Goal: Information Seeking & Learning: Learn about a topic

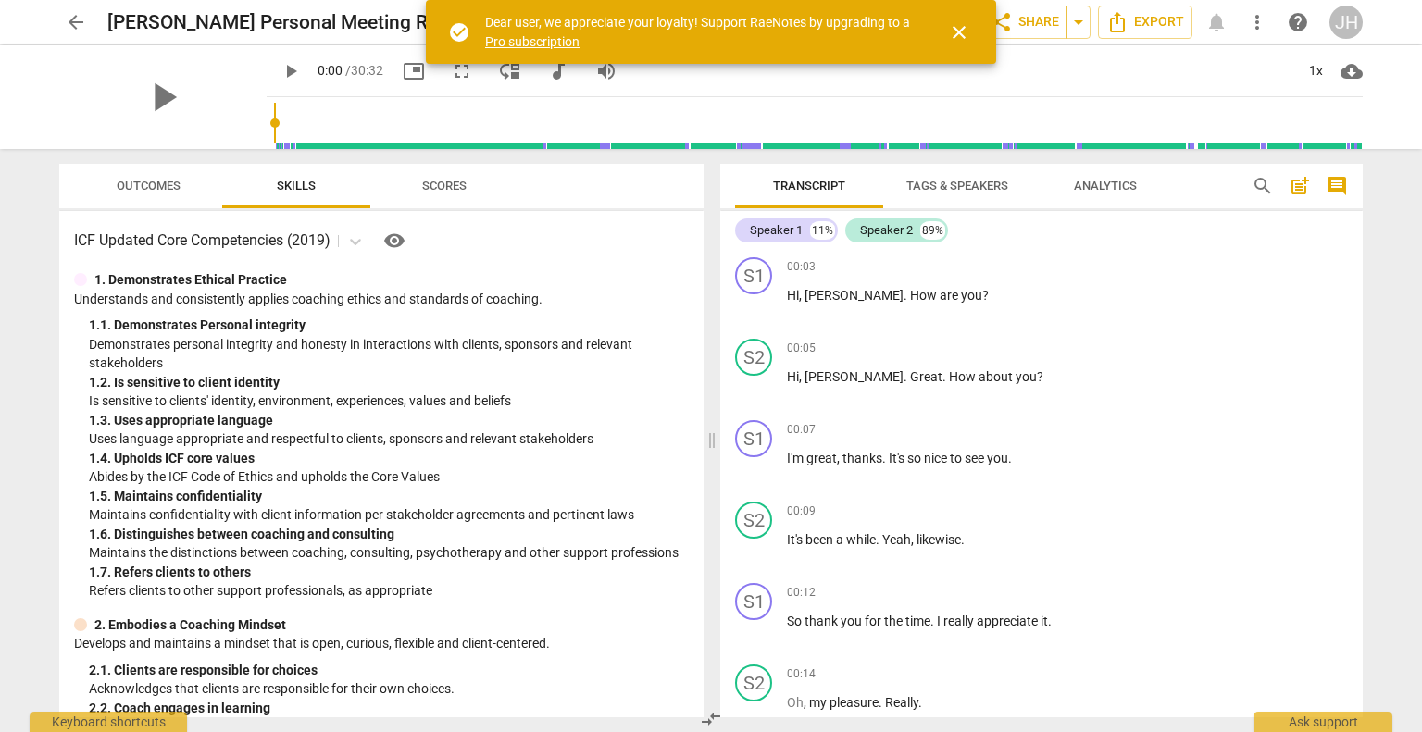
click at [958, 39] on span "close" at bounding box center [959, 32] width 22 height 22
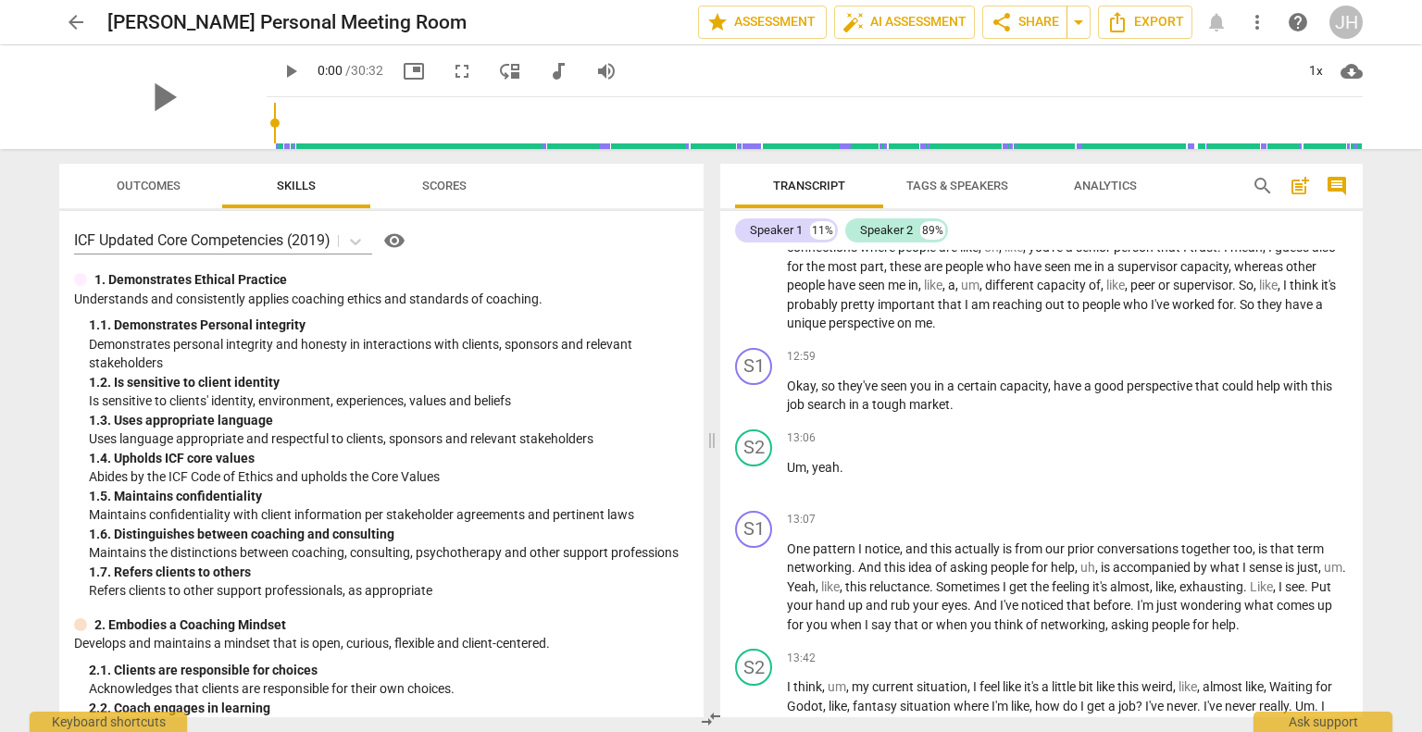
scroll to position [2948, 0]
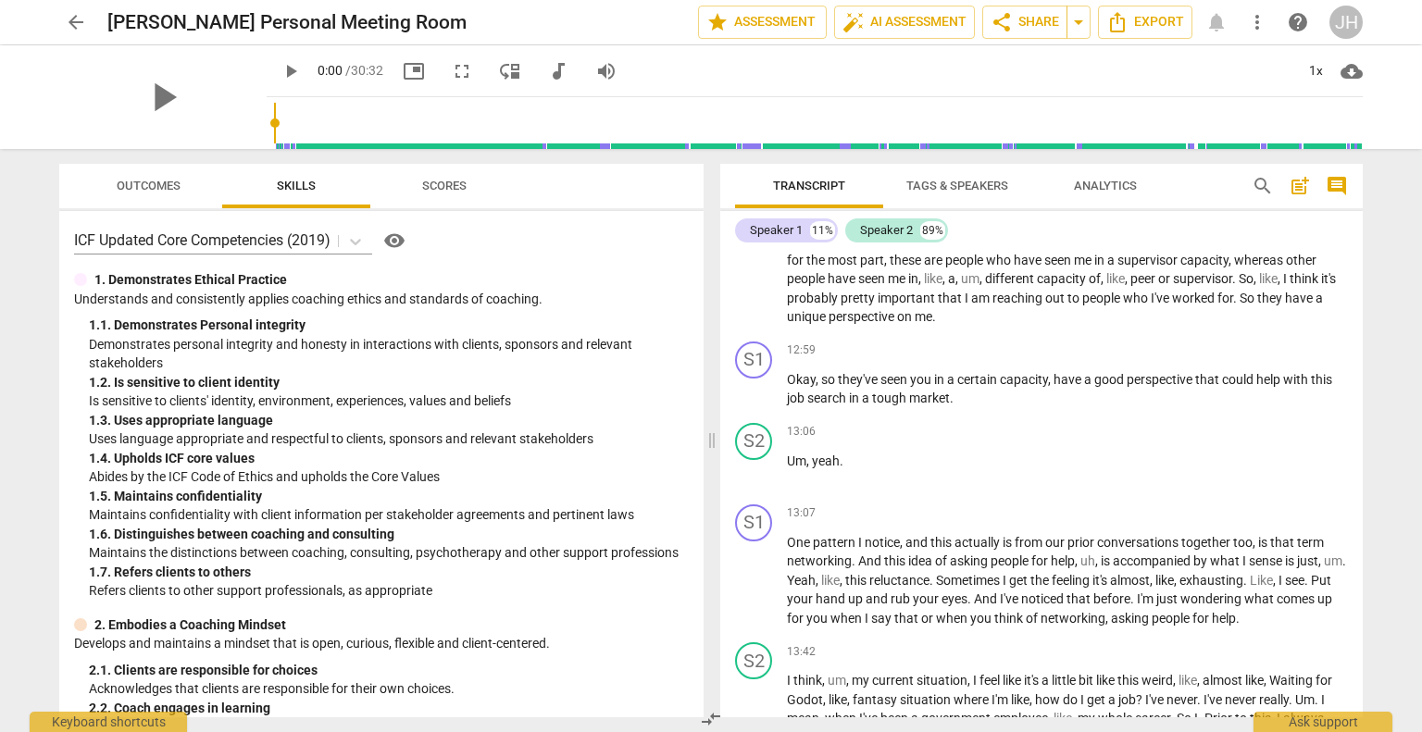
click at [990, 442] on div "13:06 + Add competency keyboard_arrow_right" at bounding box center [1067, 432] width 561 height 19
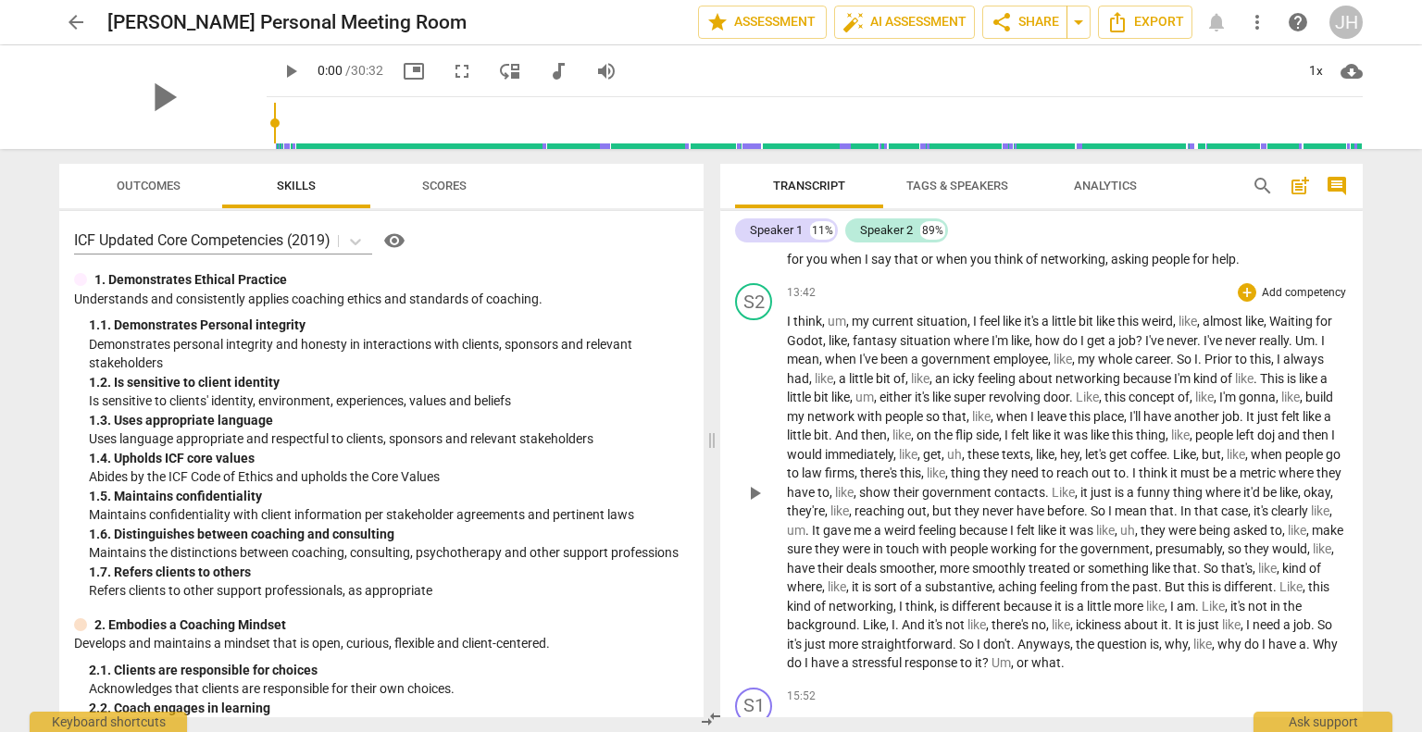
scroll to position [3238, 0]
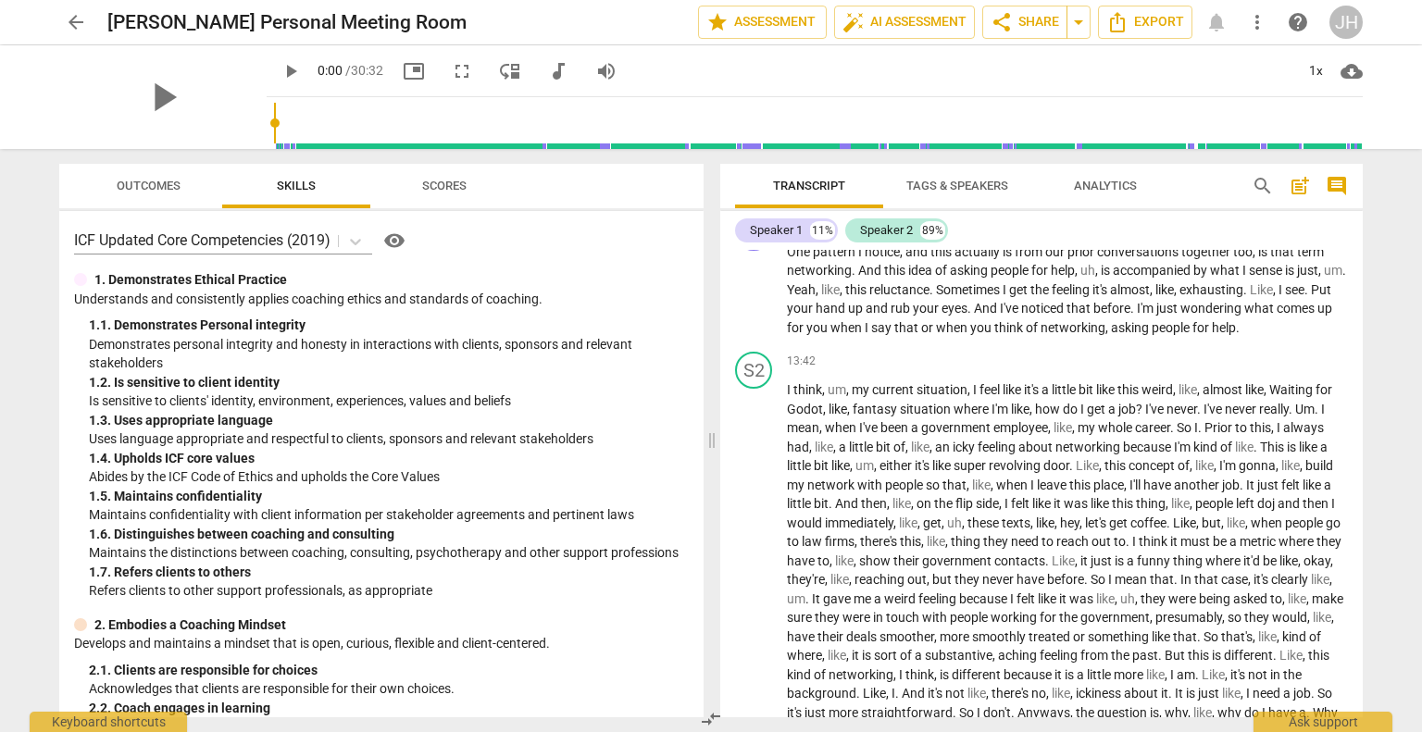
click at [77, 17] on span "arrow_back" at bounding box center [76, 22] width 22 height 22
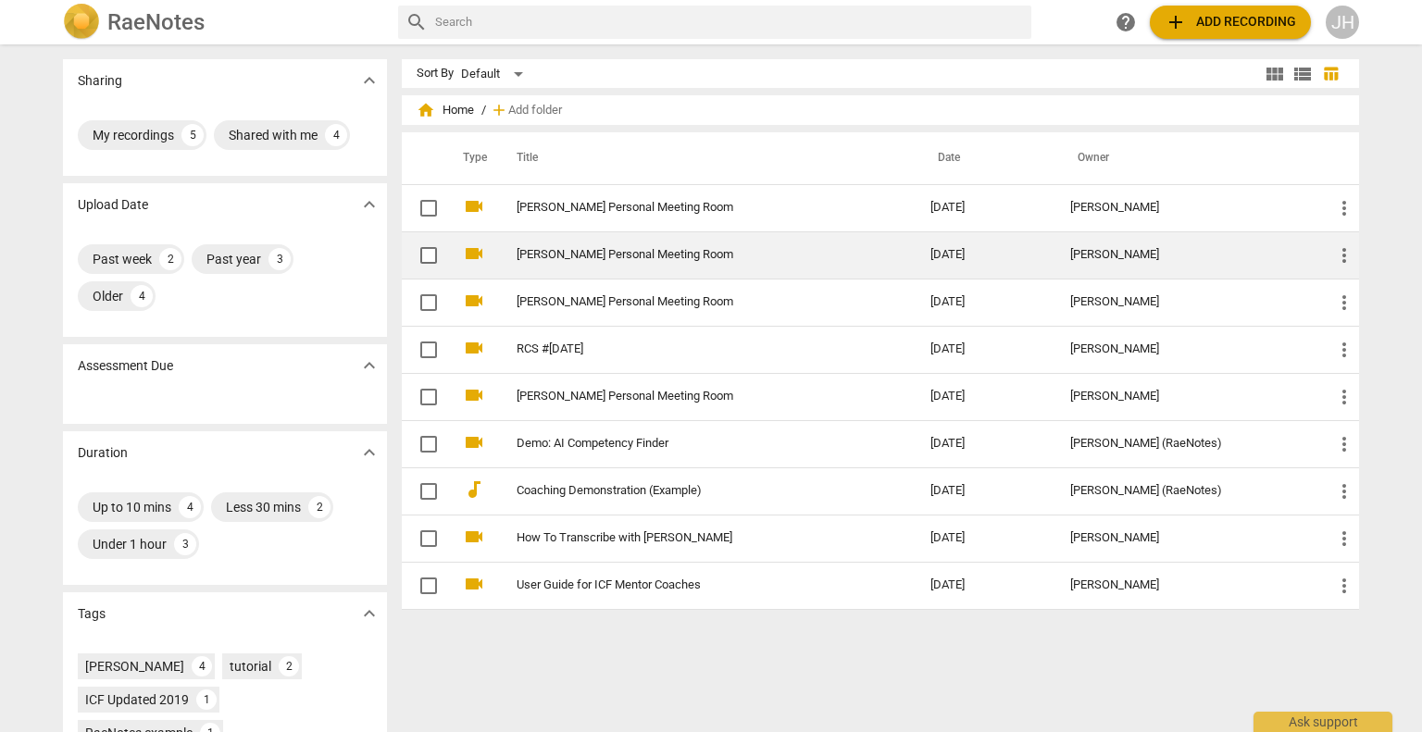
click at [600, 253] on link "[PERSON_NAME] Personal Meeting Room" at bounding box center [690, 255] width 347 height 14
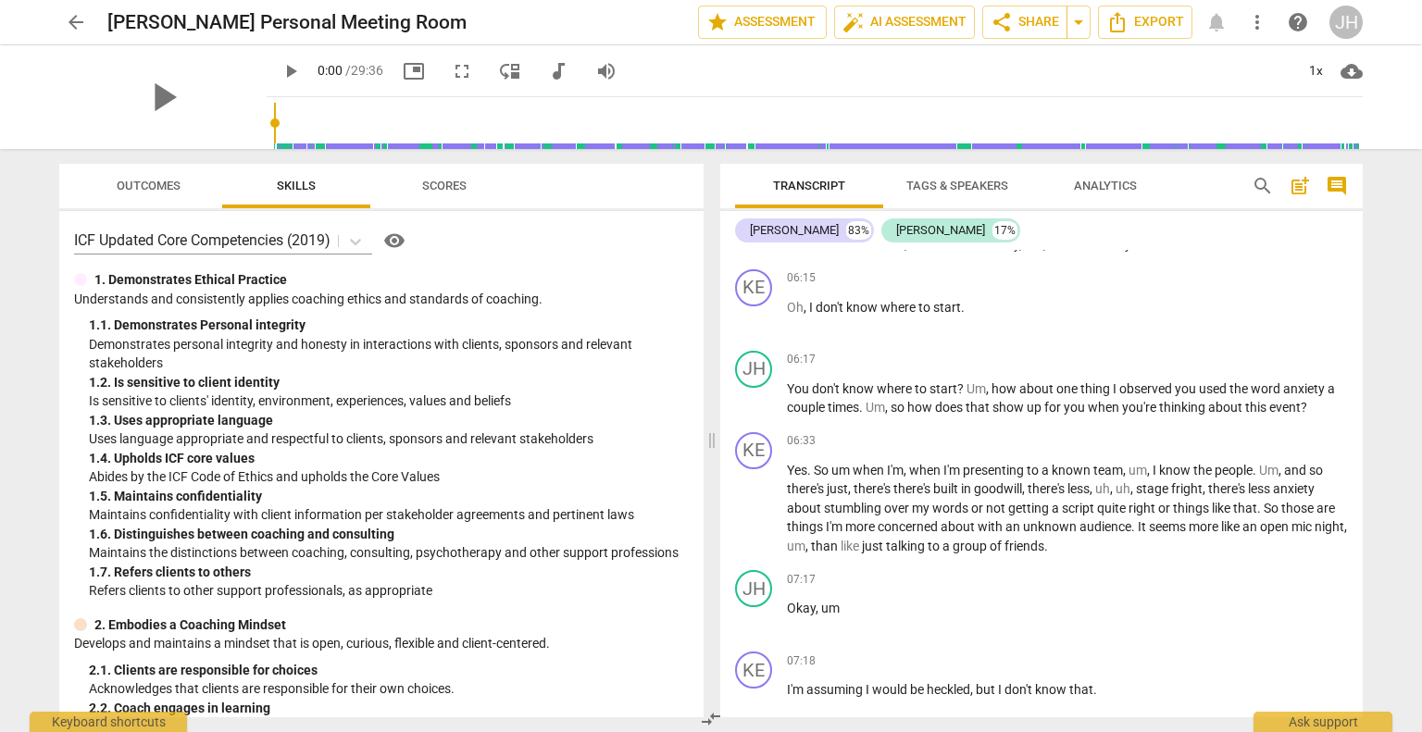
scroll to position [2910, 0]
drag, startPoint x: 255, startPoint y: 124, endPoint x: 480, endPoint y: 135, distance: 225.3
click at [480, 135] on input "range" at bounding box center [818, 123] width 1089 height 59
click at [280, 73] on span "play_arrow" at bounding box center [291, 71] width 22 height 22
click at [280, 73] on span "pause" at bounding box center [291, 71] width 22 height 22
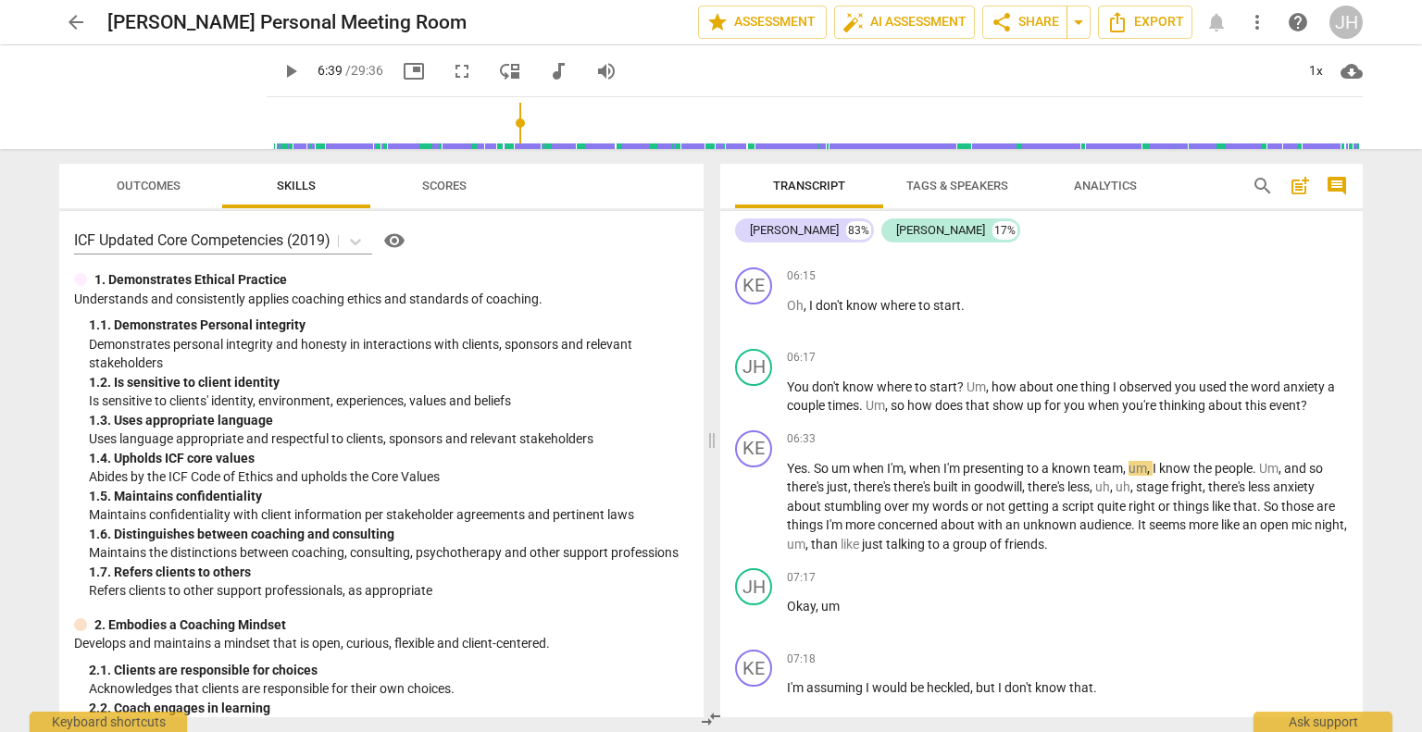
click at [280, 77] on span "play_arrow" at bounding box center [291, 71] width 22 height 22
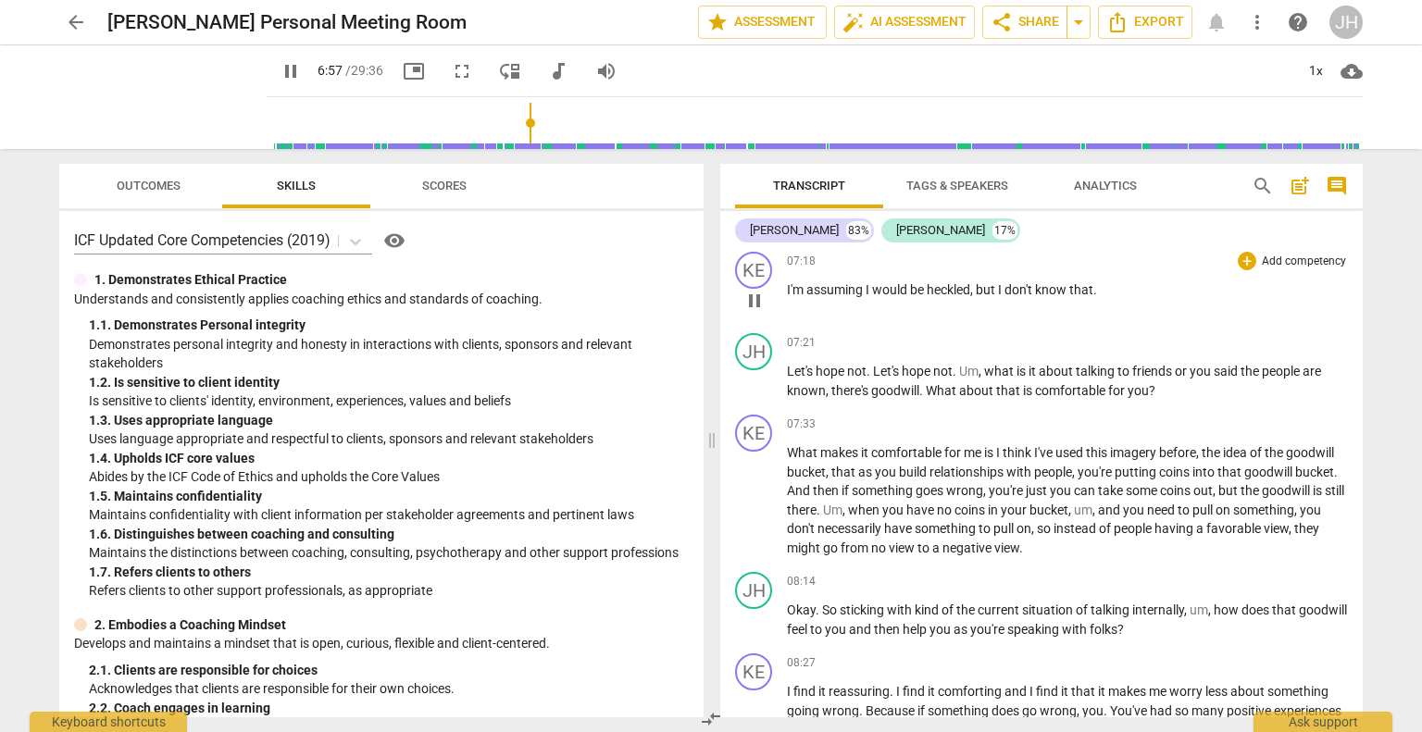
scroll to position [3325, 0]
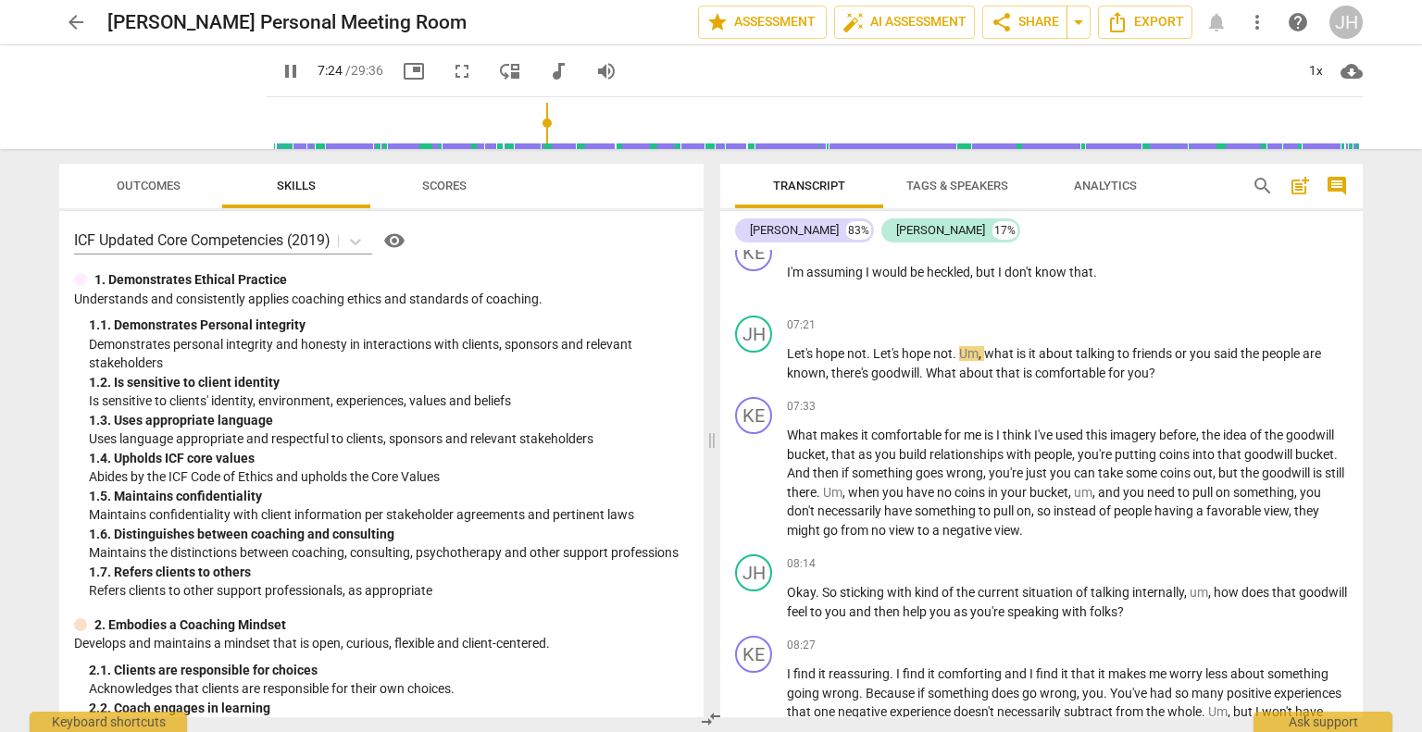
drag, startPoint x: 516, startPoint y: 123, endPoint x: 529, endPoint y: 120, distance: 13.3
click at [529, 120] on input "range" at bounding box center [818, 123] width 1089 height 59
drag, startPoint x: 531, startPoint y: 126, endPoint x: 549, endPoint y: 127, distance: 18.5
click at [549, 127] on input "range" at bounding box center [818, 123] width 1089 height 59
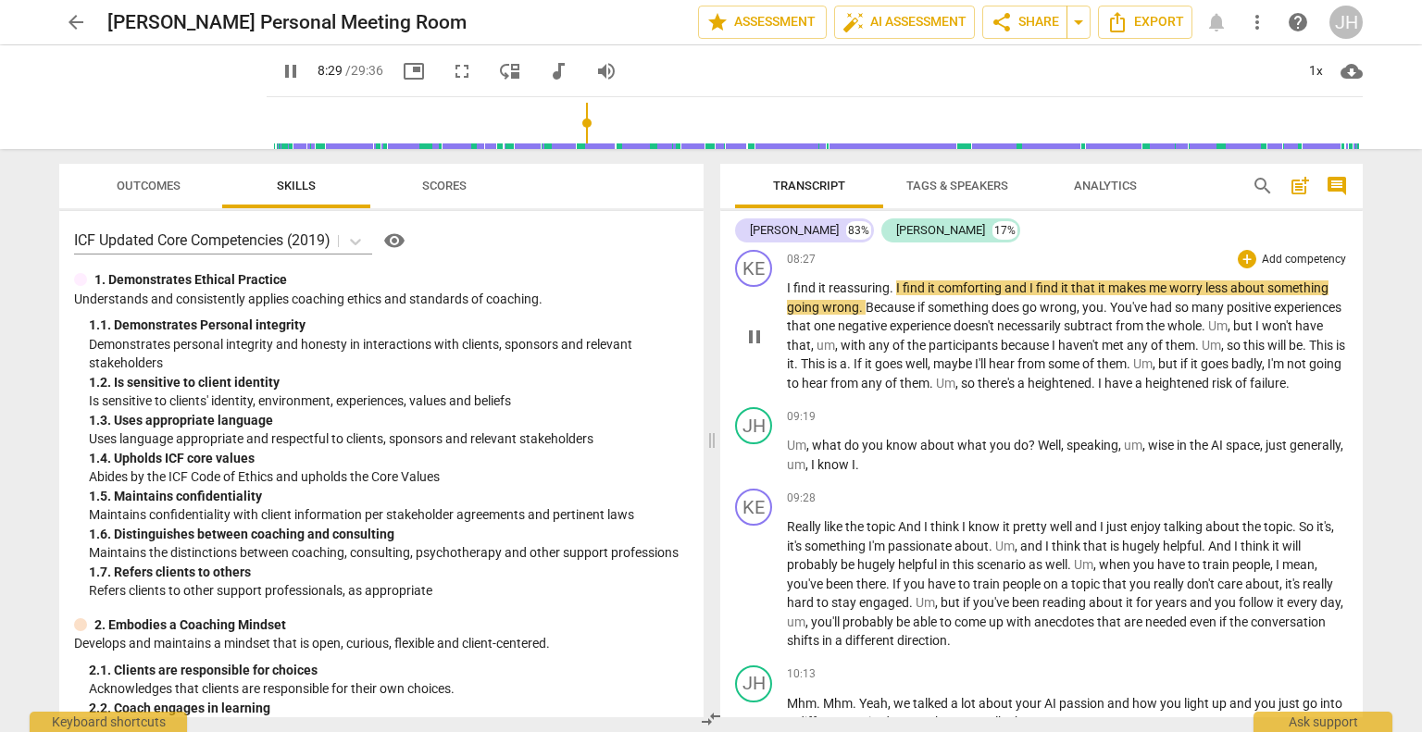
scroll to position [3715, 0]
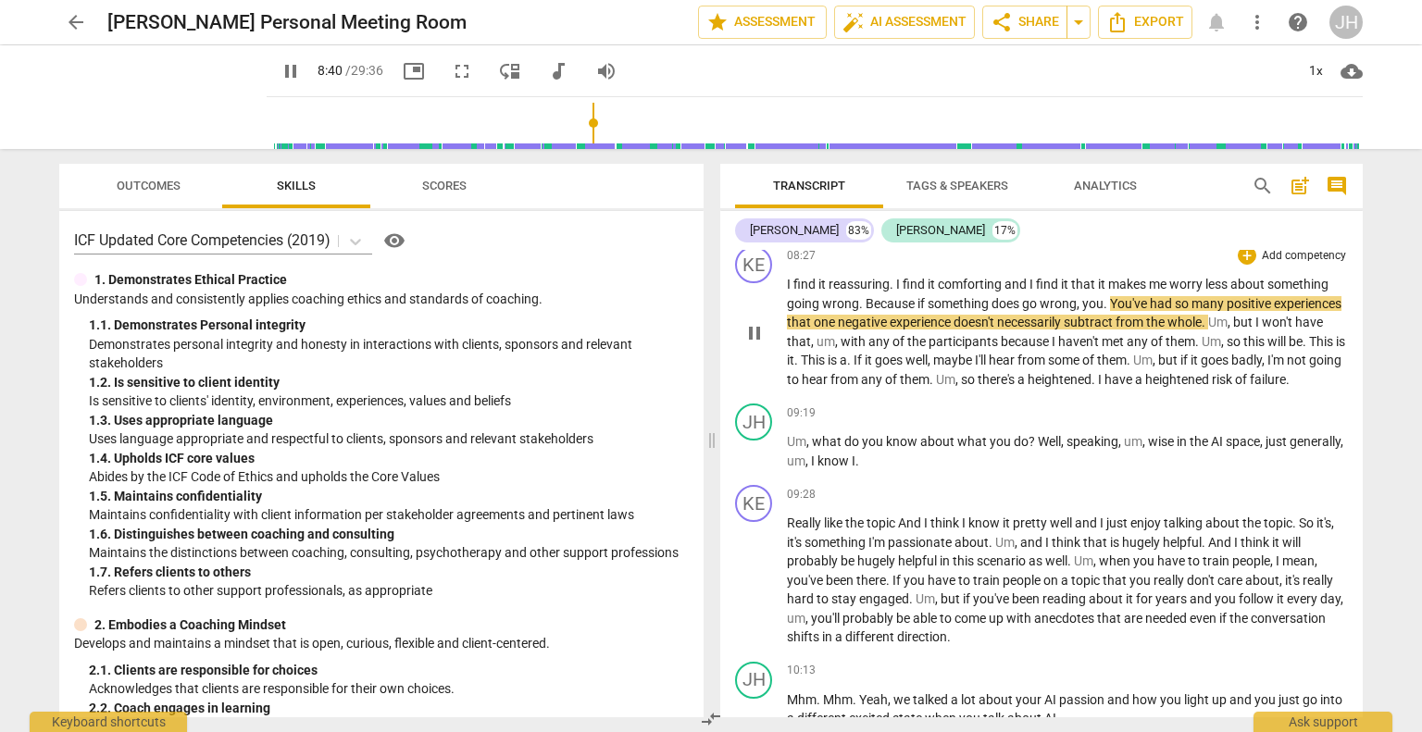
click at [1121, 307] on span "You've" at bounding box center [1130, 303] width 40 height 15
type input "521"
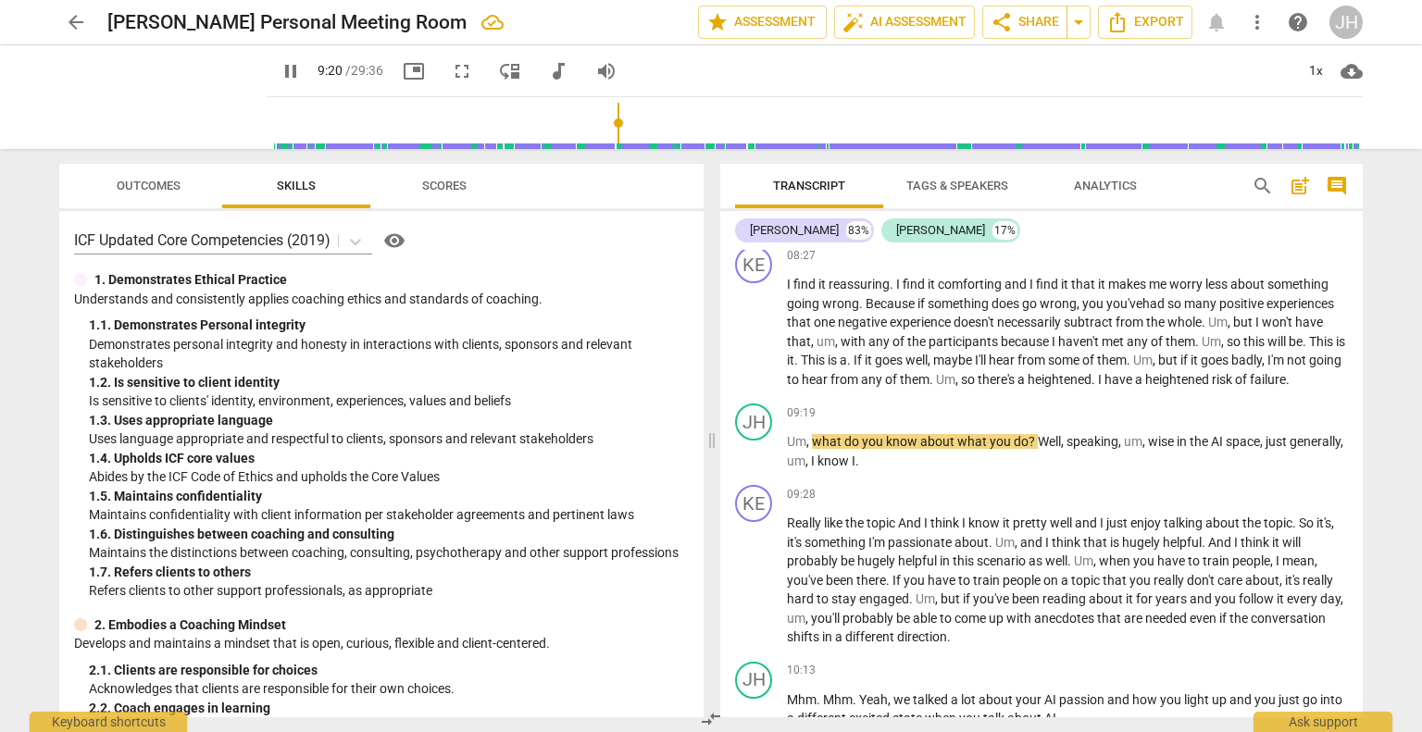
click at [280, 69] on span "pause" at bounding box center [291, 71] width 22 height 22
click at [280, 67] on span "play_arrow" at bounding box center [291, 71] width 22 height 22
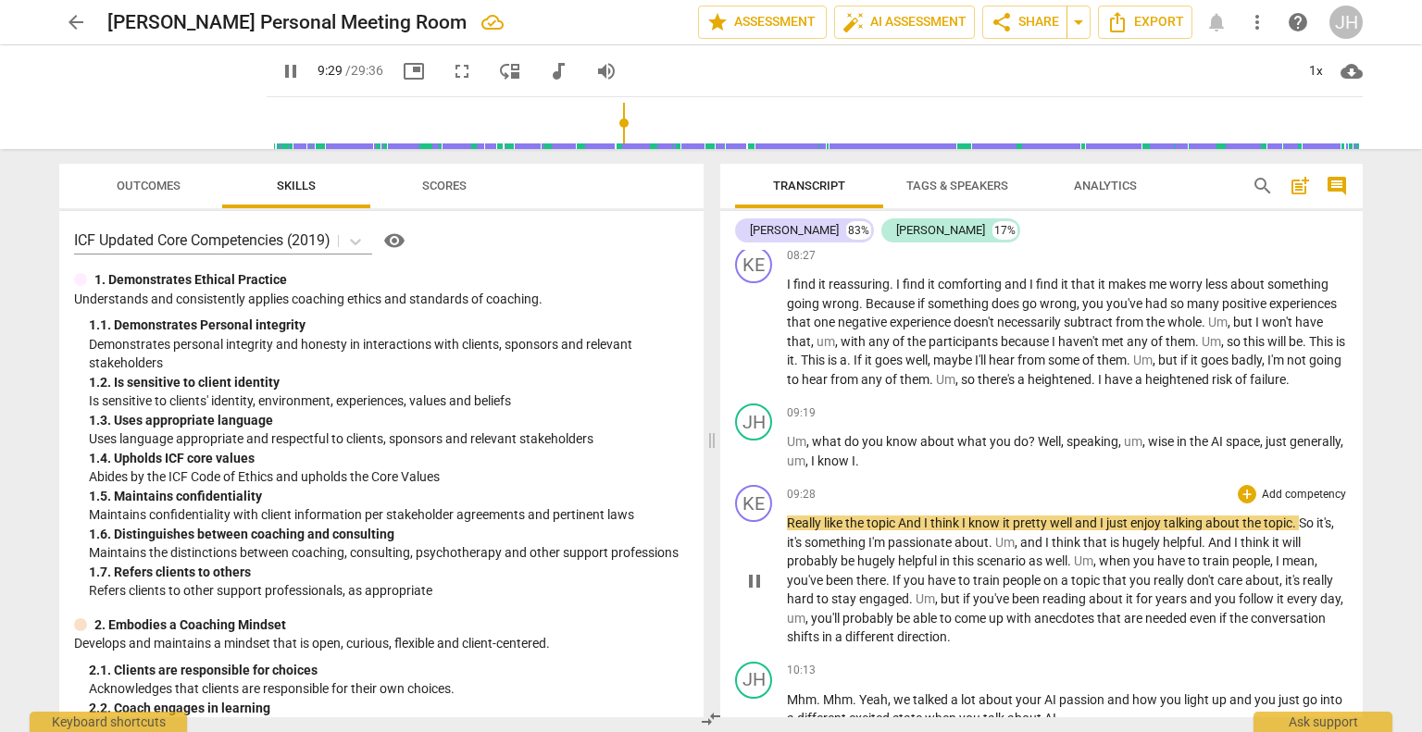
click at [787, 529] on span "Really" at bounding box center [805, 523] width 37 height 15
type input "570"
click at [978, 528] on span "And" at bounding box center [980, 523] width 26 height 15
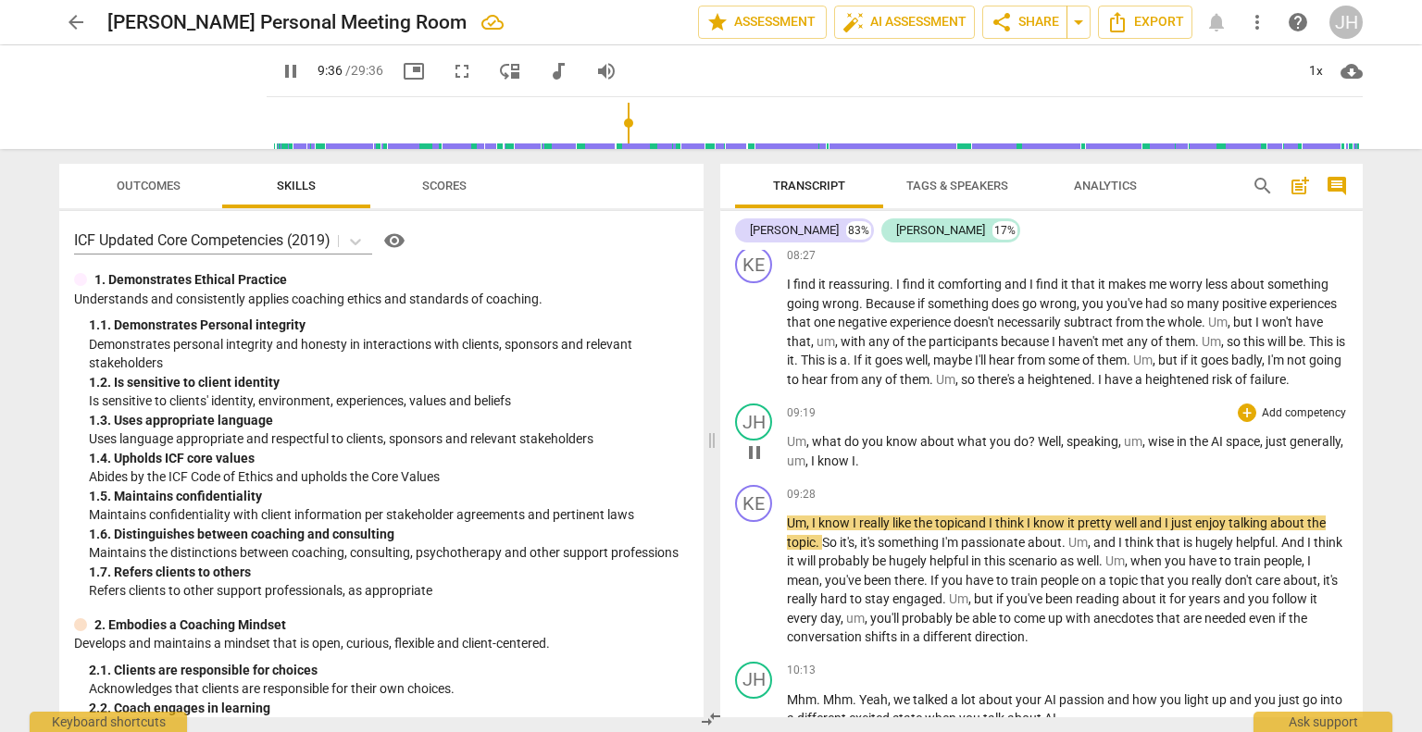
click at [919, 460] on p "Um , what do you know about what you do ? Well , speaking , um , wise in the AI…" at bounding box center [1067, 451] width 561 height 38
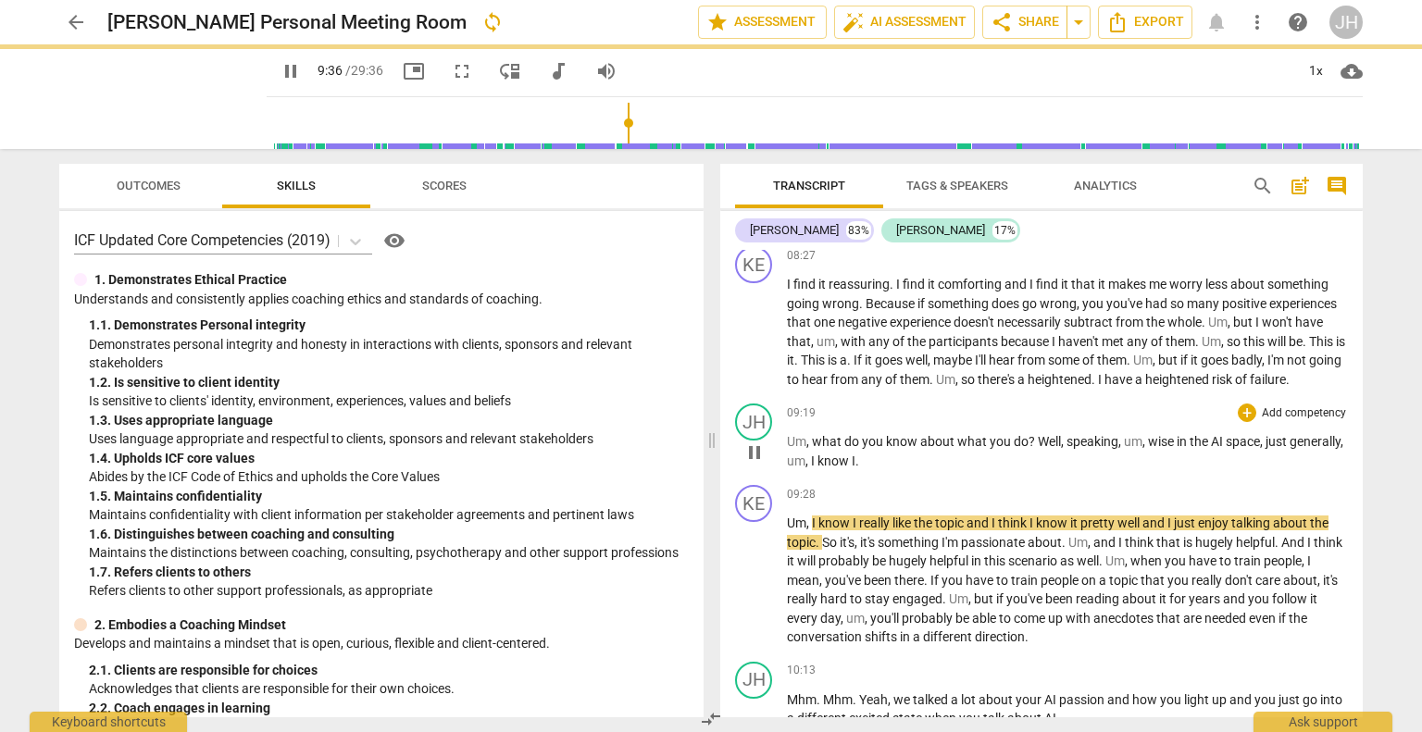
type input "577"
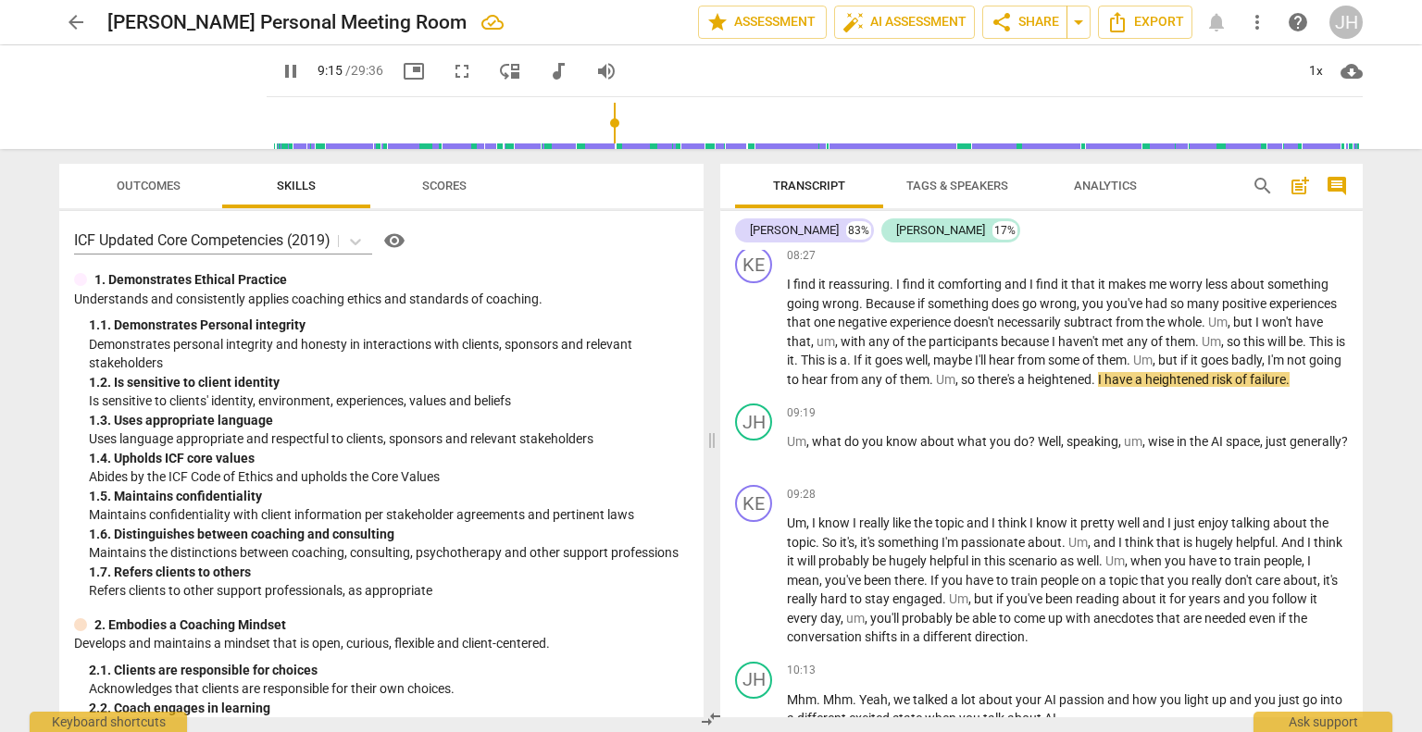
drag, startPoint x: 620, startPoint y: 122, endPoint x: 599, endPoint y: 124, distance: 20.5
click at [599, 124] on input "range" at bounding box center [818, 123] width 1089 height 59
click at [1045, 446] on span "Well" at bounding box center [1049, 441] width 23 height 15
type input "564"
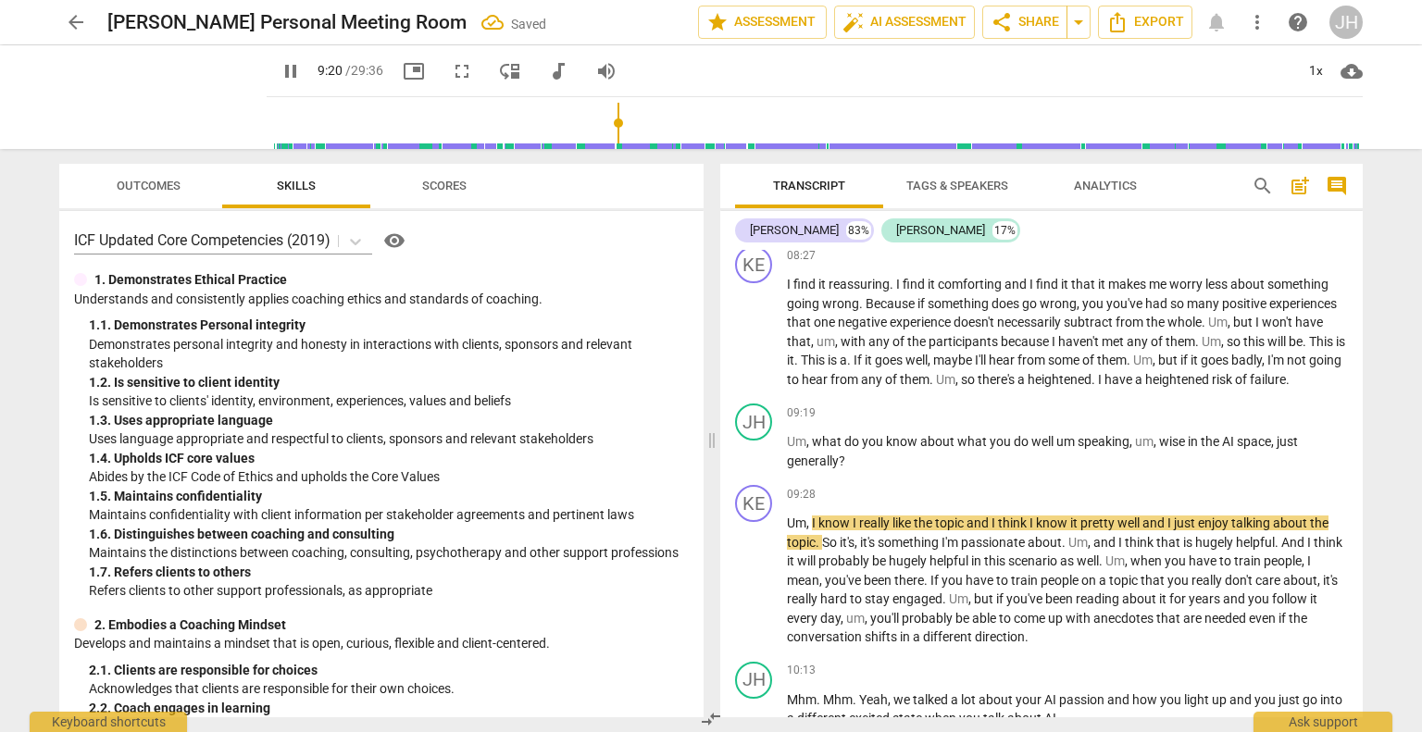
click at [601, 121] on input "range" at bounding box center [818, 123] width 1089 height 59
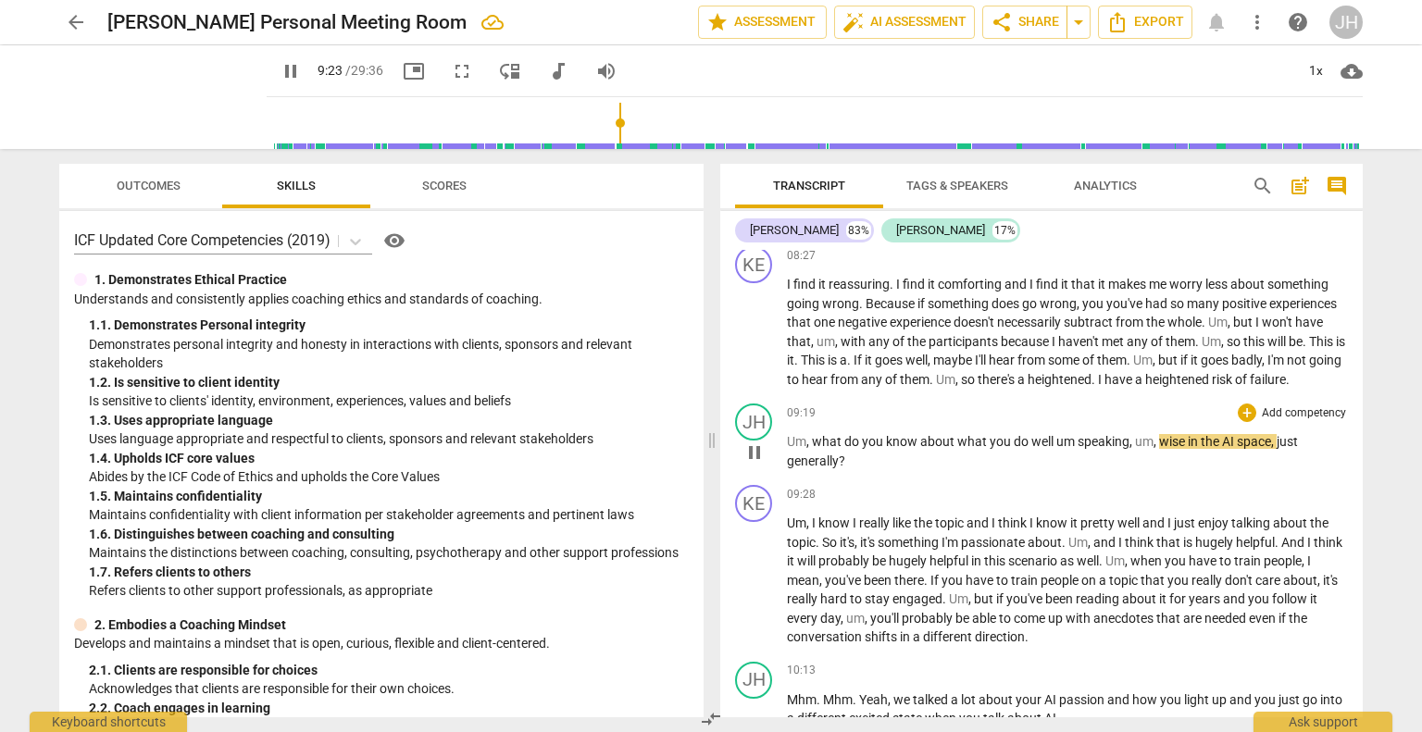
click at [1158, 449] on span "," at bounding box center [1157, 441] width 6 height 15
type input "564"
click at [280, 70] on span "pause" at bounding box center [291, 71] width 22 height 22
click at [280, 77] on span "play_arrow" at bounding box center [291, 71] width 22 height 22
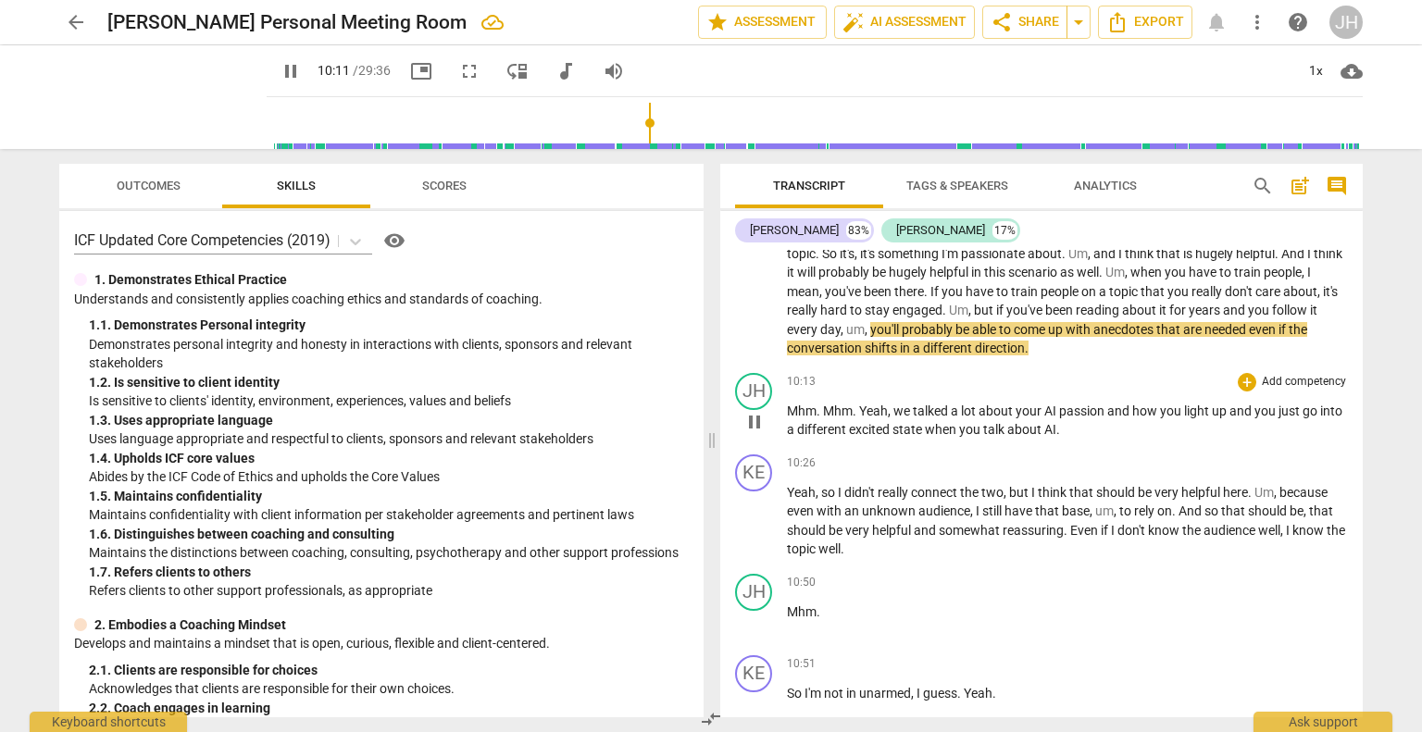
scroll to position [4012, 0]
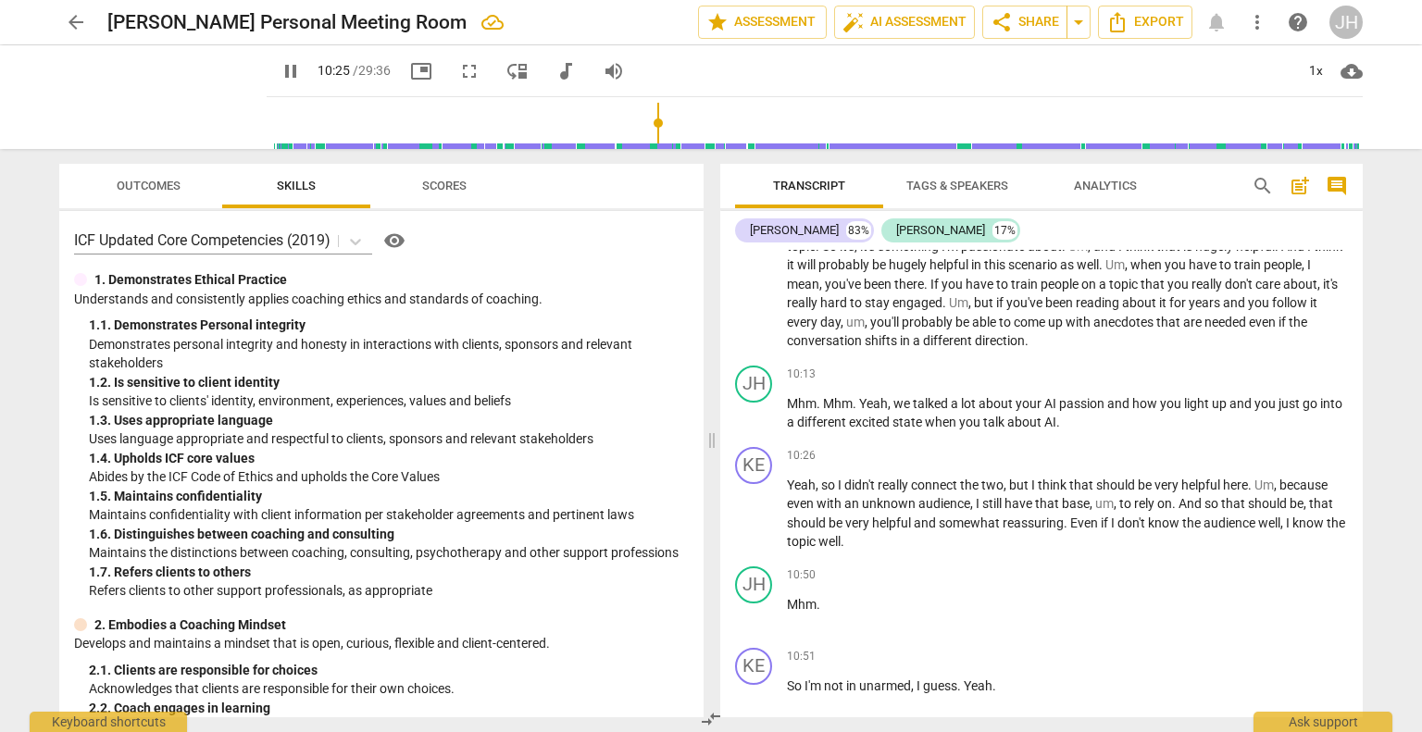
click at [280, 68] on span "pause" at bounding box center [291, 71] width 22 height 22
click at [280, 69] on span "play_arrow" at bounding box center [291, 71] width 22 height 22
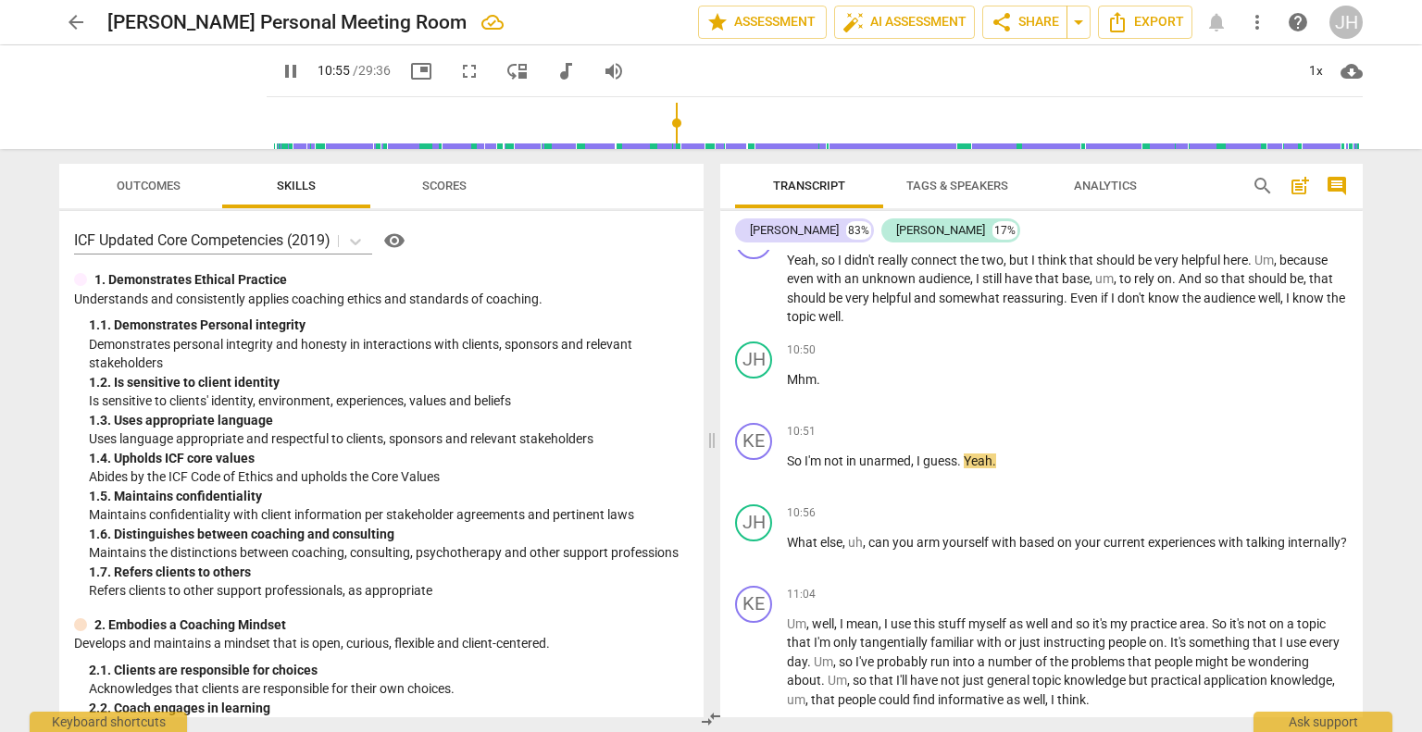
scroll to position [4247, 0]
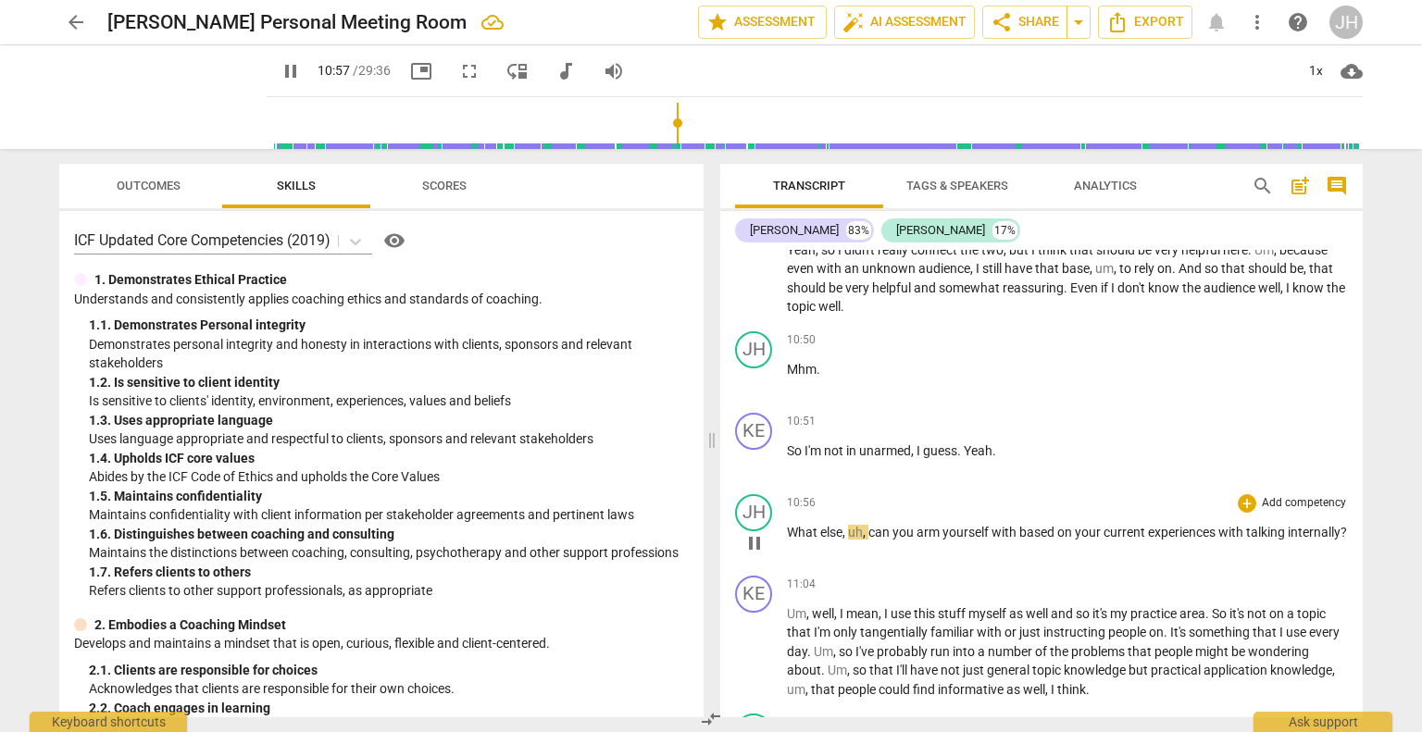
click at [789, 533] on span "What" at bounding box center [803, 532] width 33 height 15
type input "658"
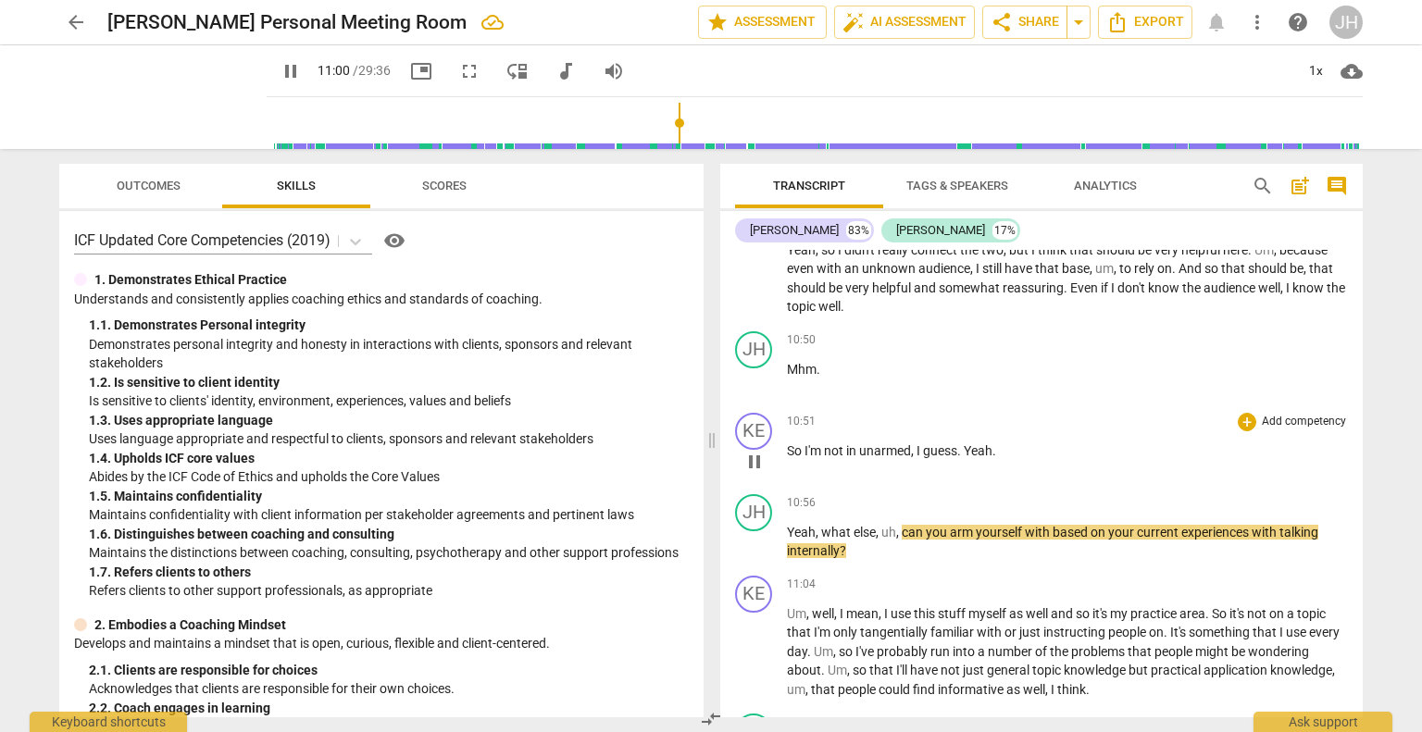
click at [1002, 452] on p "So I'm not in unarmed , I guess . Yeah ." at bounding box center [1067, 451] width 561 height 19
type input "661"
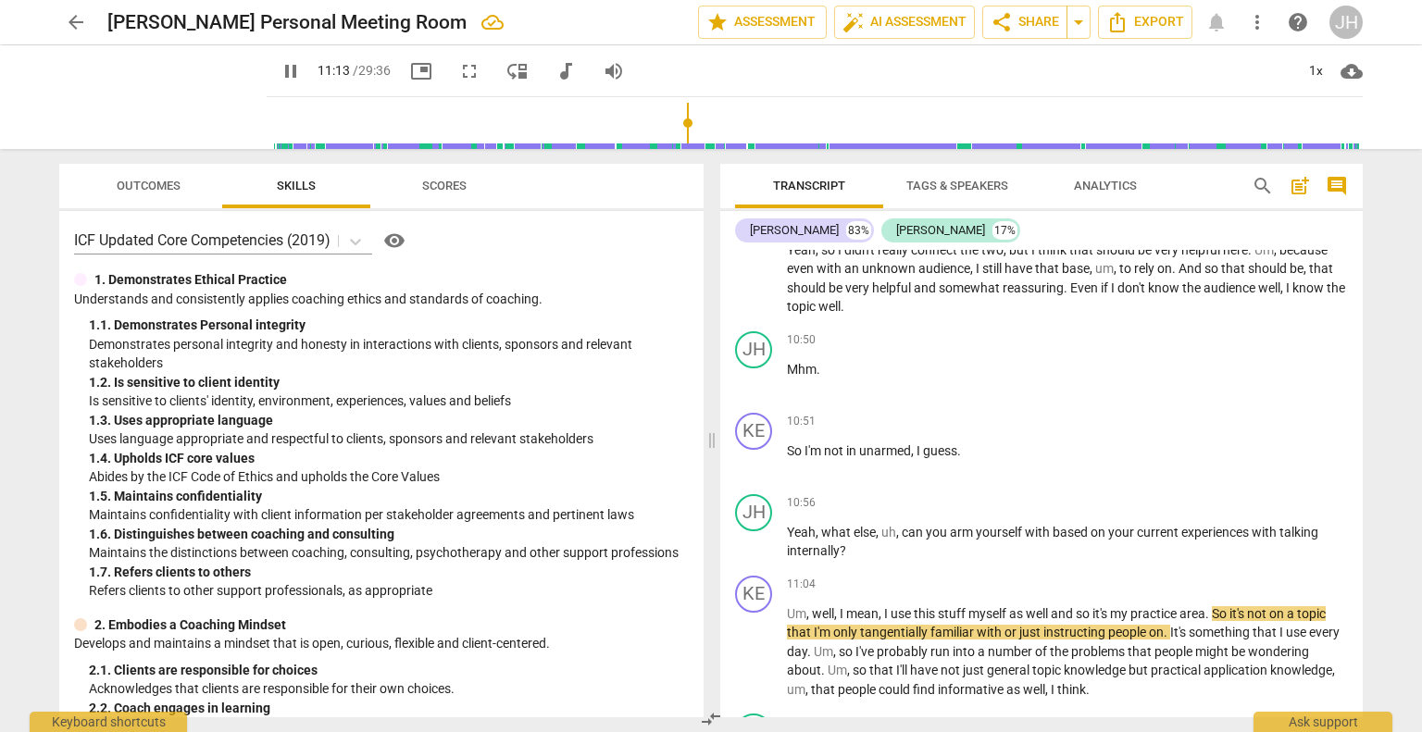
click at [280, 67] on span "pause" at bounding box center [291, 71] width 22 height 22
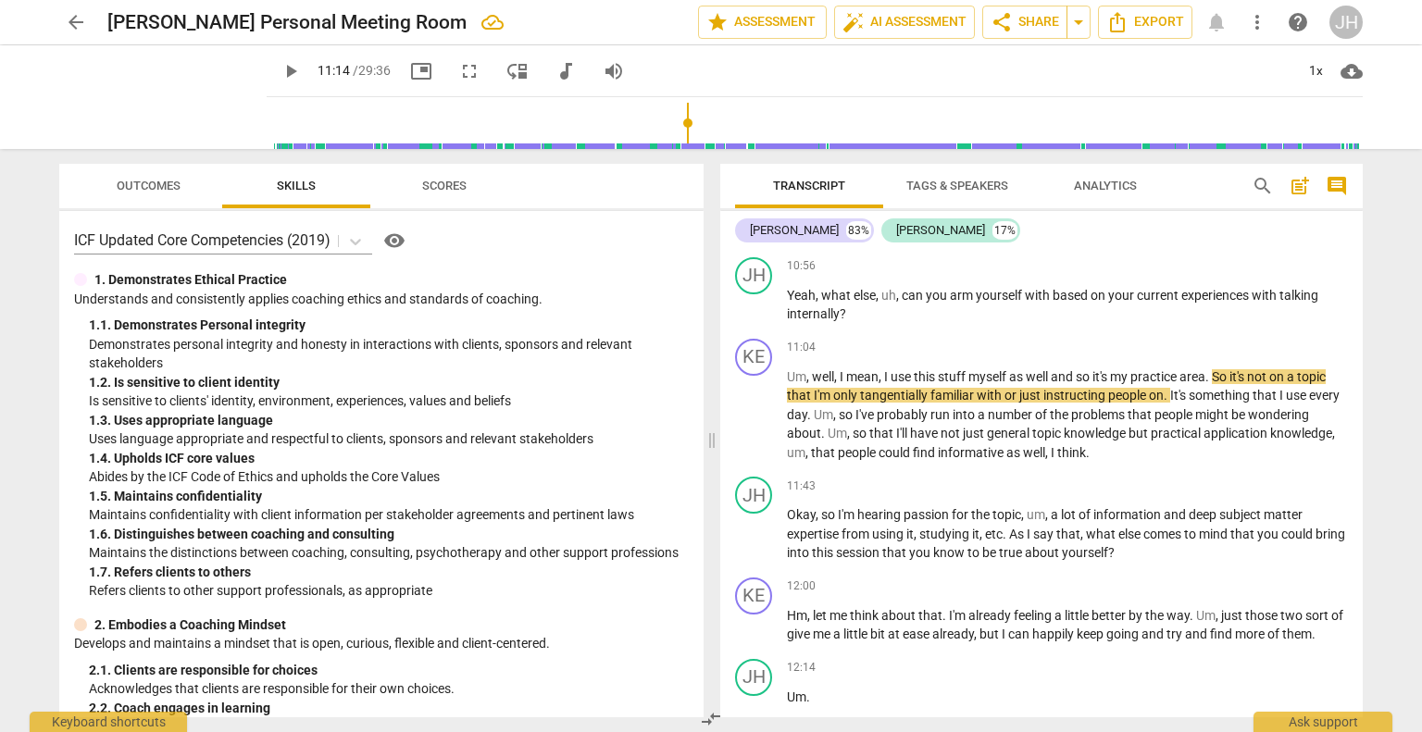
scroll to position [4489, 0]
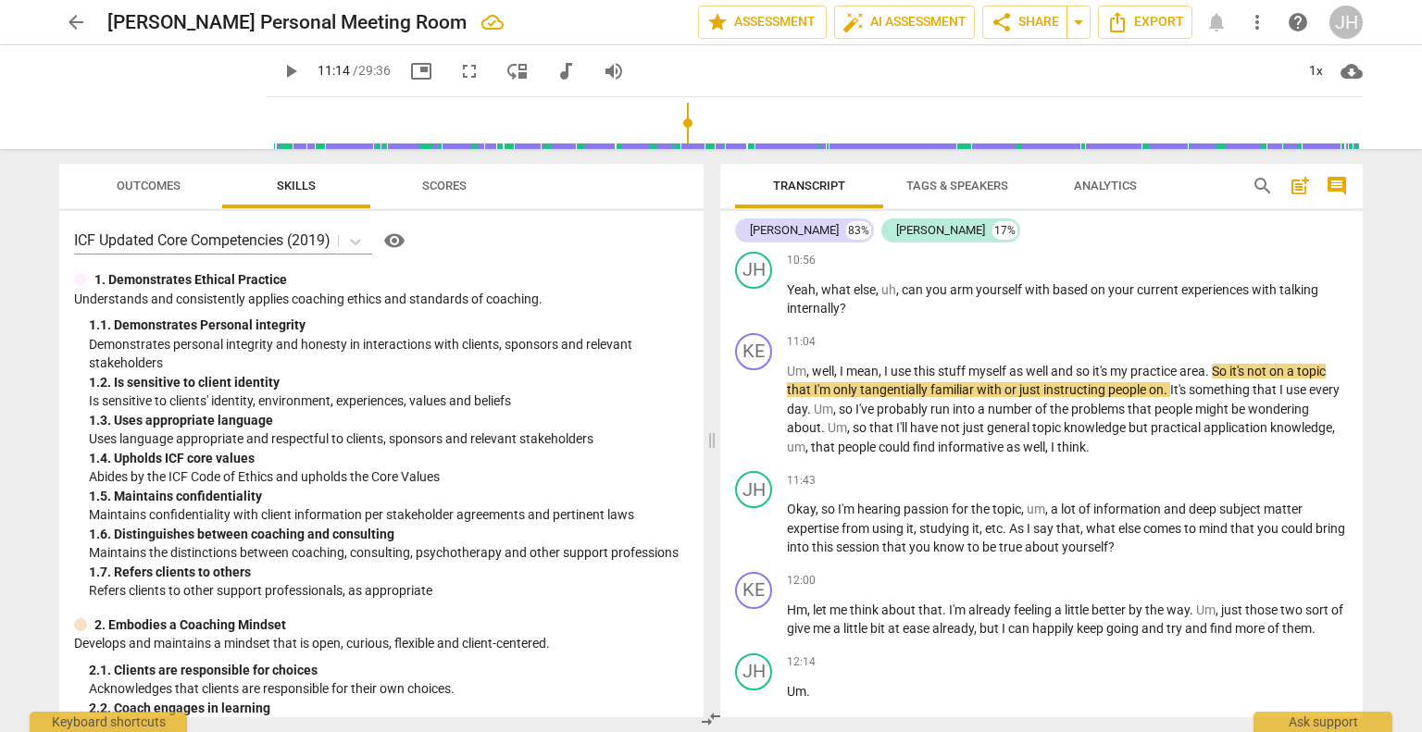
click at [280, 69] on span "play_arrow" at bounding box center [291, 71] width 22 height 22
click at [280, 71] on span "pause" at bounding box center [291, 71] width 22 height 22
click at [274, 80] on span "play_arrow" at bounding box center [290, 71] width 33 height 22
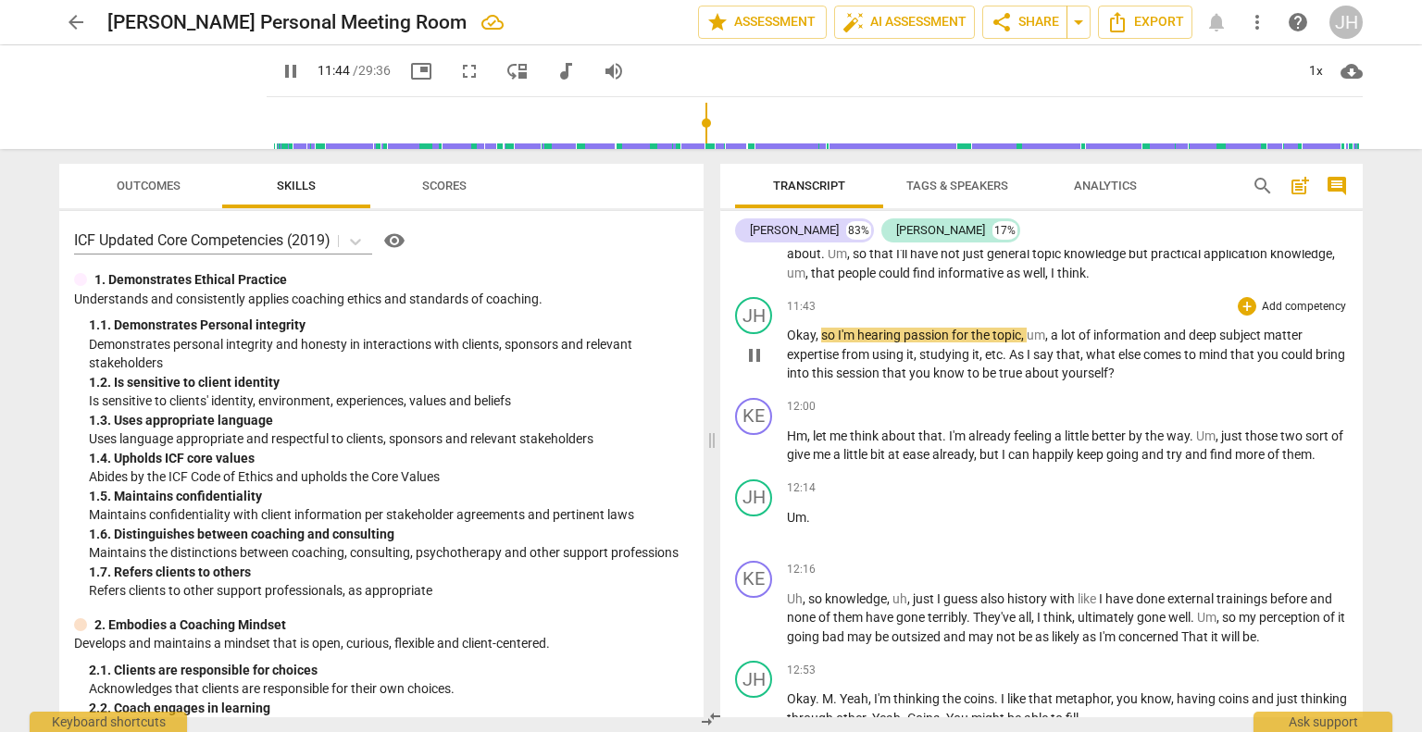
scroll to position [4682, 0]
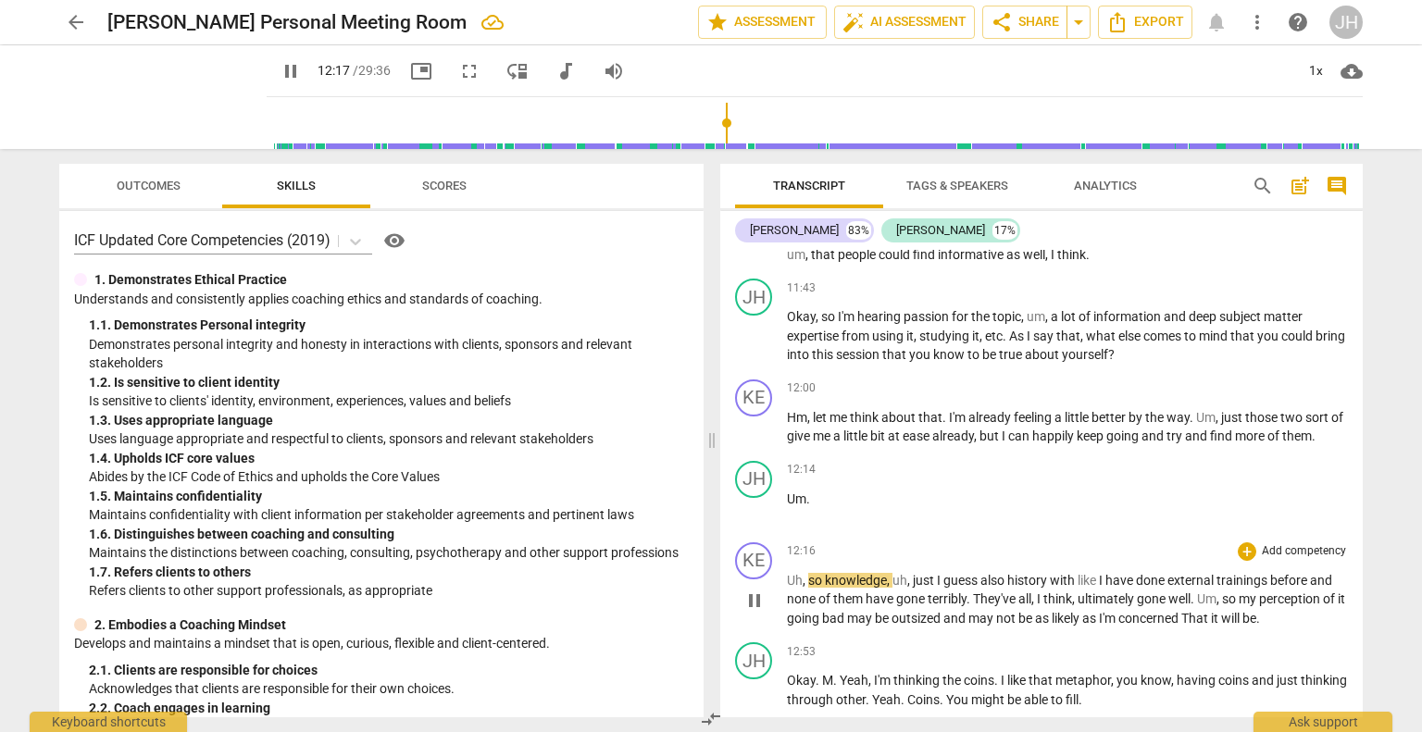
click at [790, 585] on span "Uh" at bounding box center [795, 580] width 16 height 15
type input "738"
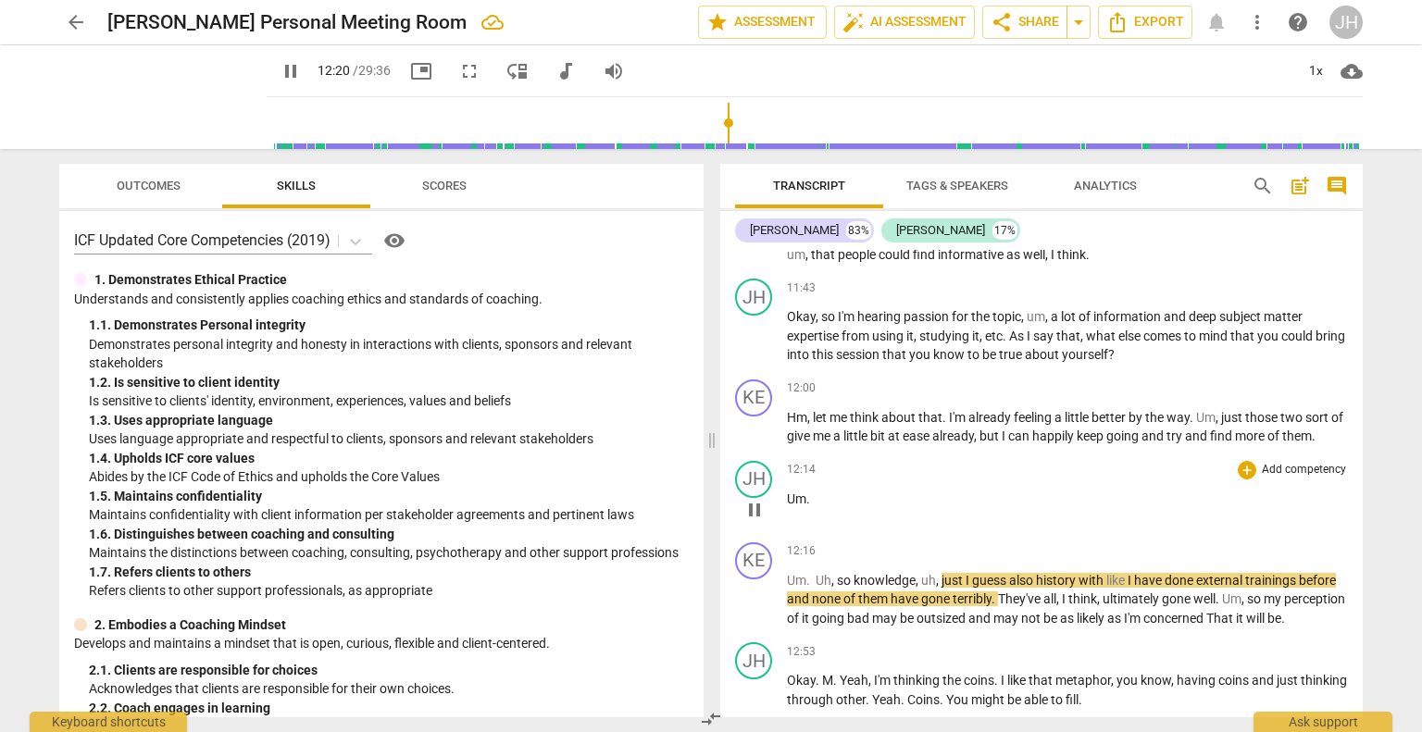
click at [813, 504] on p "Um ." at bounding box center [1067, 499] width 561 height 19
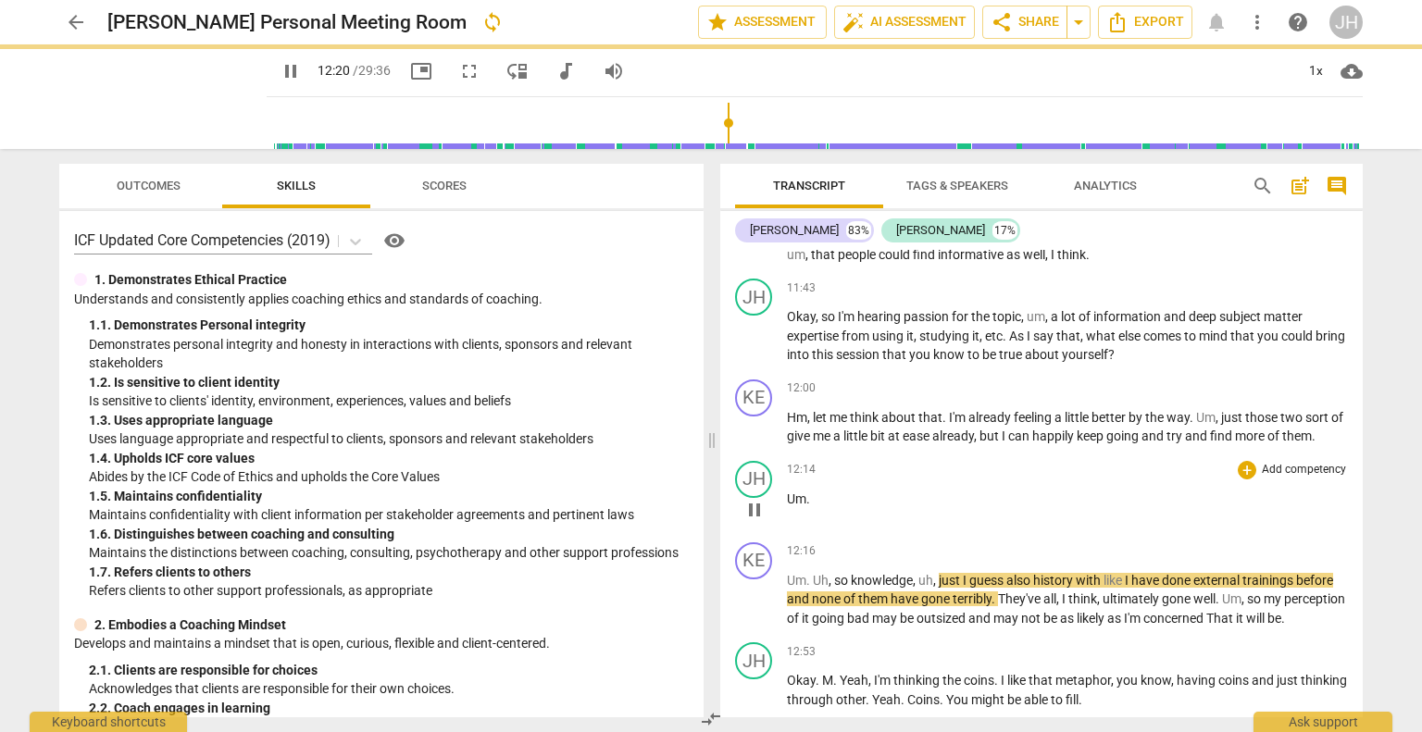
type input "741"
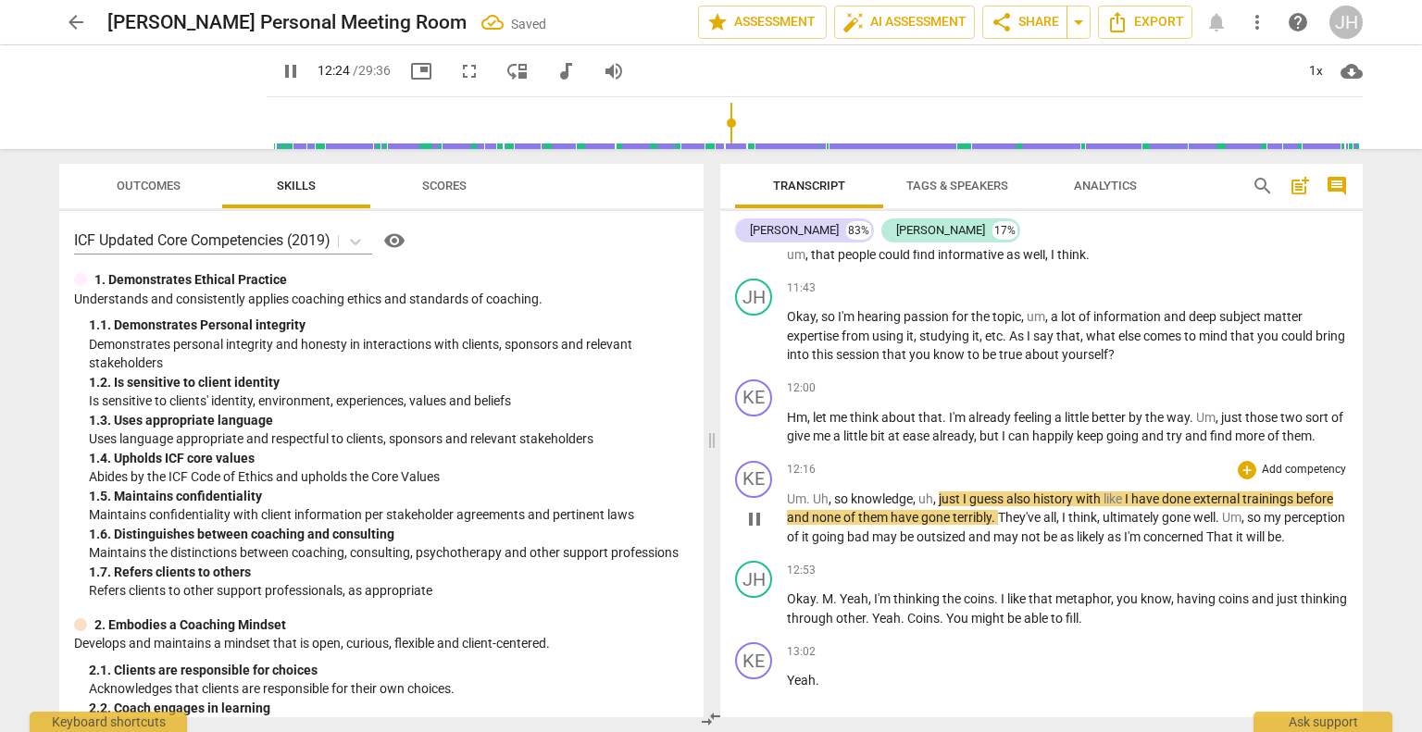
click at [787, 501] on span "Um" at bounding box center [796, 499] width 19 height 15
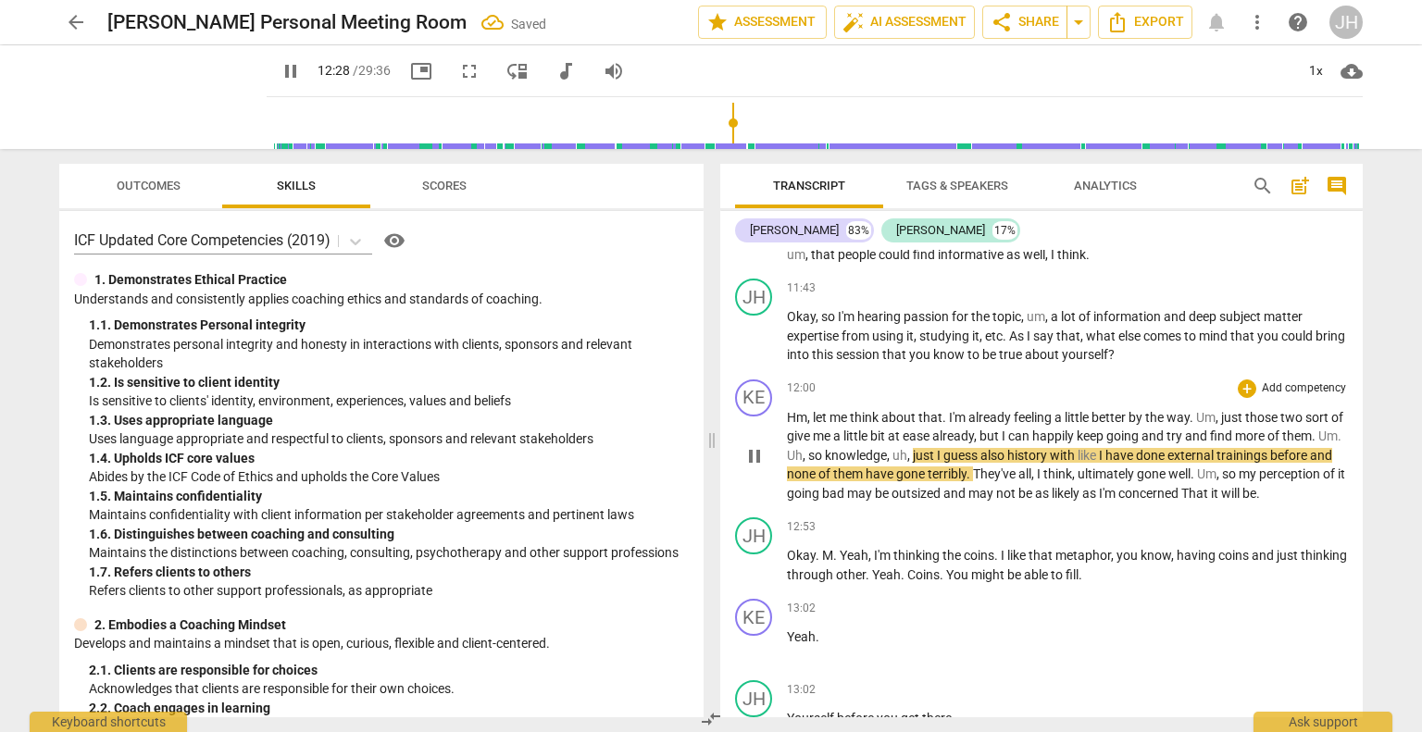
click at [1319, 444] on span "Um" at bounding box center [1328, 436] width 19 height 15
click at [280, 69] on span "pause" at bounding box center [291, 71] width 22 height 22
click at [280, 77] on span "play_arrow" at bounding box center [291, 71] width 22 height 22
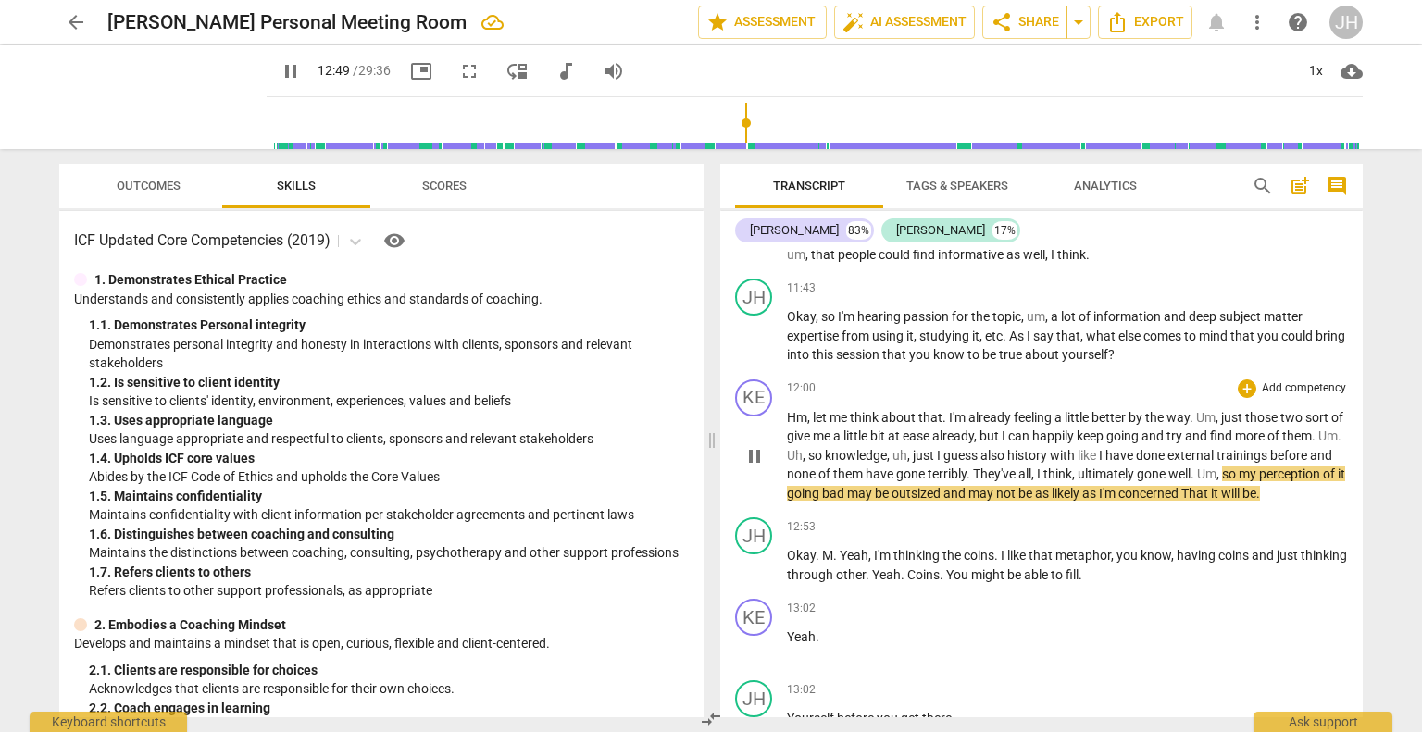
click at [1211, 493] on span "That" at bounding box center [1197, 493] width 30 height 15
type input "770"
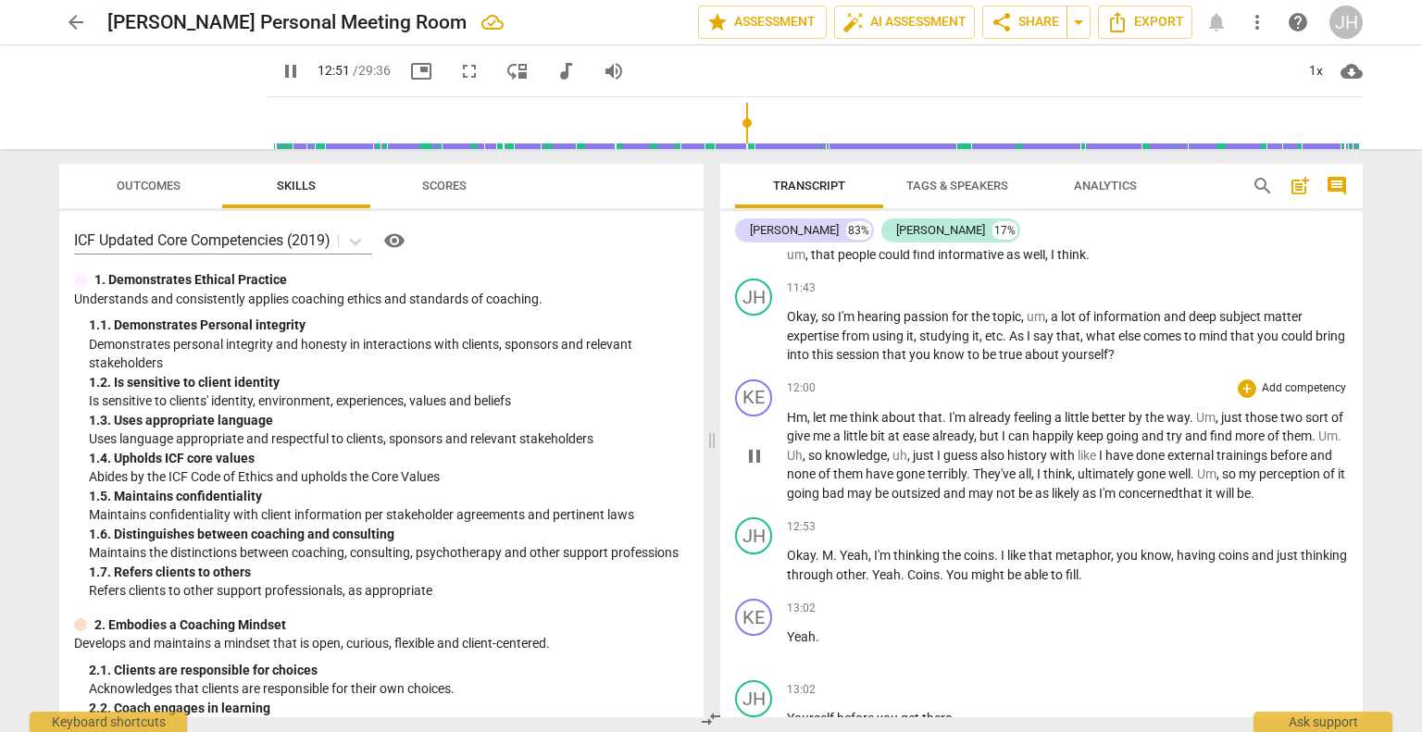
click at [1222, 511] on div "KE play_arrow pause 12:00 + Add competency keyboard_arrow_right Hm , let me thi…" at bounding box center [1041, 441] width 643 height 139
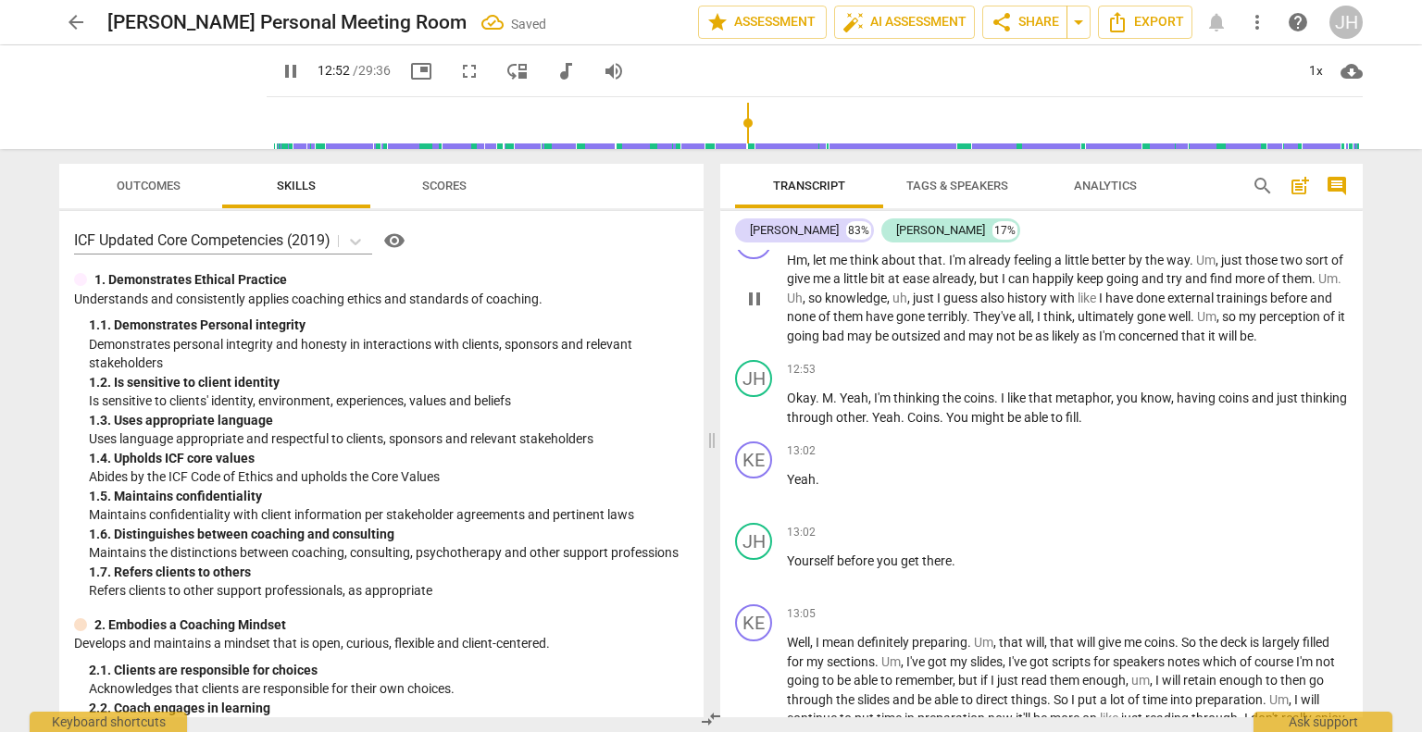
scroll to position [4866, 0]
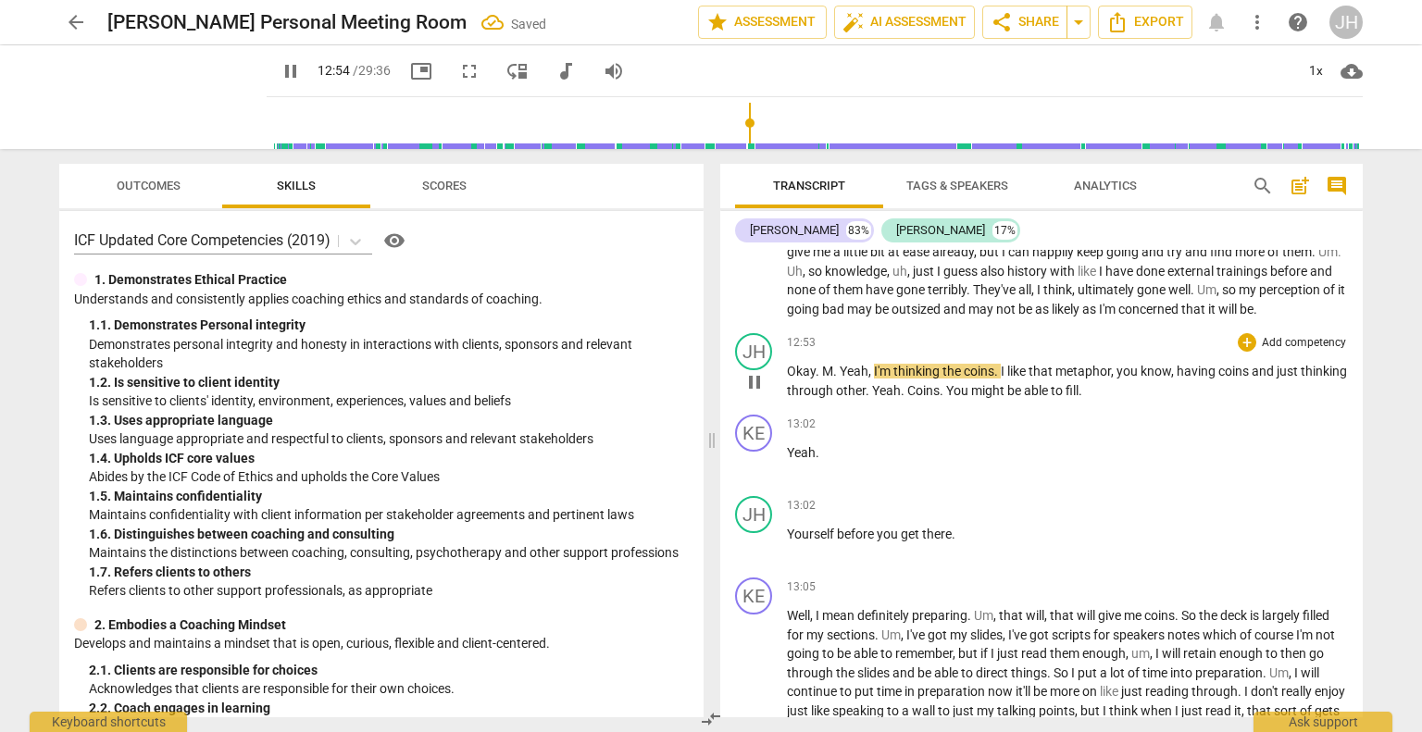
click at [840, 379] on span "Yeah" at bounding box center [854, 371] width 29 height 15
type input "775"
click at [878, 398] on span "Yeah" at bounding box center [886, 390] width 29 height 15
click at [912, 398] on span "Coins" at bounding box center [922, 390] width 32 height 15
click at [948, 398] on span "You" at bounding box center [951, 390] width 25 height 15
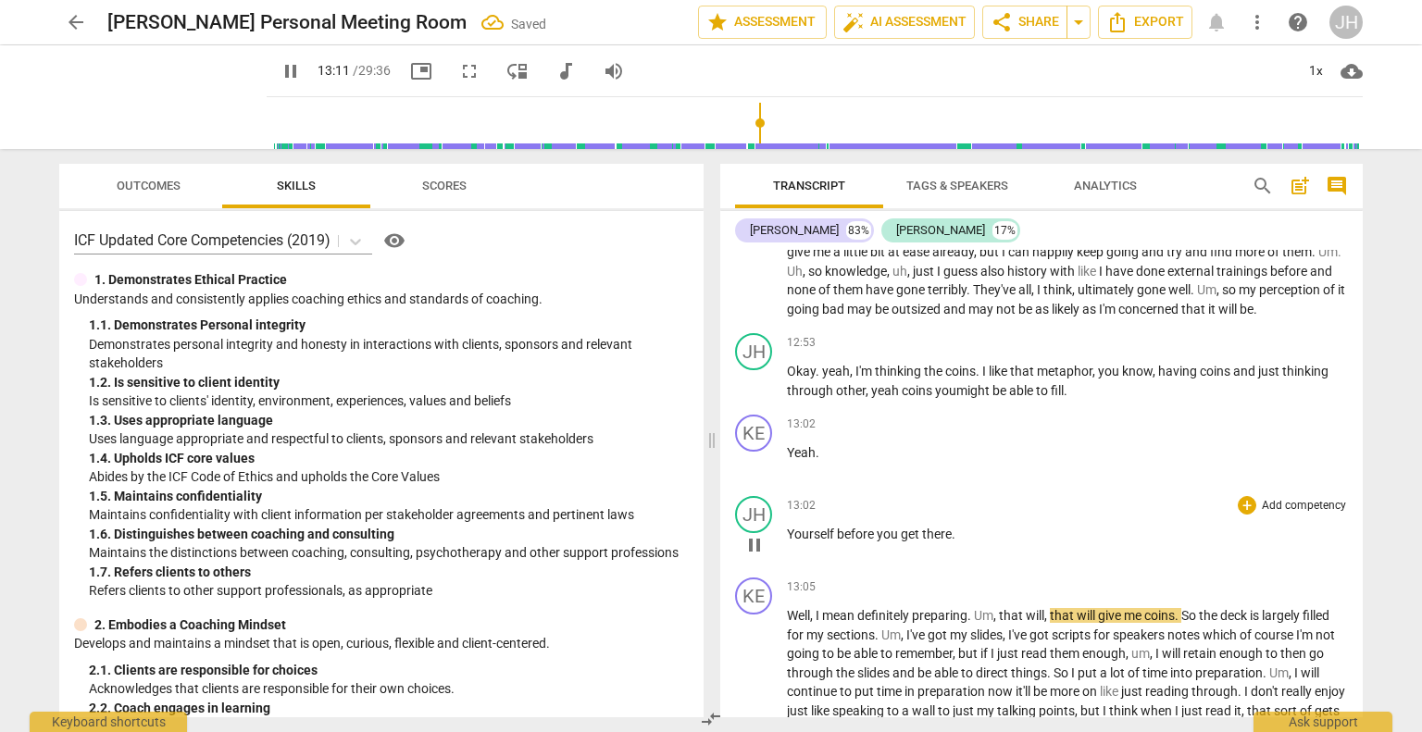
click at [795, 542] on span "Yourself" at bounding box center [812, 534] width 50 height 15
type input "791"
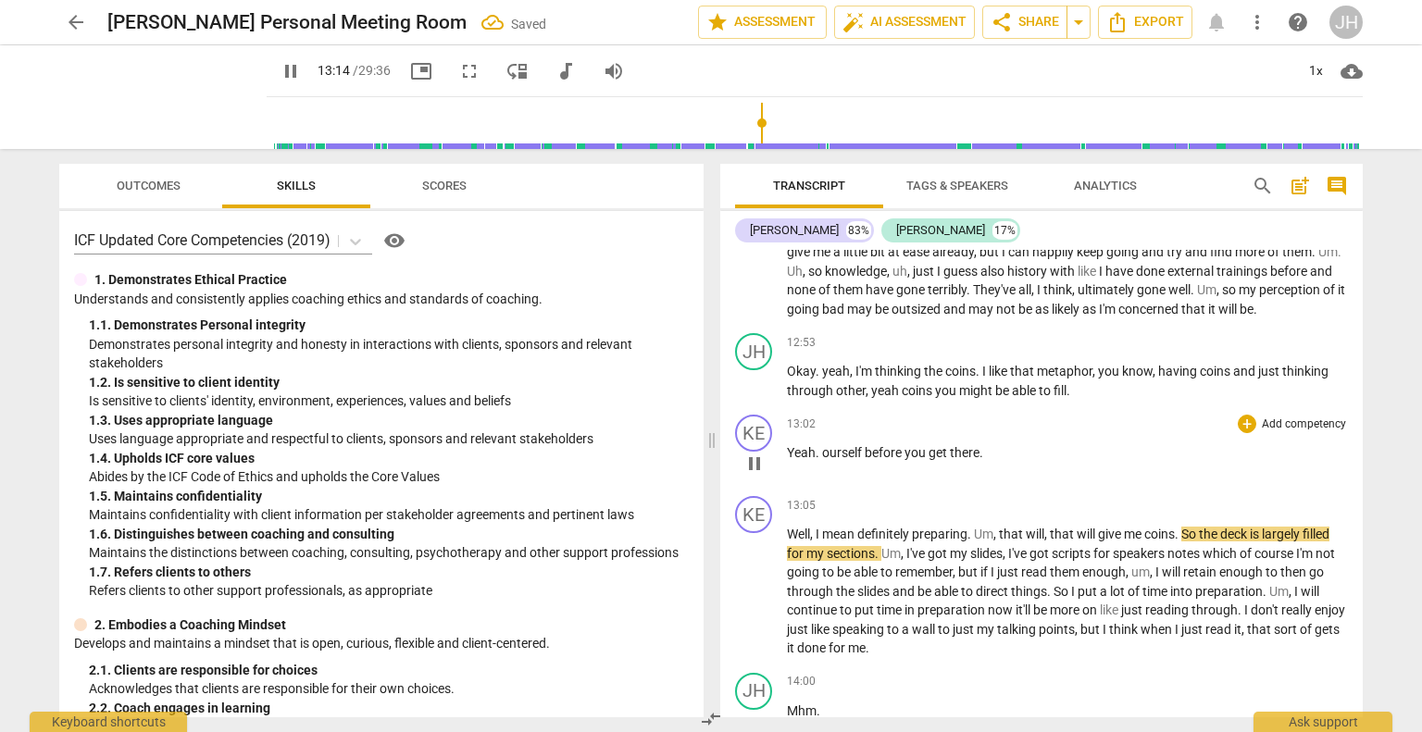
click at [822, 460] on span "ourself" at bounding box center [843, 452] width 43 height 15
type input "795"
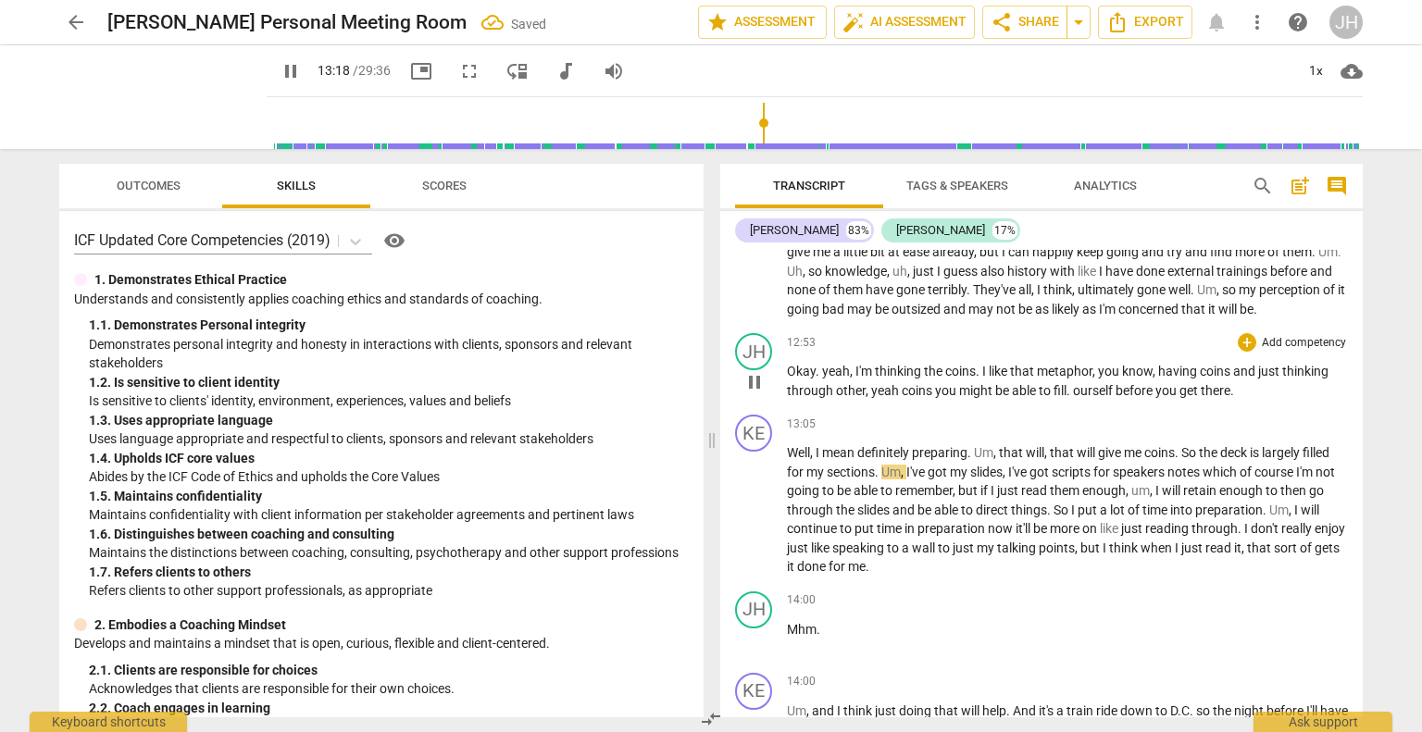
click at [1074, 398] on span "ourself" at bounding box center [1094, 390] width 43 height 15
type input "798"
click at [1039, 556] on span "talking" at bounding box center [1018, 548] width 42 height 15
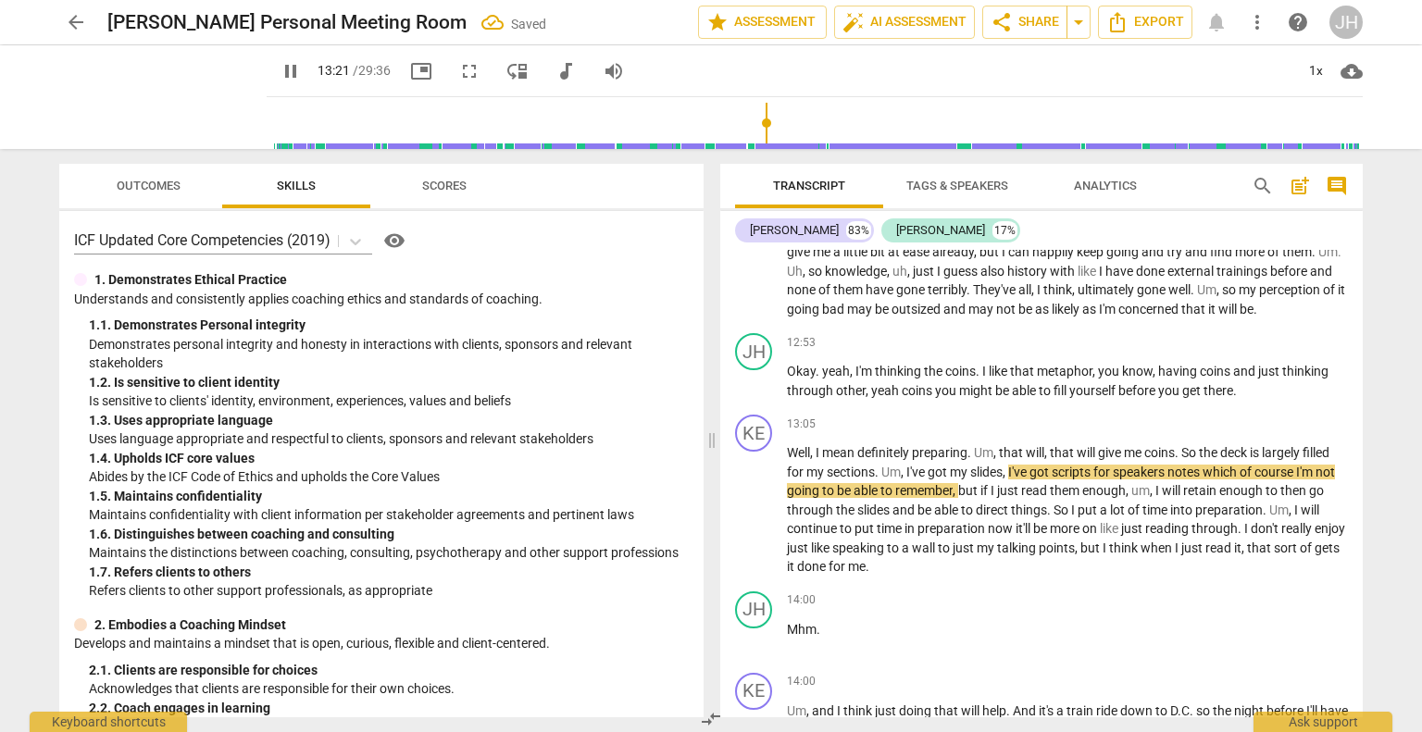
click at [280, 77] on span "pause" at bounding box center [291, 71] width 22 height 22
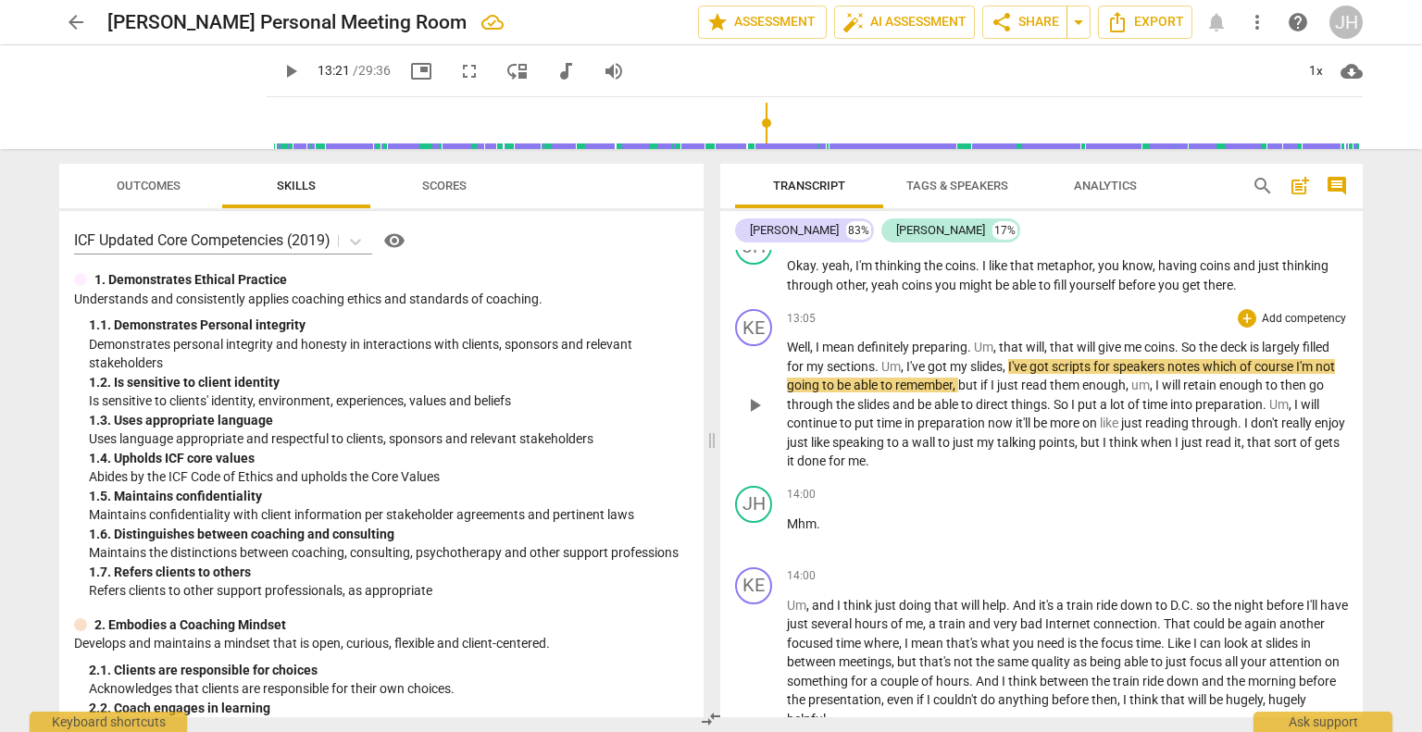
scroll to position [5001, 0]
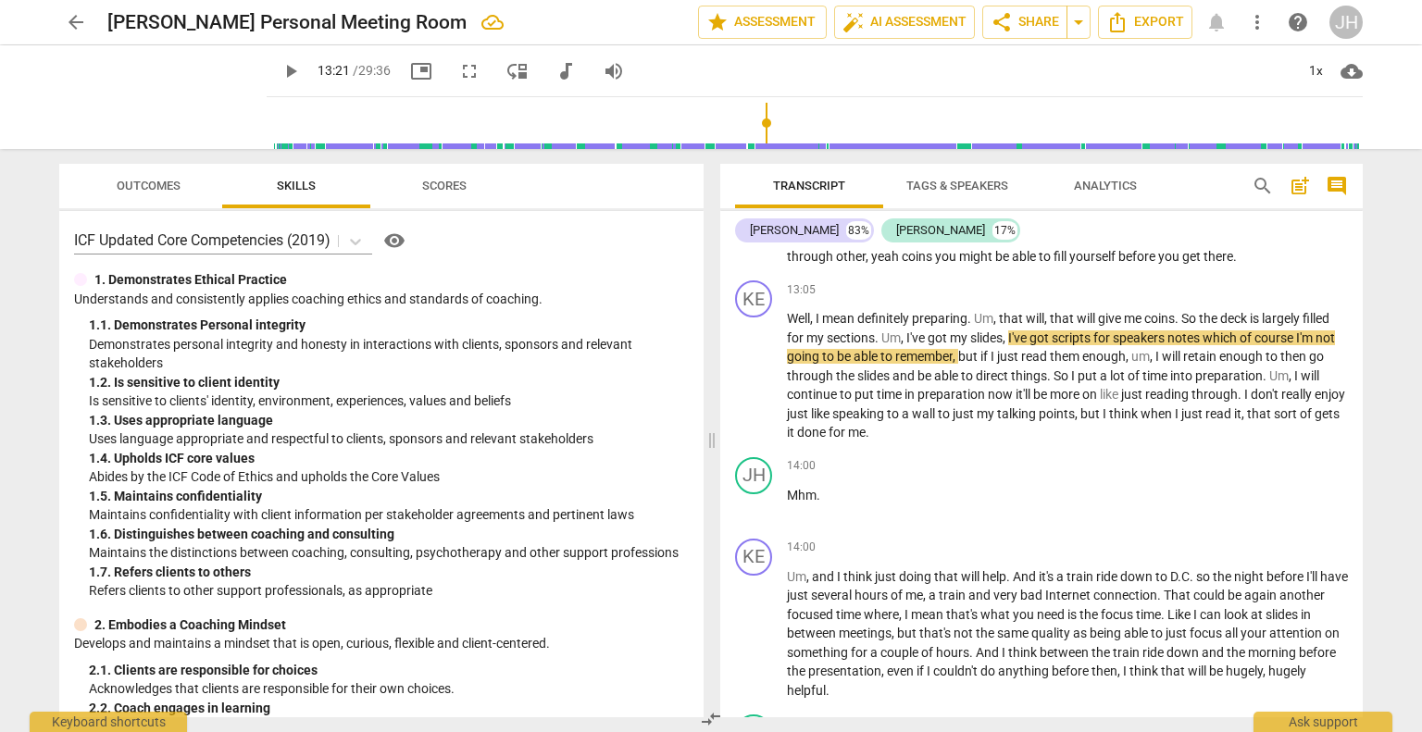
click at [280, 69] on span "play_arrow" at bounding box center [291, 71] width 22 height 22
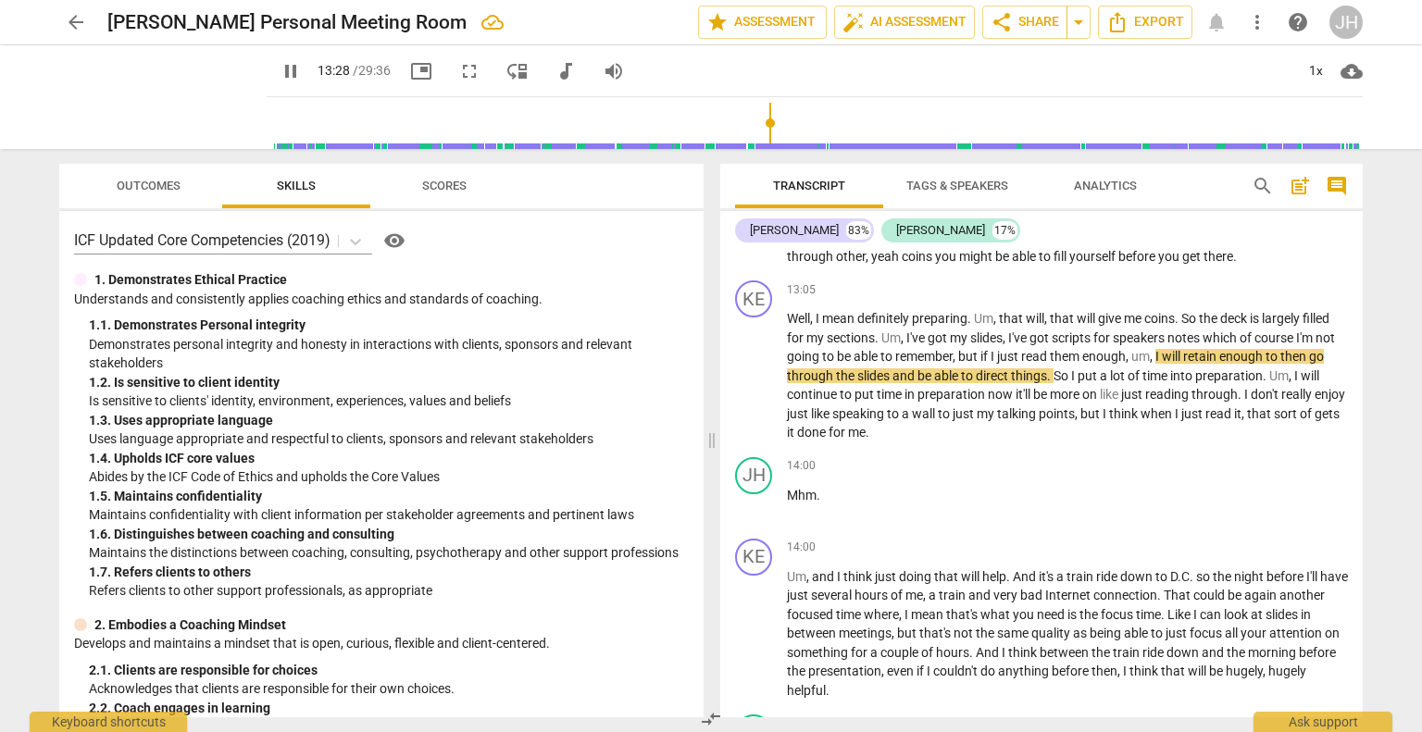
click at [280, 73] on span "pause" at bounding box center [291, 71] width 22 height 22
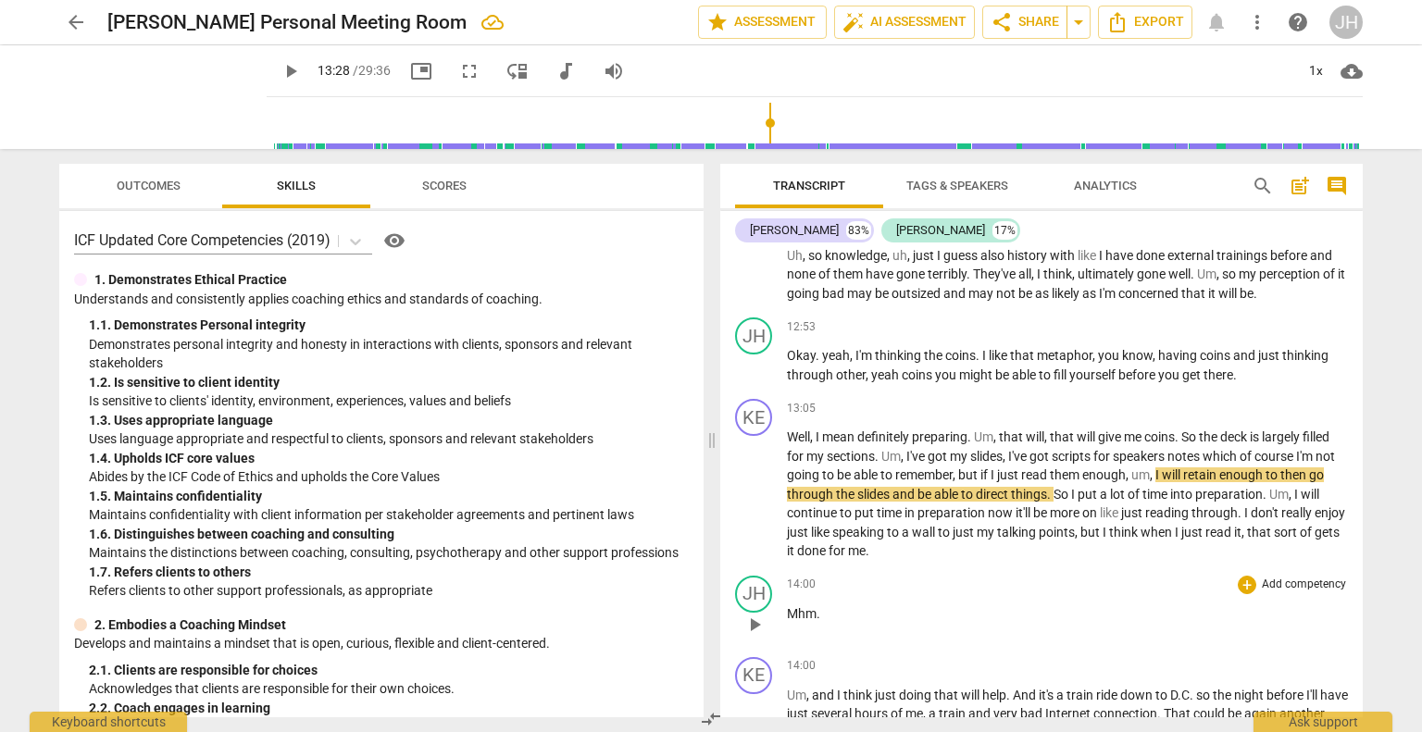
scroll to position [4888, 0]
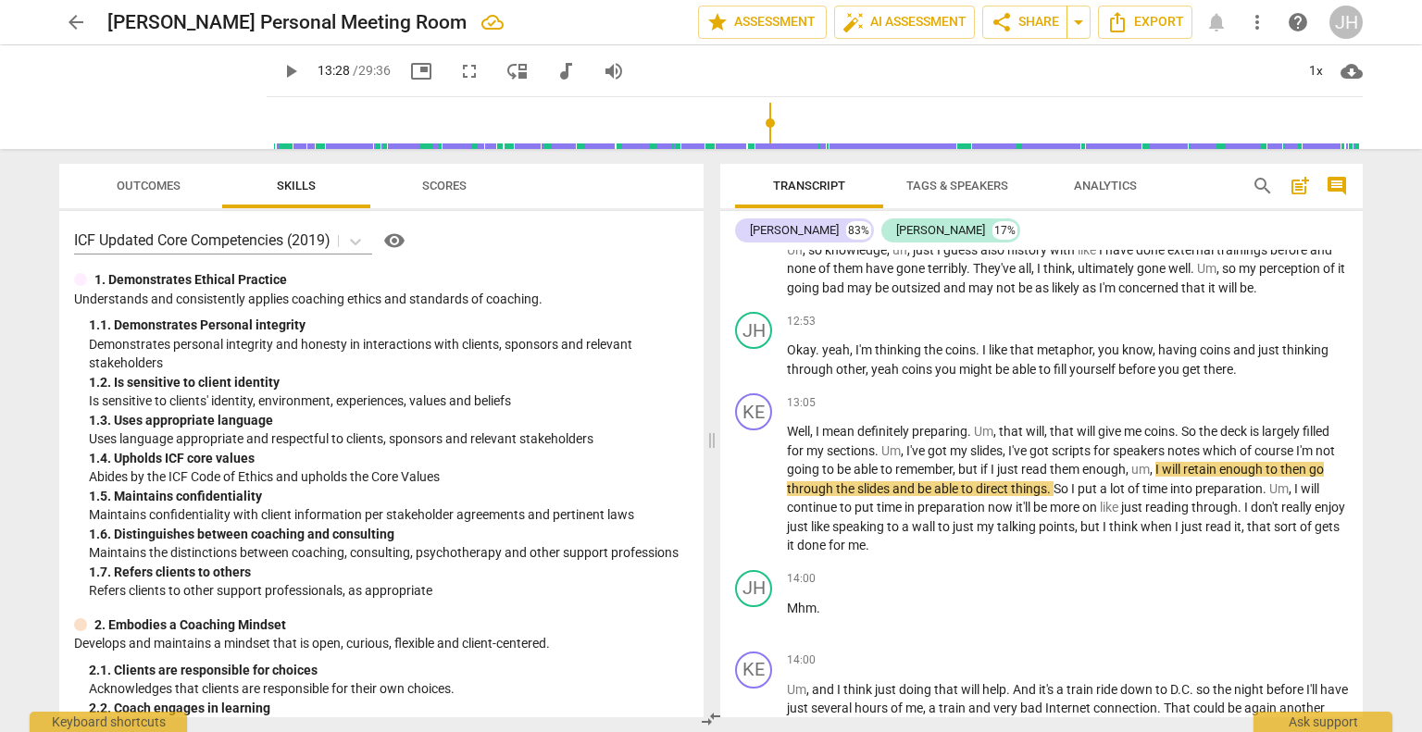
click at [280, 69] on span "play_arrow" at bounding box center [291, 71] width 22 height 22
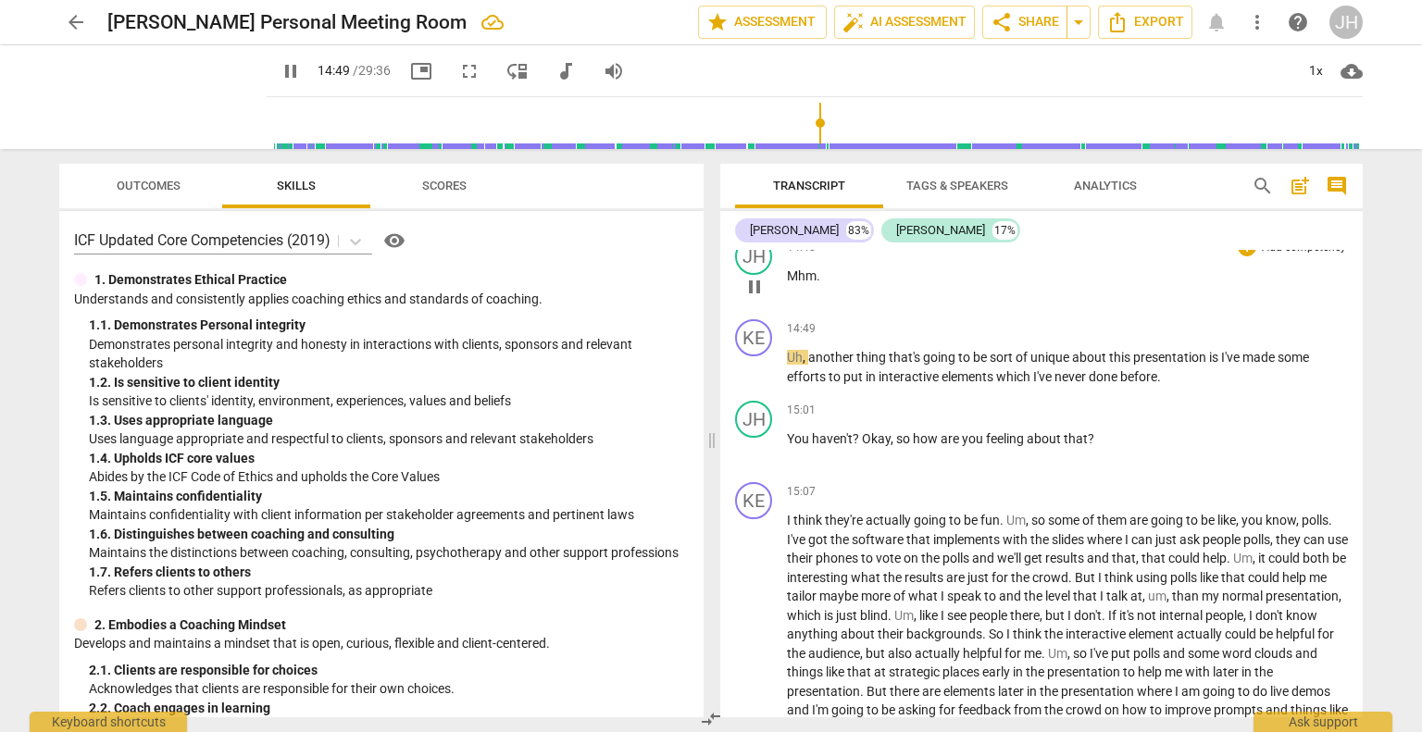
scroll to position [5478, 0]
click at [913, 445] on span "how" at bounding box center [927, 438] width 28 height 15
type input "906"
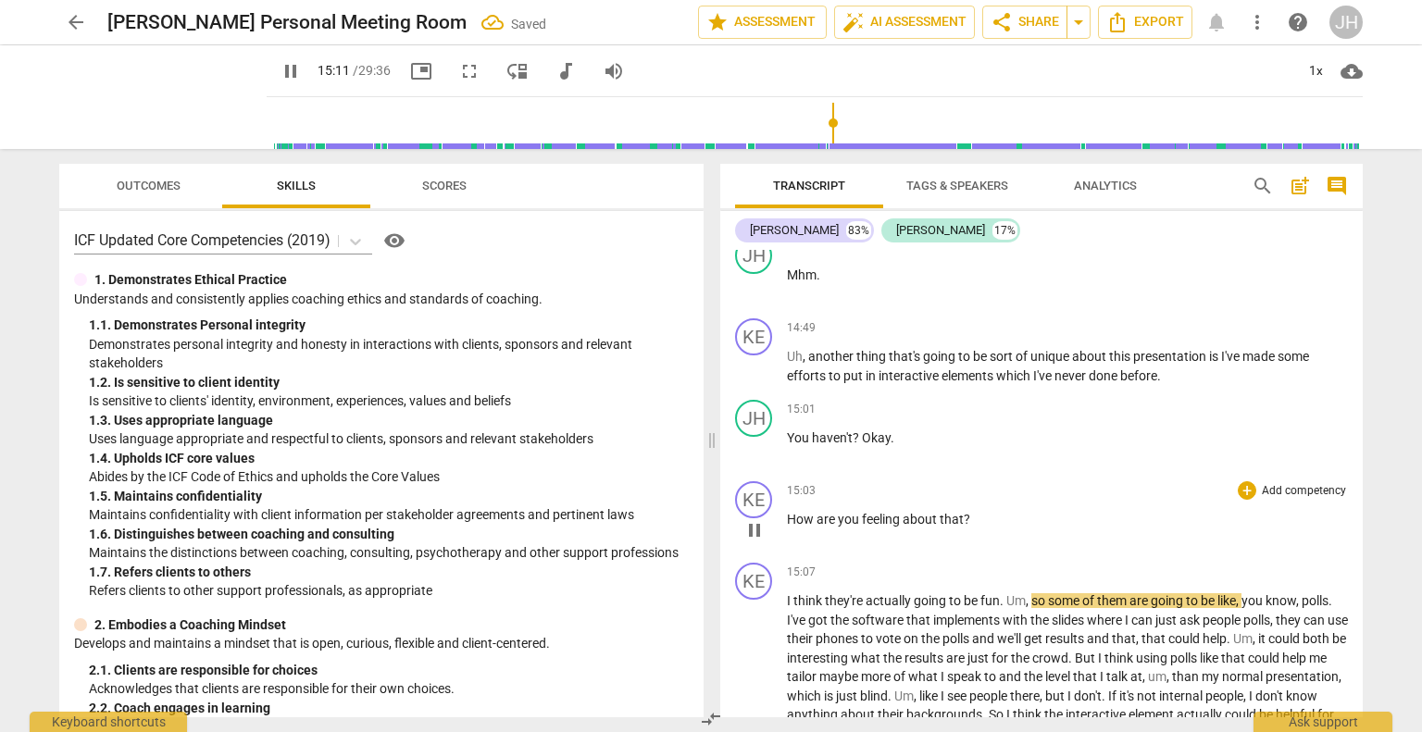
click at [787, 527] on span "How" at bounding box center [802, 519] width 30 height 15
click at [788, 527] on span "How" at bounding box center [802, 519] width 30 height 15
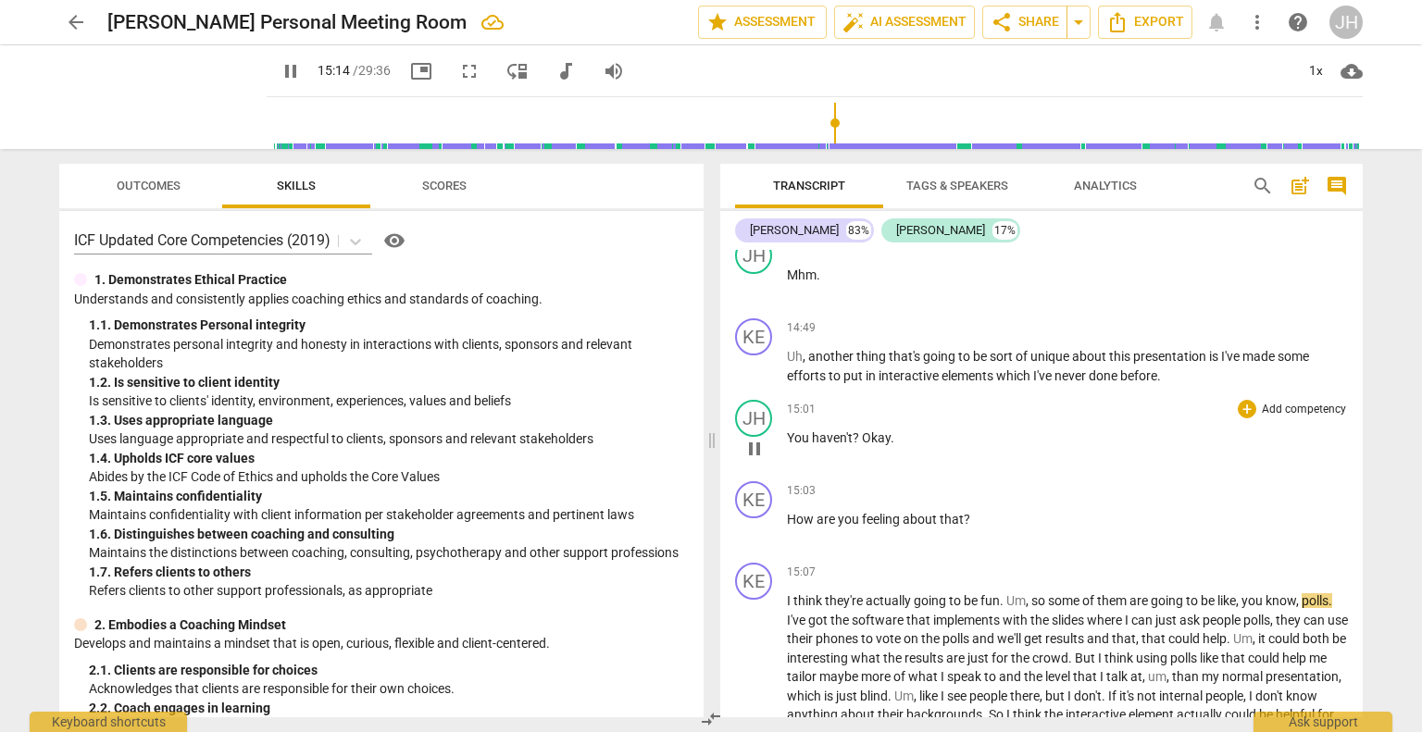
click at [903, 448] on p "You haven't ? Okay ." at bounding box center [1067, 438] width 561 height 19
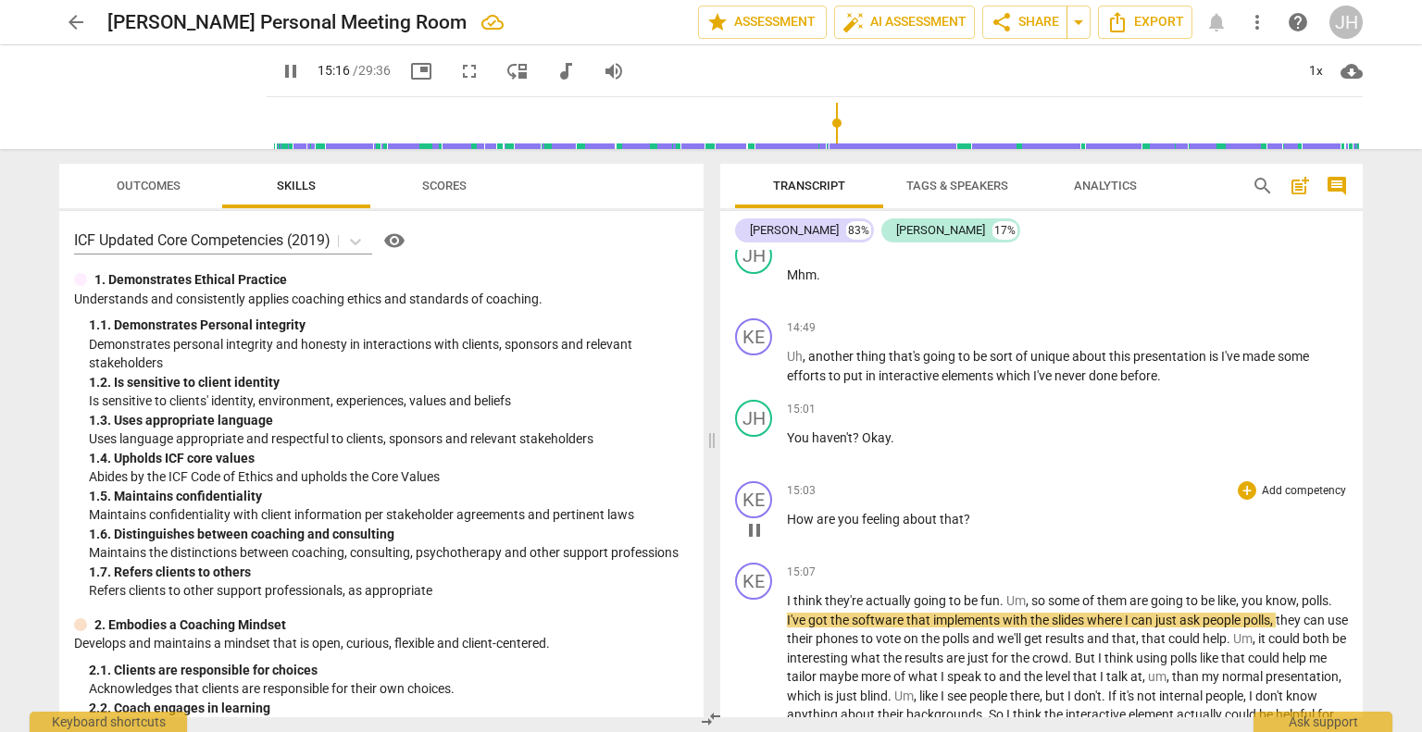
click at [785, 539] on div "play_arrow pause" at bounding box center [763, 531] width 47 height 24
drag, startPoint x: 973, startPoint y: 537, endPoint x: 770, endPoint y: 528, distance: 203.0
click at [770, 528] on div "KE play_arrow pause 15:03 + Add competency keyboard_arrow_right How are you fee…" at bounding box center [1041, 514] width 643 height 81
type input "919"
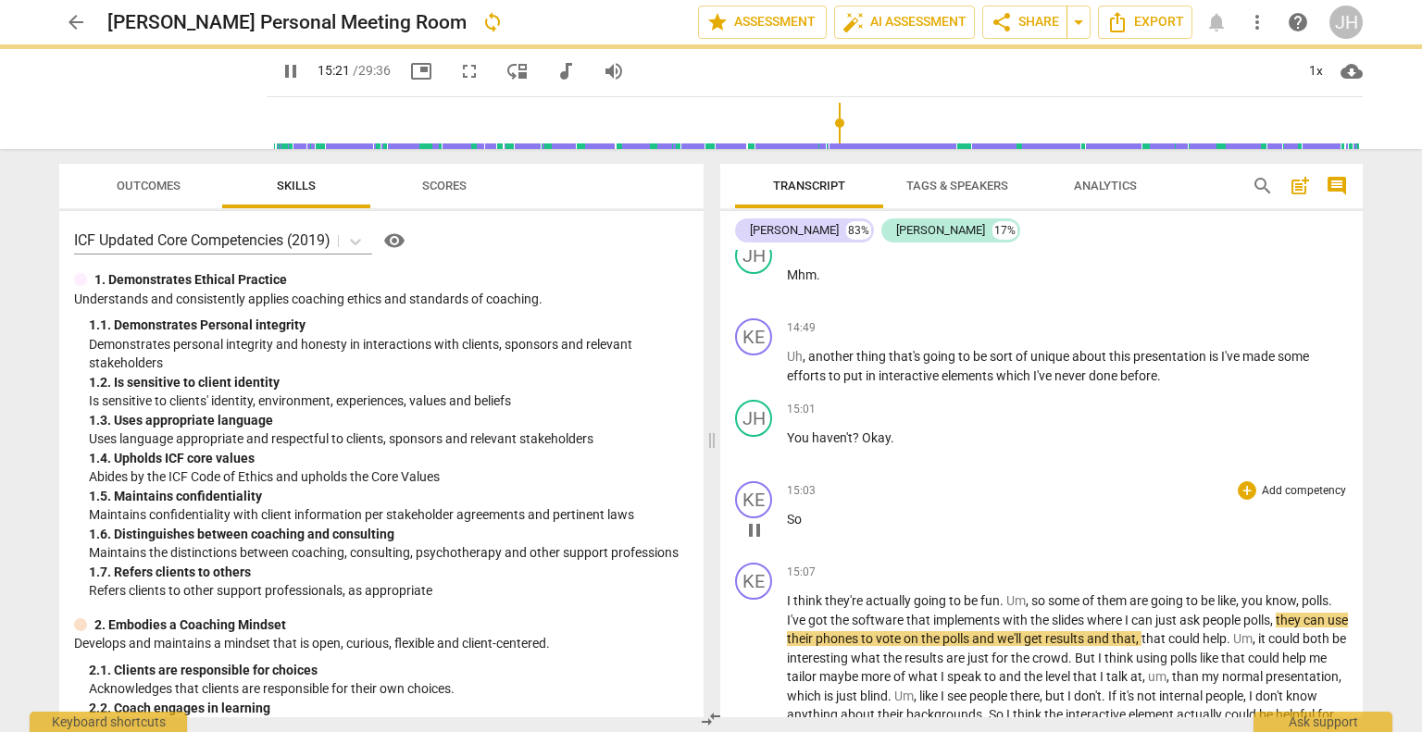
click at [813, 530] on p "So" at bounding box center [1067, 519] width 561 height 19
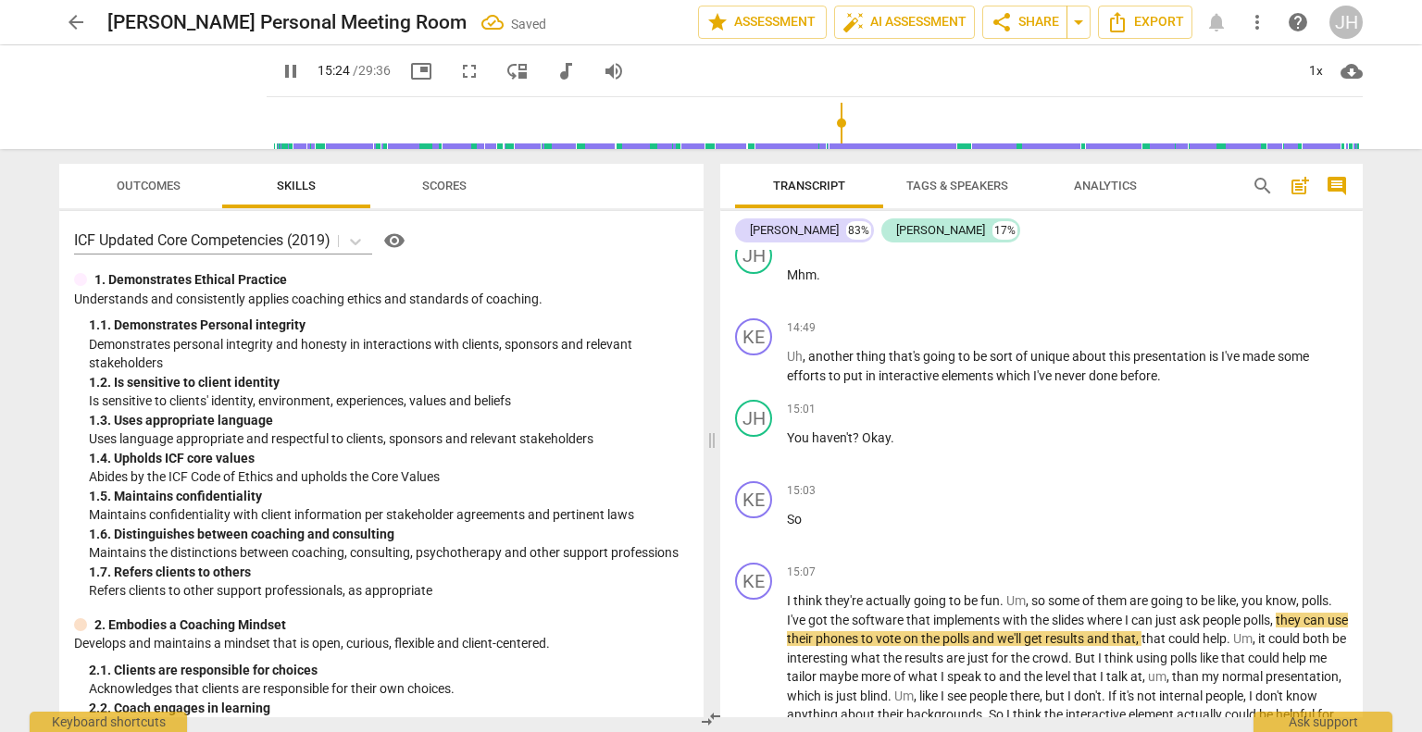
click at [280, 74] on span "pause" at bounding box center [291, 71] width 22 height 22
type input "925"
click at [787, 608] on span "I" at bounding box center [790, 601] width 6 height 15
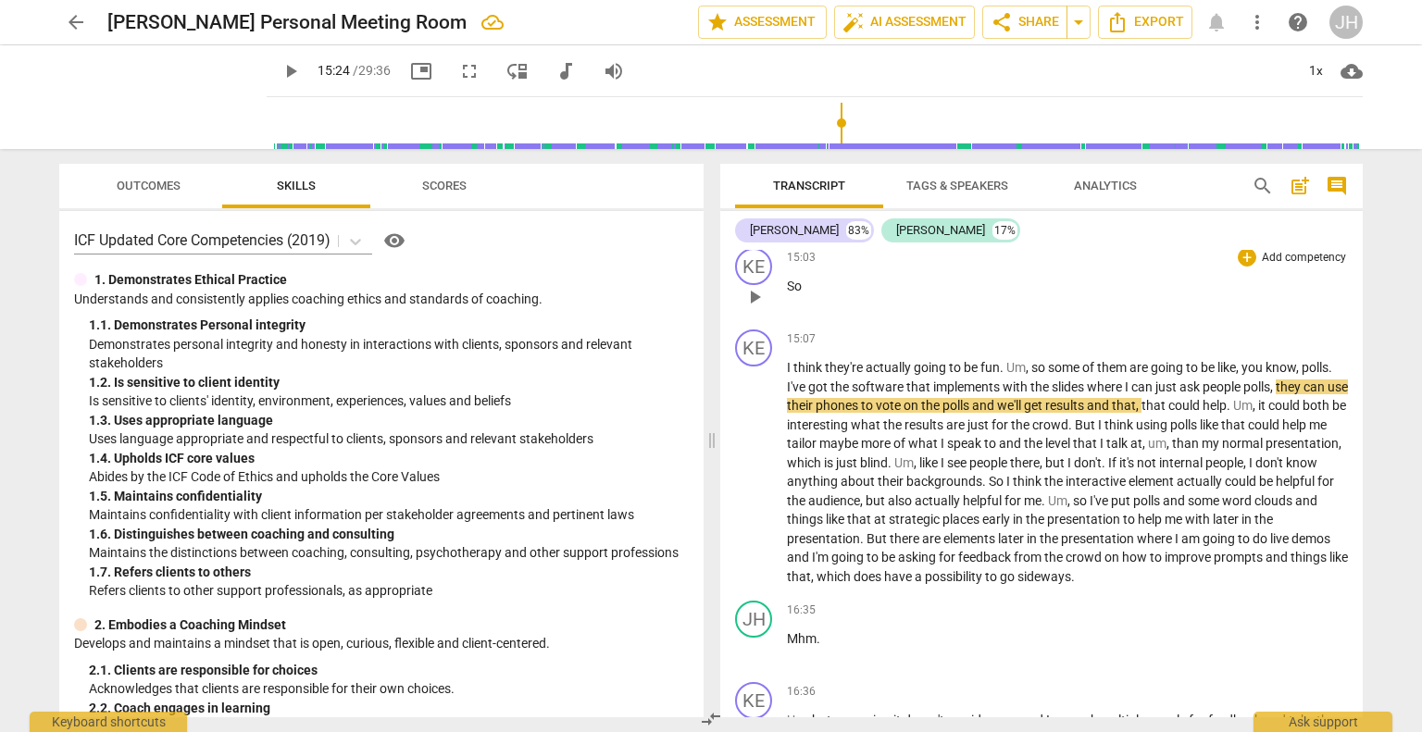
scroll to position [5690, 0]
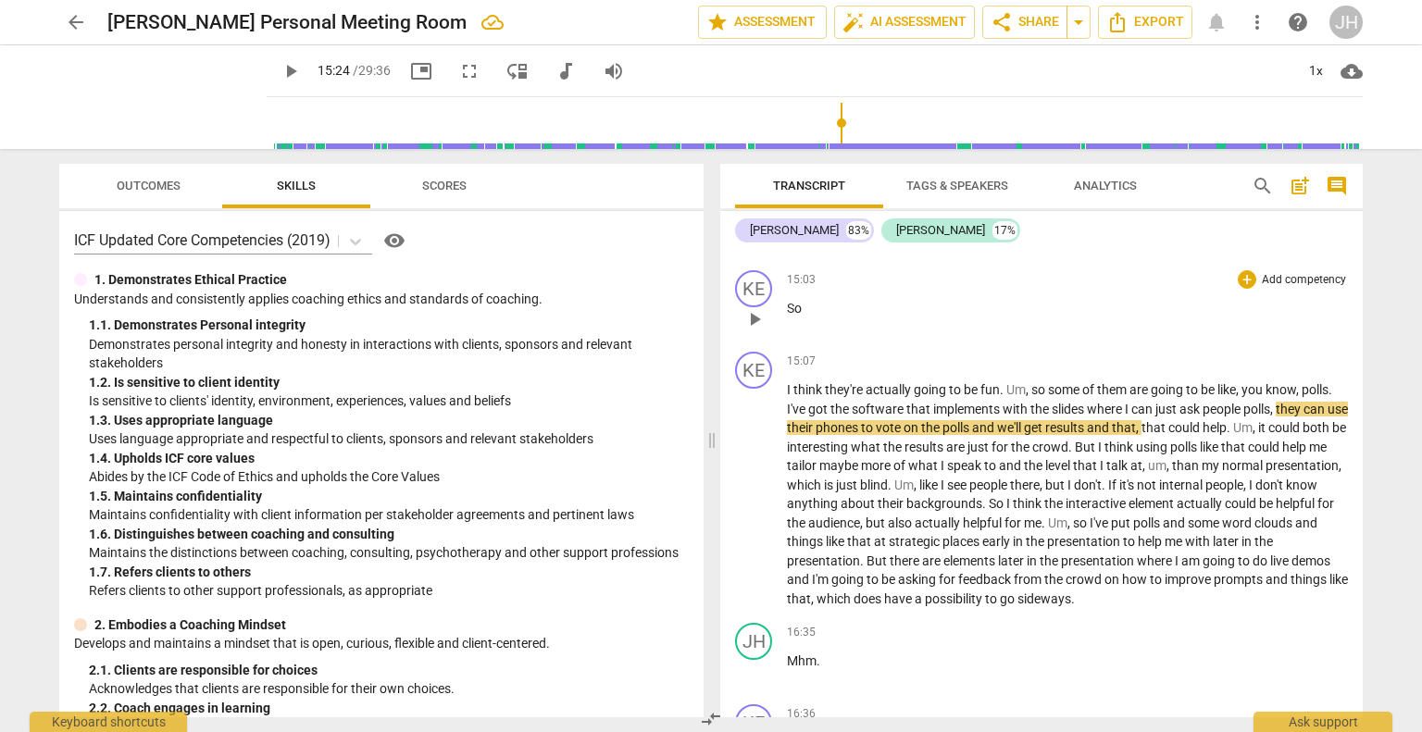
click at [815, 319] on p "So" at bounding box center [1067, 308] width 561 height 19
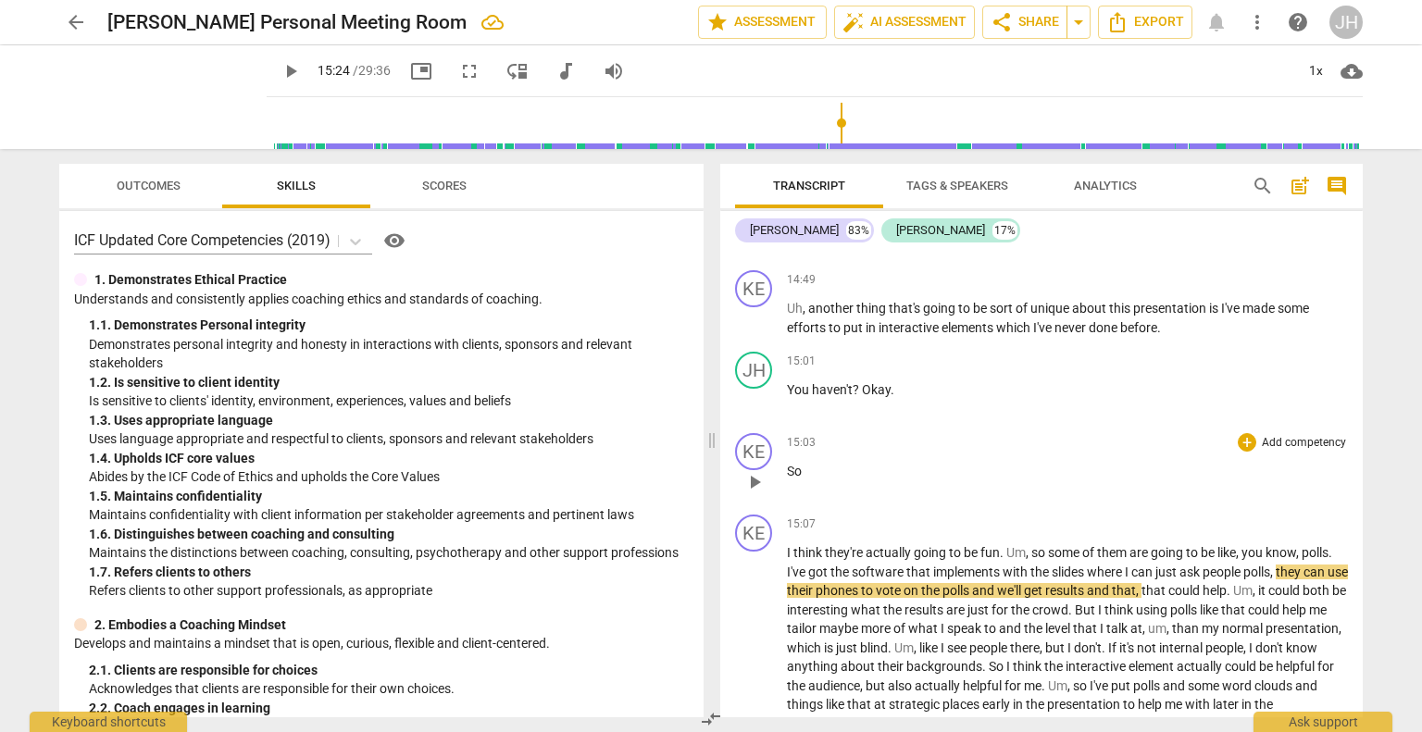
scroll to position [5528, 0]
click at [820, 480] on p "So" at bounding box center [1067, 469] width 561 height 19
click at [784, 572] on div "play_arrow pause" at bounding box center [763, 657] width 47 height 214
click at [787, 558] on span "I" at bounding box center [790, 551] width 6 height 15
click at [865, 395] on span "Okay" at bounding box center [876, 388] width 29 height 15
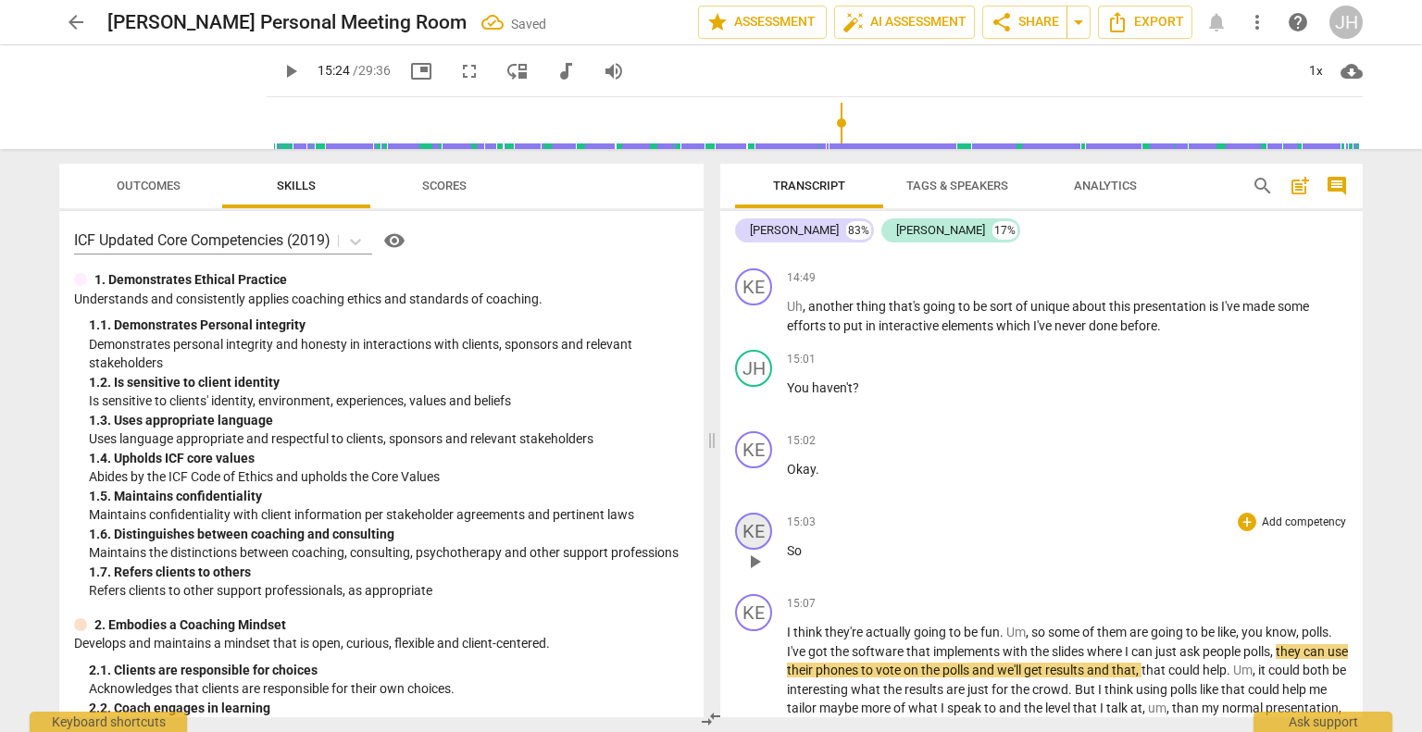
click at [750, 550] on div "KE" at bounding box center [753, 531] width 37 height 37
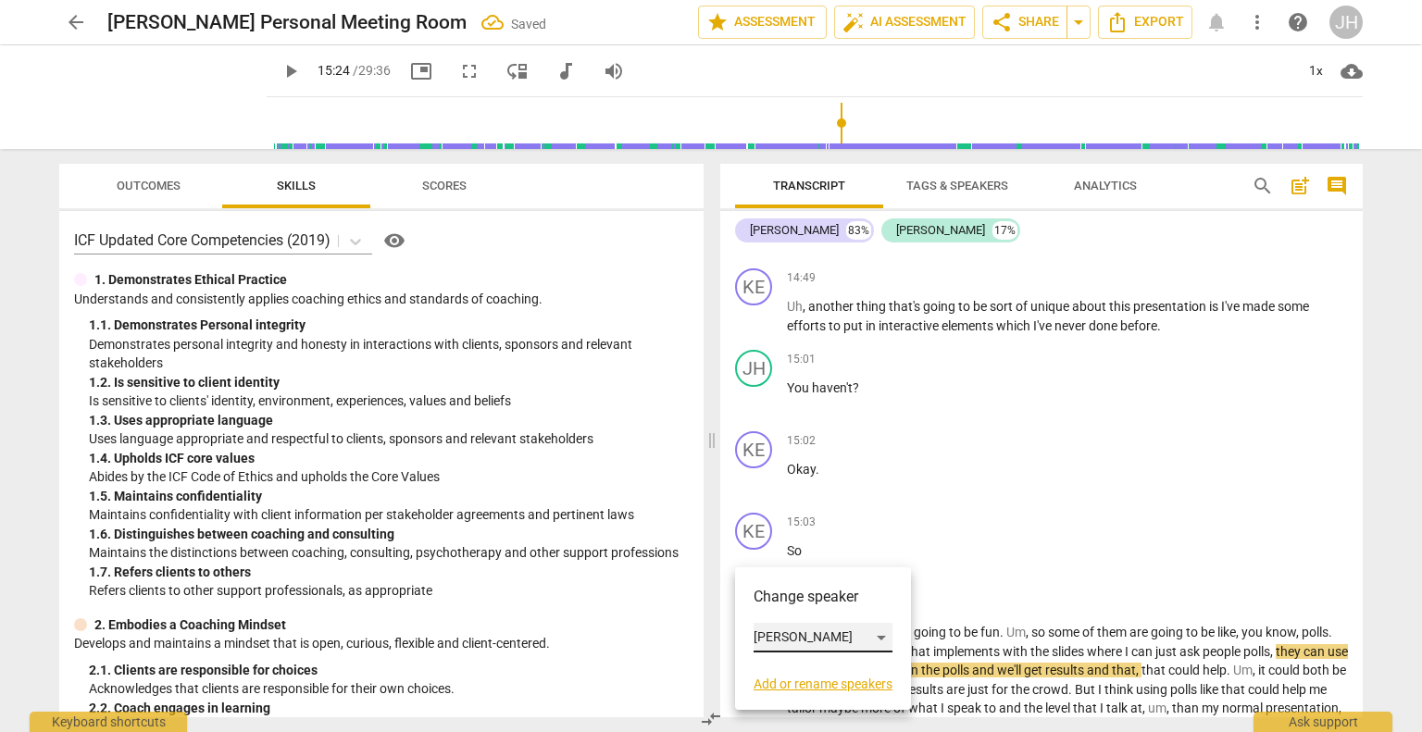
click at [773, 639] on div "[PERSON_NAME]" at bounding box center [823, 638] width 139 height 30
click at [787, 665] on li "[PERSON_NAME]" at bounding box center [824, 673] width 141 height 35
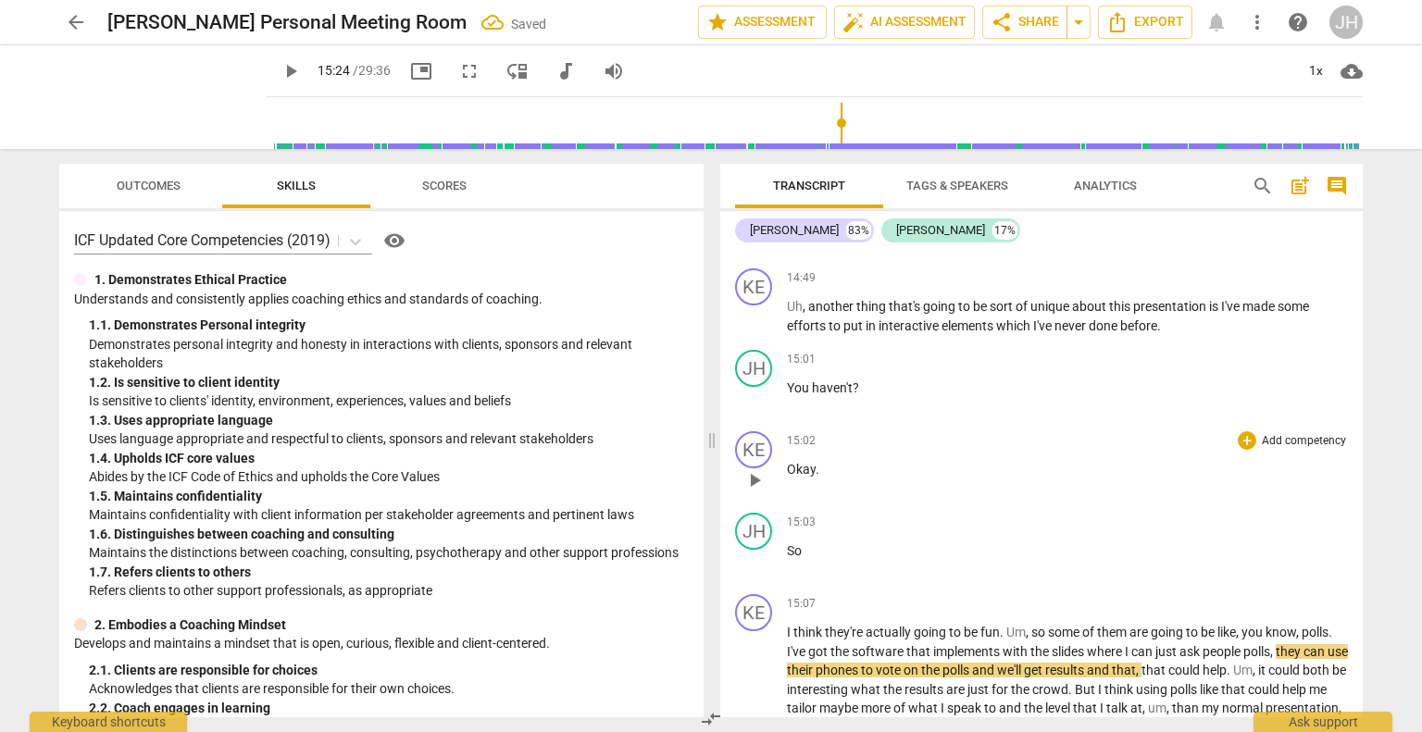
click at [830, 480] on p "Okay ." at bounding box center [1067, 469] width 561 height 19
click at [879, 398] on p "You haven't ?" at bounding box center [1067, 388] width 561 height 19
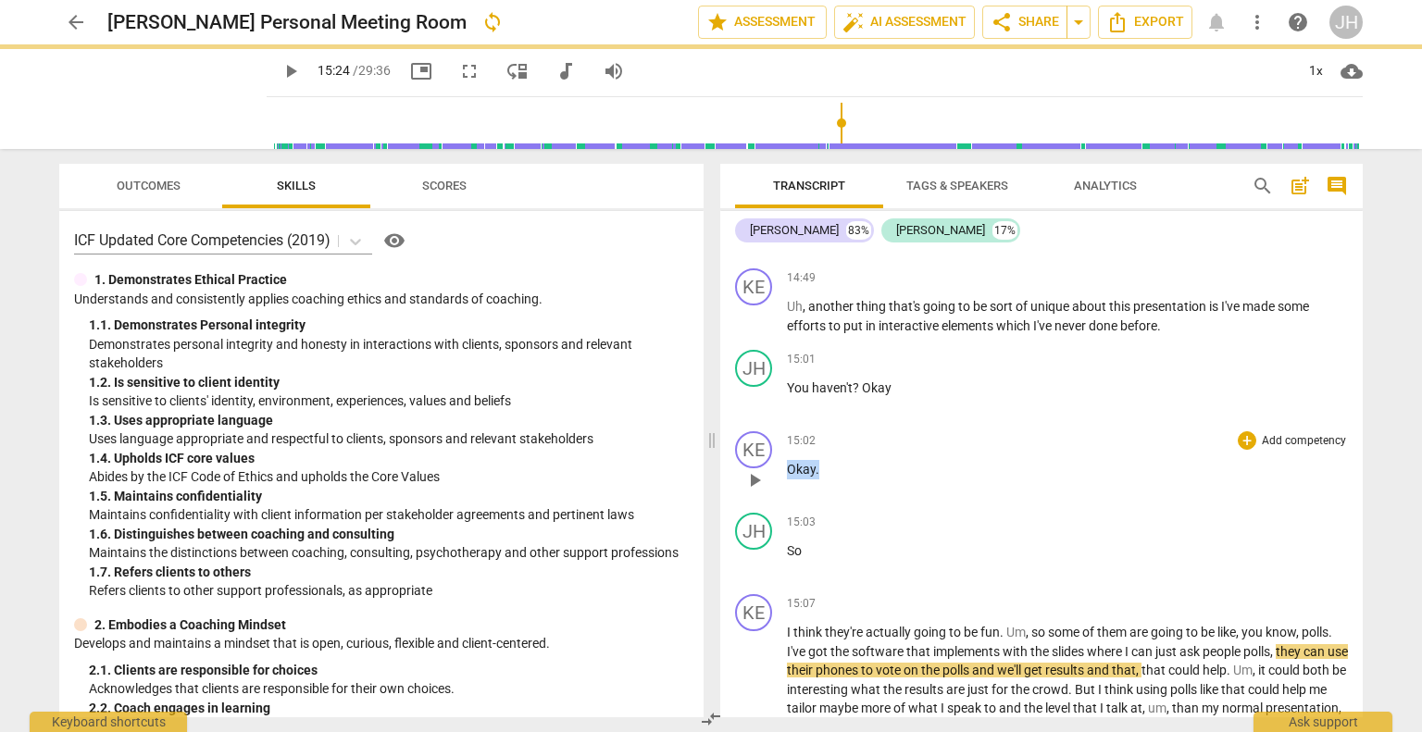
drag, startPoint x: 822, startPoint y: 492, endPoint x: 772, endPoint y: 487, distance: 50.2
click at [772, 487] on div "KE play_arrow pause 15:02 + Add competency keyboard_arrow_right Okay ." at bounding box center [1041, 464] width 643 height 81
drag, startPoint x: 802, startPoint y: 575, endPoint x: 776, endPoint y: 571, distance: 26.2
click at [776, 571] on div "JH play_arrow pause 15:03 + Add competency keyboard_arrow_right So" at bounding box center [1041, 546] width 643 height 81
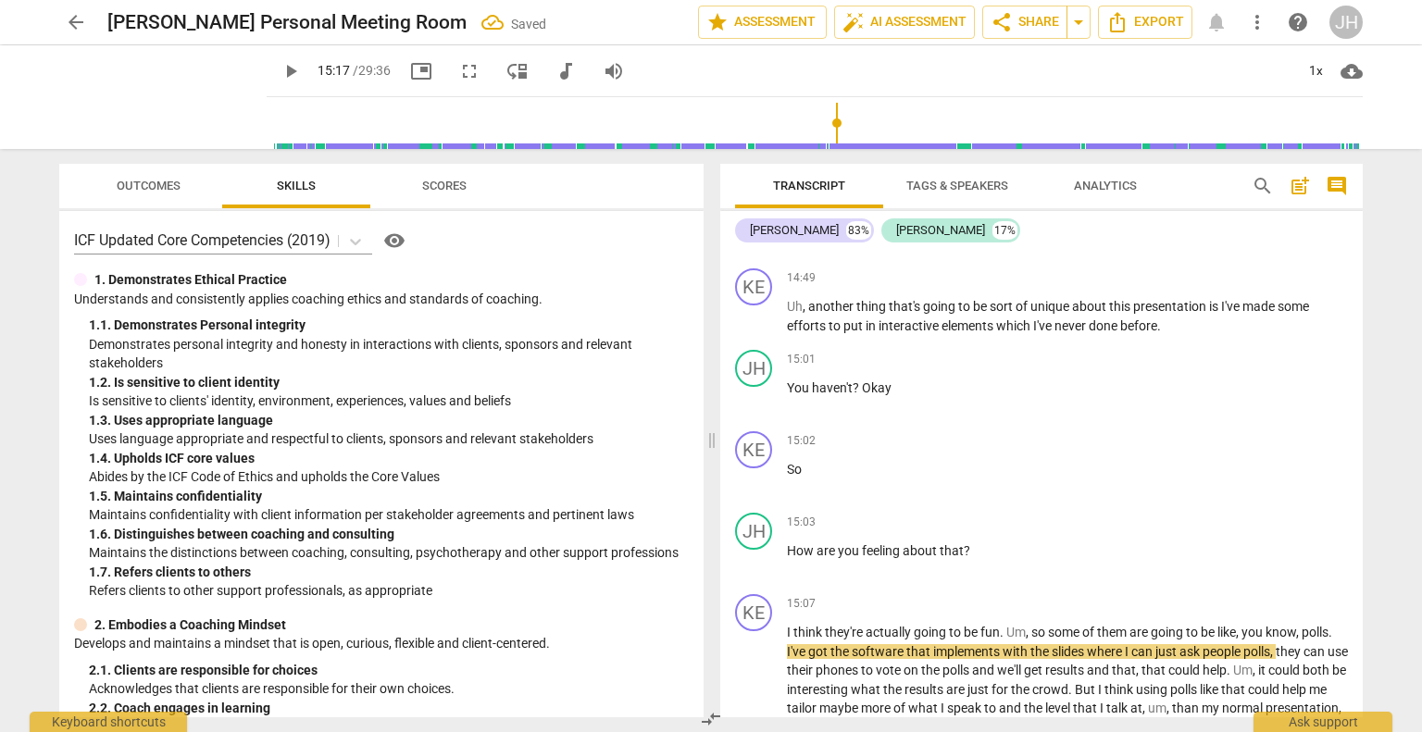
click at [824, 124] on input "range" at bounding box center [818, 123] width 1089 height 59
click at [280, 77] on span "play_arrow" at bounding box center [291, 71] width 22 height 22
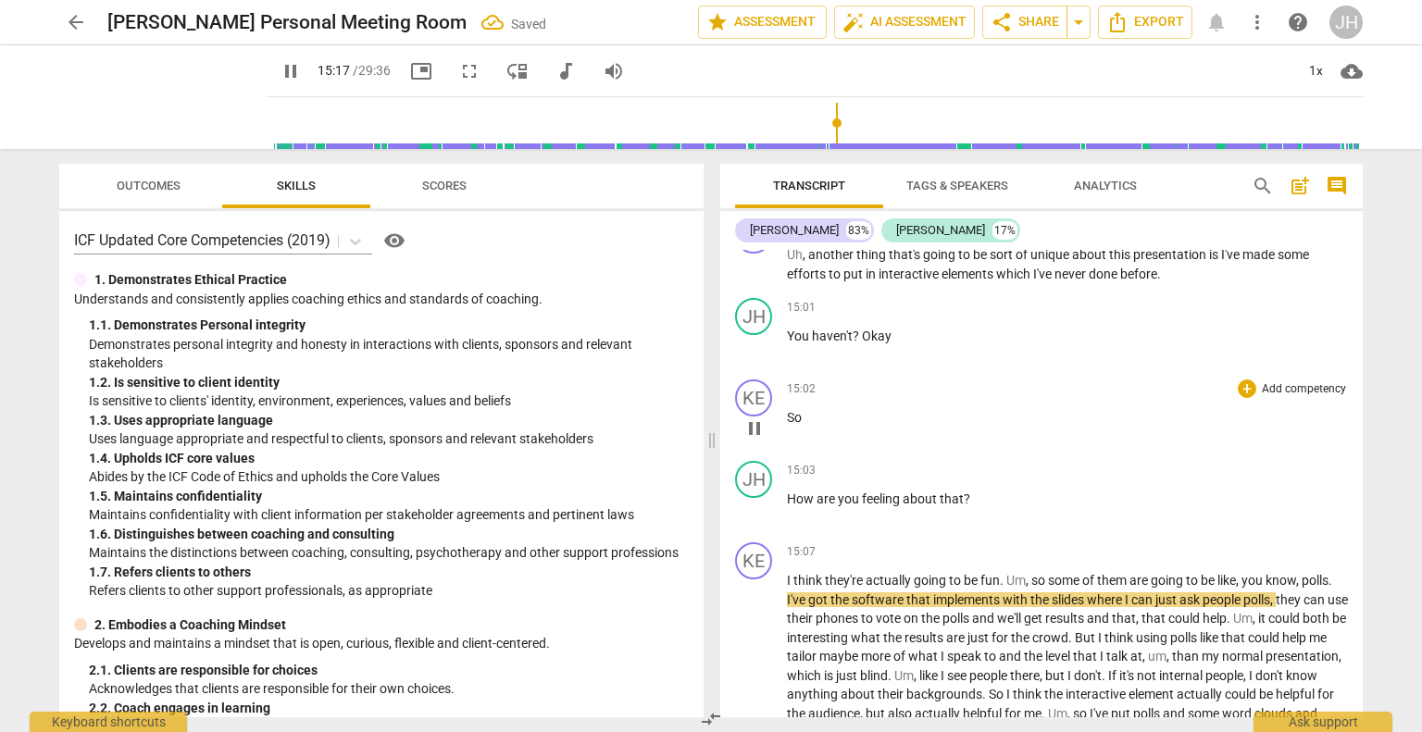
scroll to position [5578, 0]
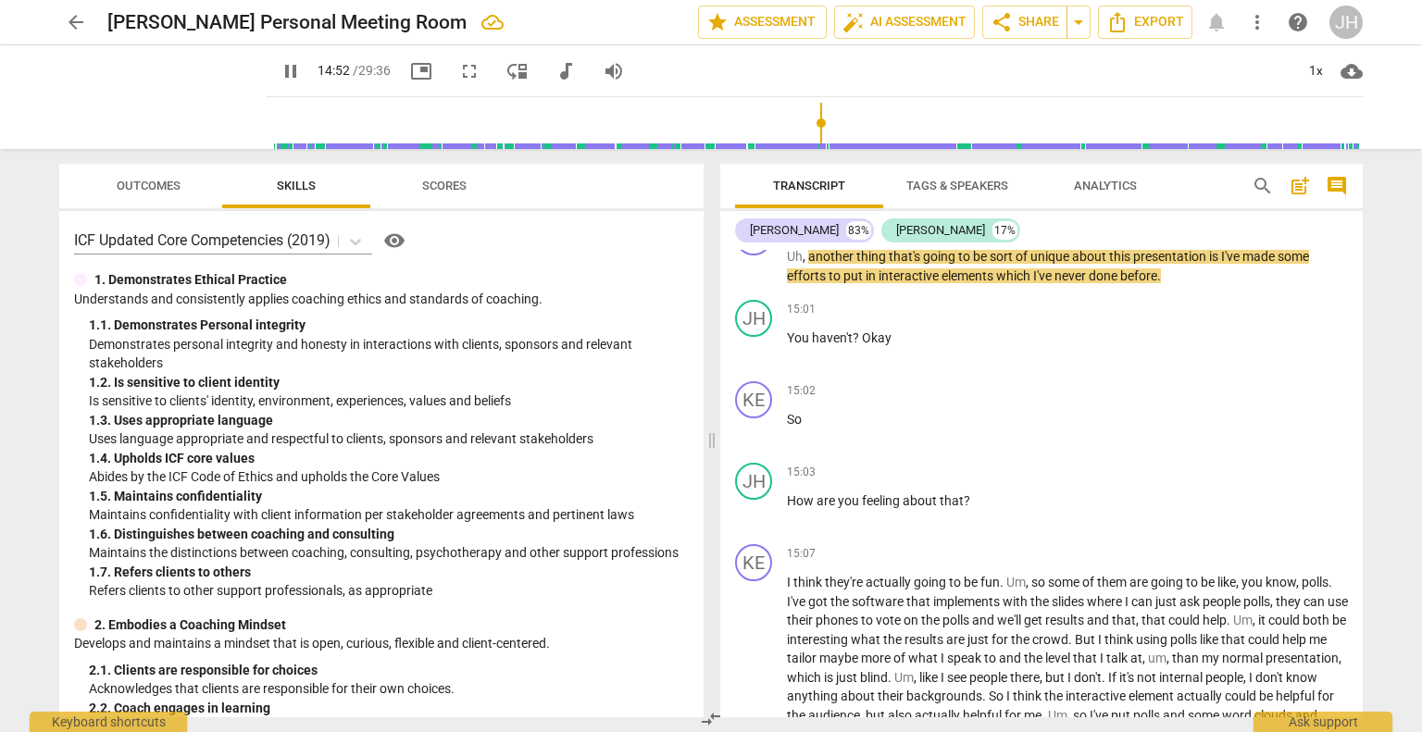
drag, startPoint x: 828, startPoint y: 124, endPoint x: 809, endPoint y: 126, distance: 18.6
click at [809, 126] on input "range" at bounding box center [818, 123] width 1089 height 59
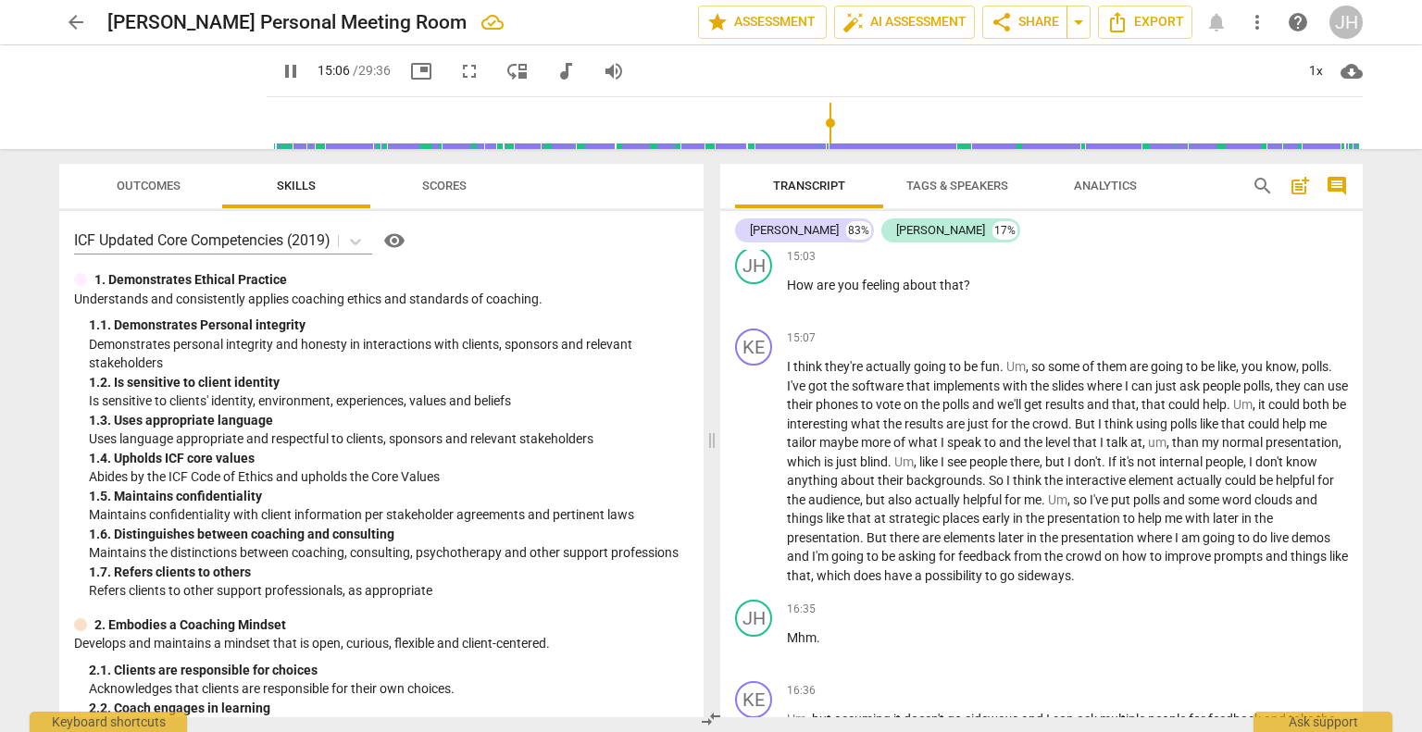
scroll to position [5803, 0]
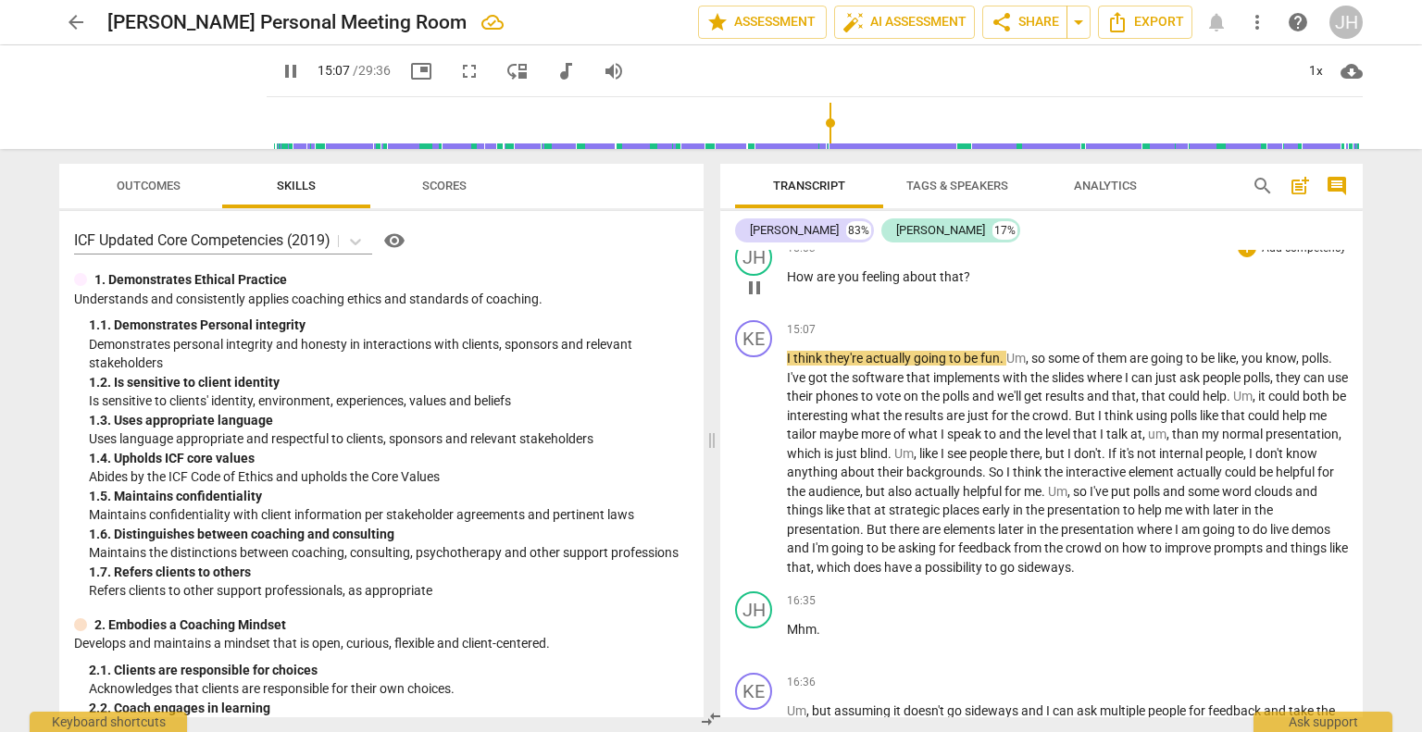
click at [997, 287] on p "How are you feeling about that ?" at bounding box center [1067, 277] width 561 height 19
type input "908"
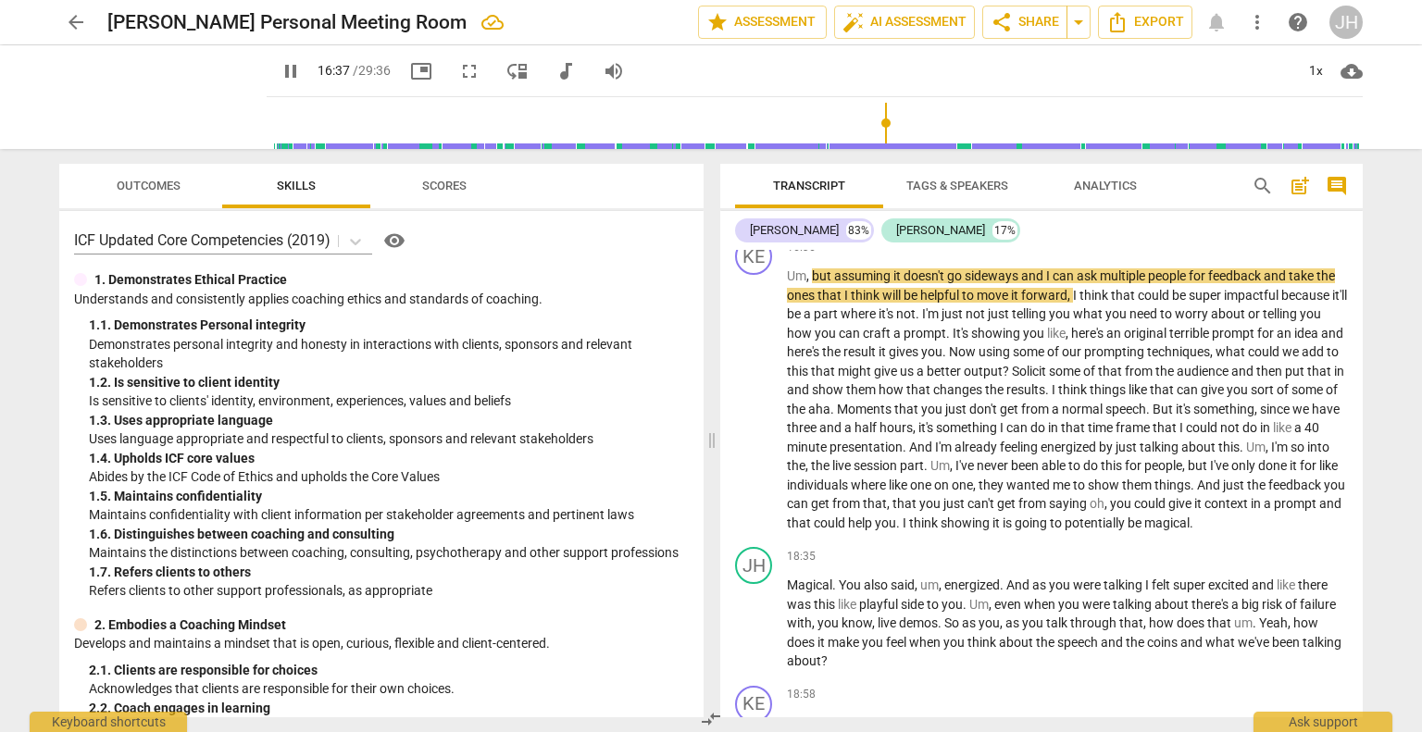
scroll to position [6254, 0]
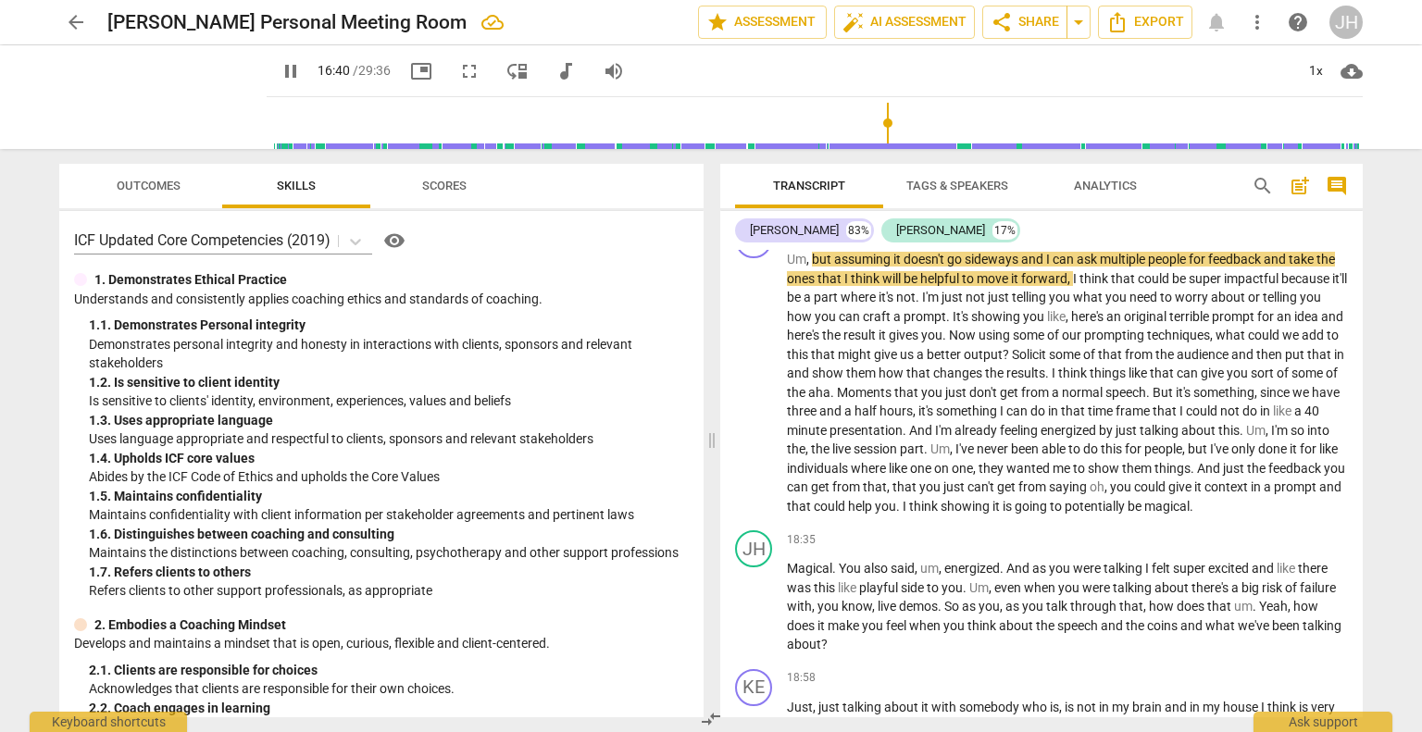
click at [280, 75] on span "pause" at bounding box center [291, 71] width 22 height 22
type input "1001"
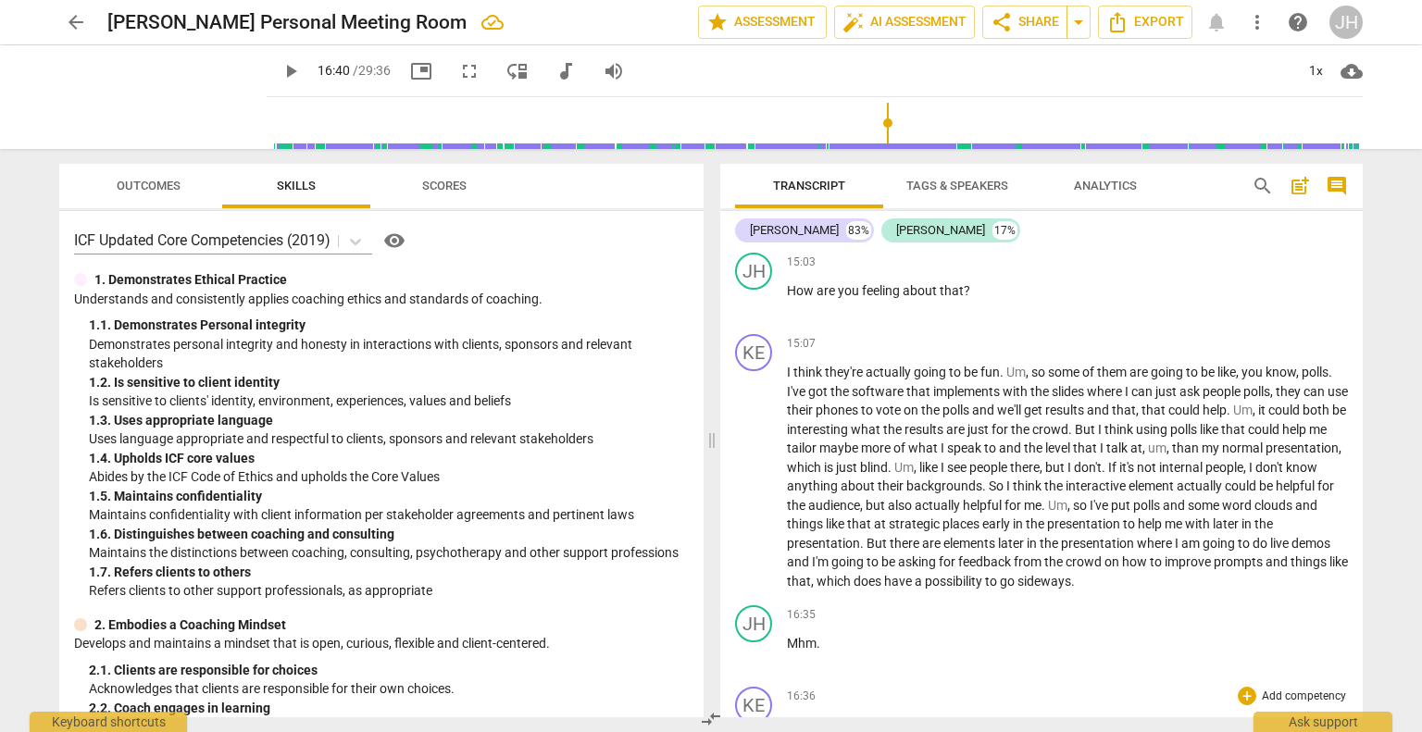
scroll to position [5772, 0]
